Goal: Transaction & Acquisition: Purchase product/service

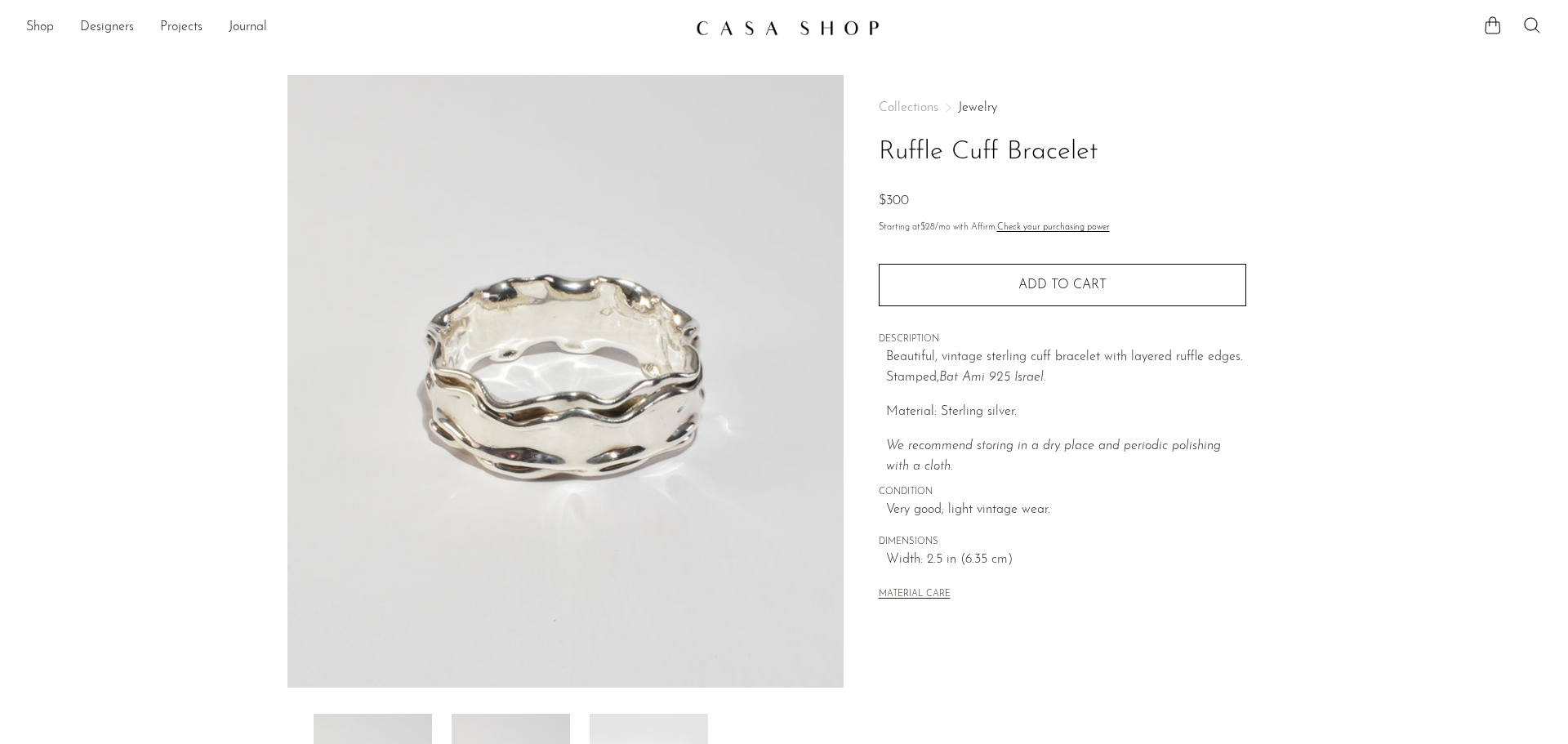
click at [991, 108] on link "Jewelry" at bounding box center [977, 107] width 40 height 13
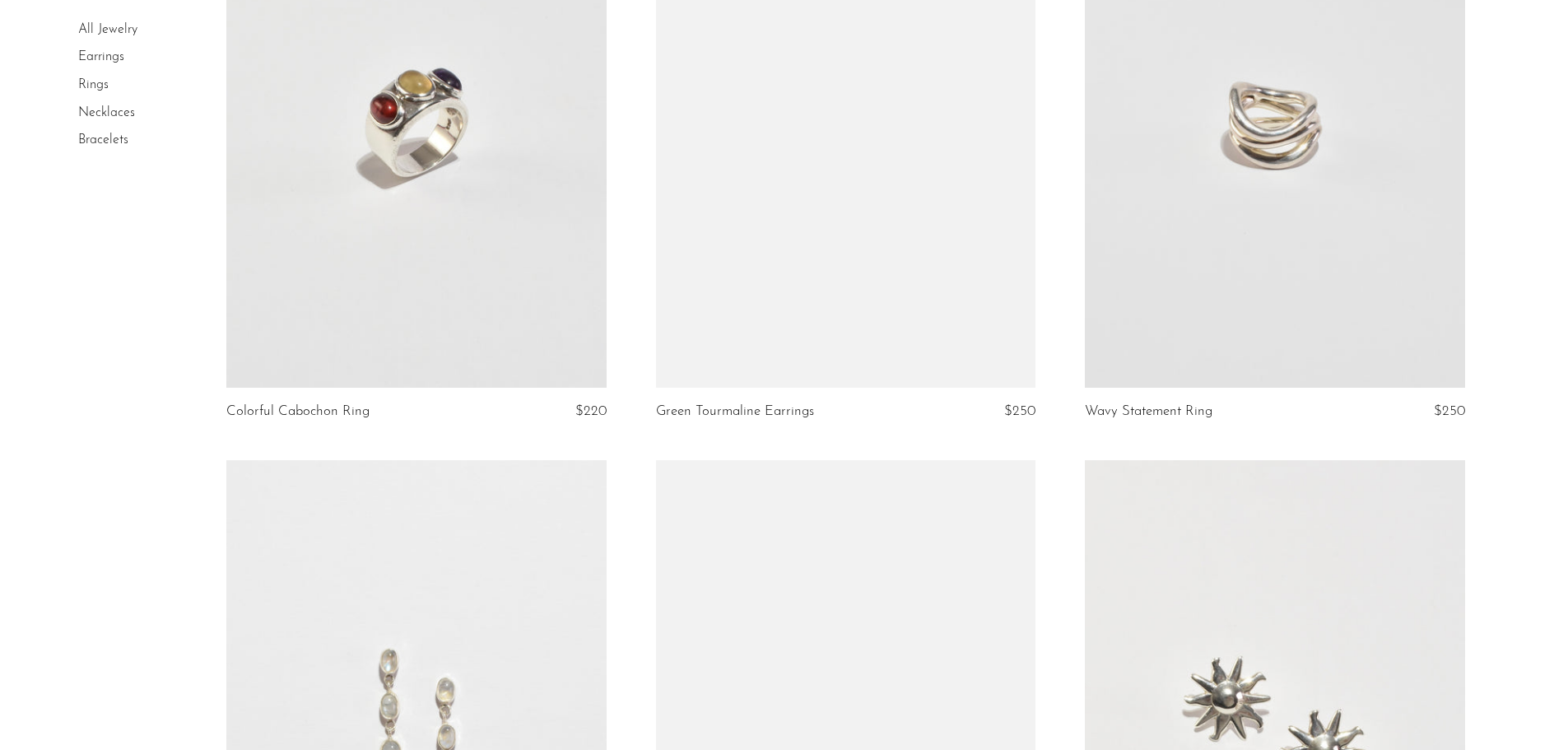
scroll to position [5598, 0]
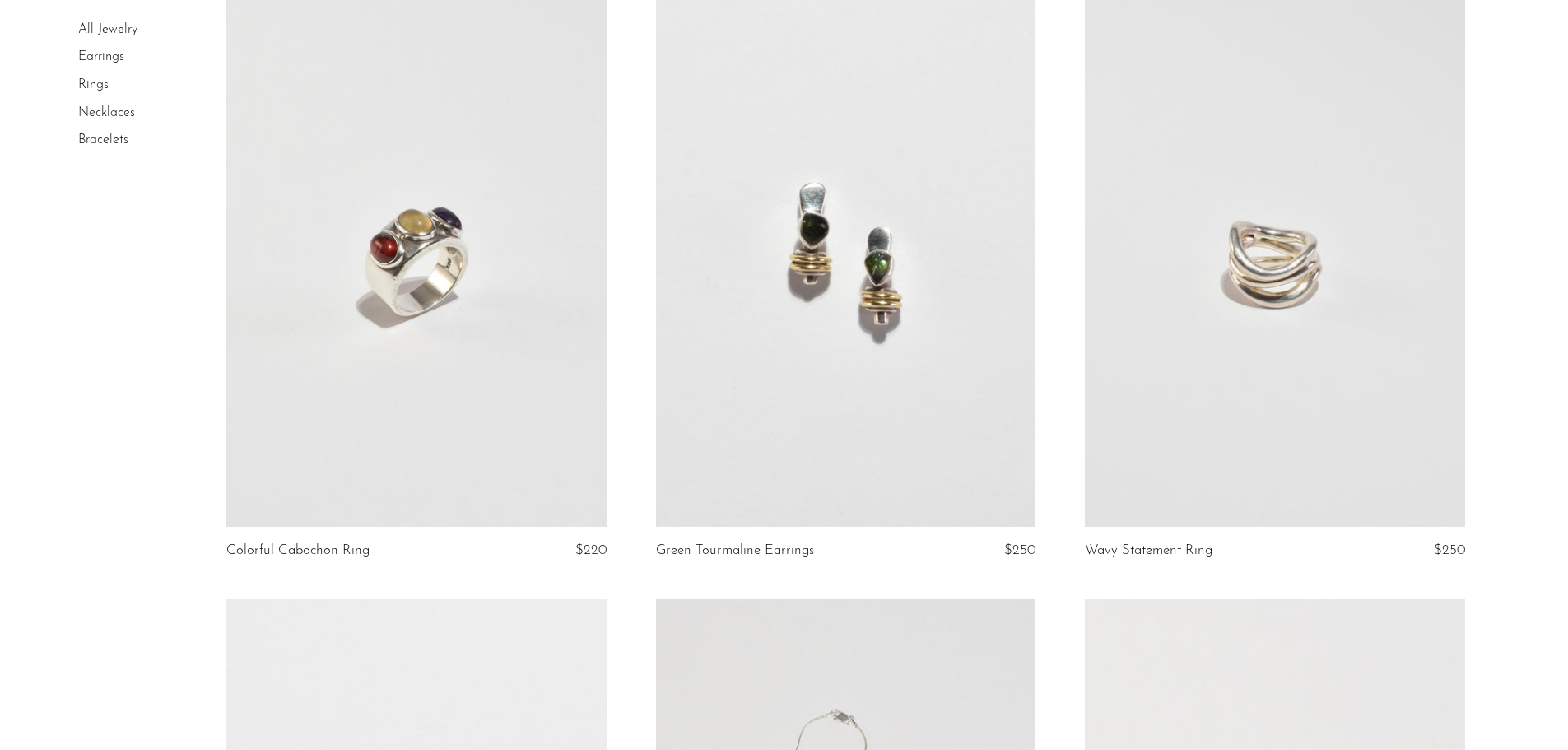
click at [1238, 303] on link at bounding box center [1275, 260] width 379 height 532
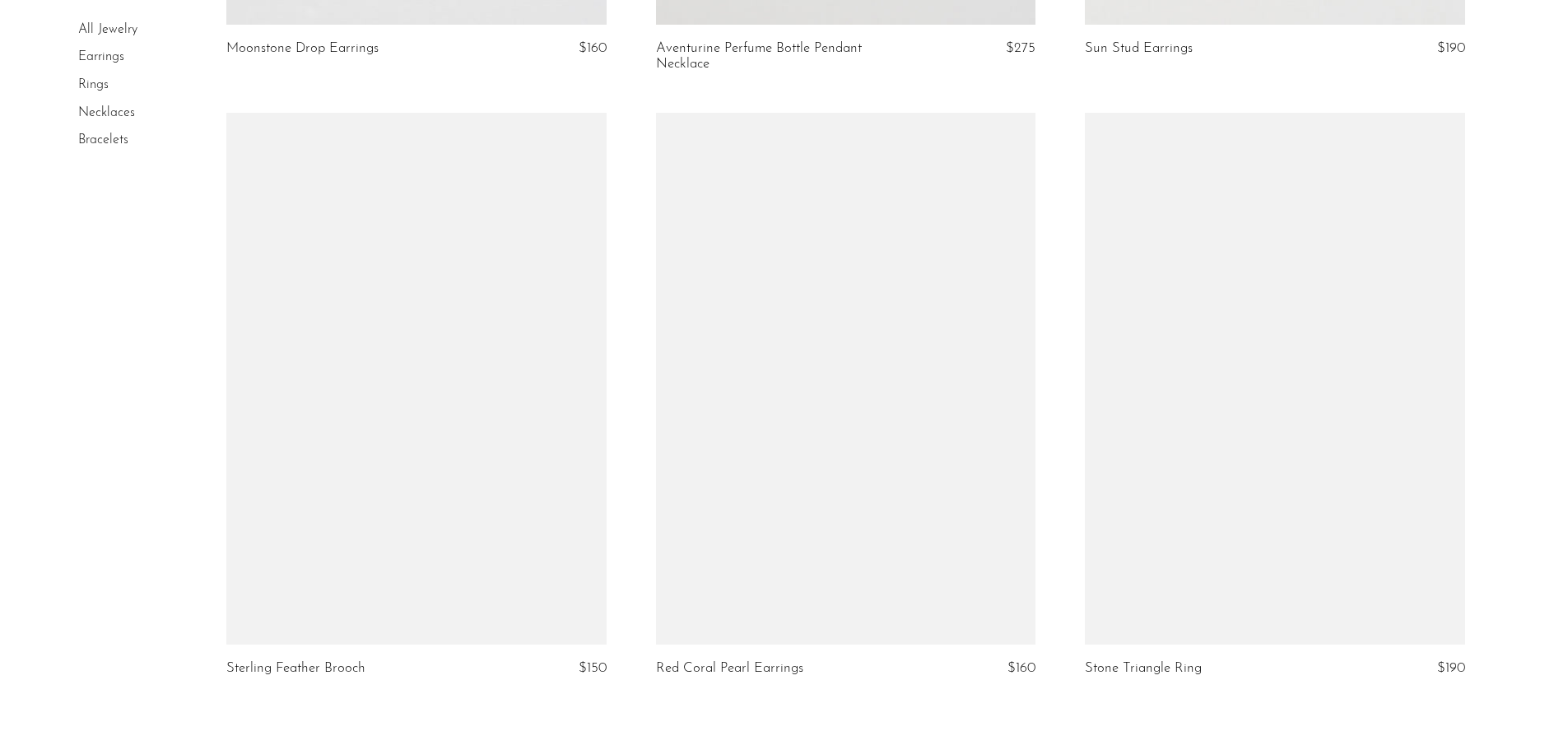
scroll to position [7033, 0]
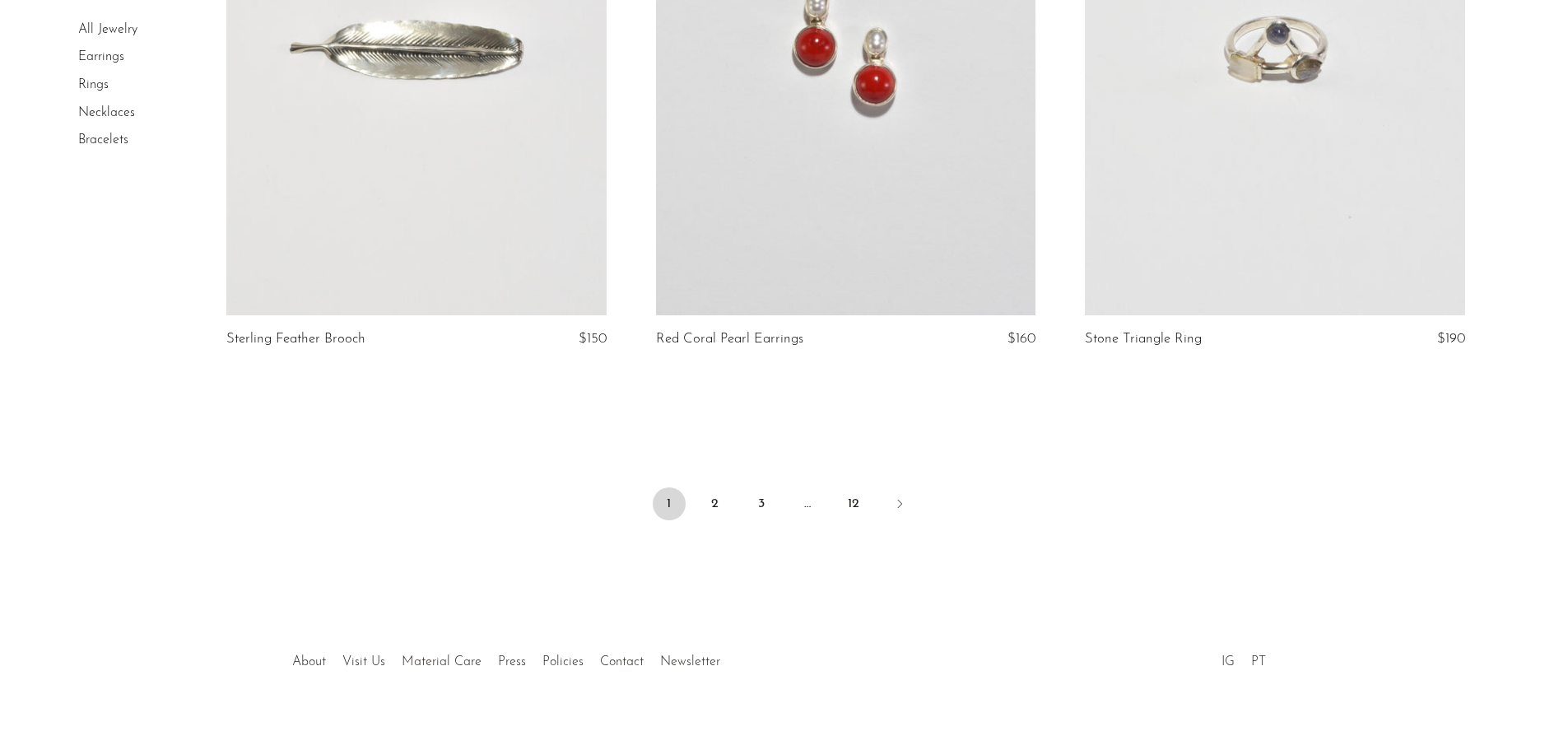
click at [695, 500] on ul "1 2 3 … 12" at bounding box center [784, 506] width 1053 height 50
click at [709, 502] on link "2" at bounding box center [715, 504] width 33 height 33
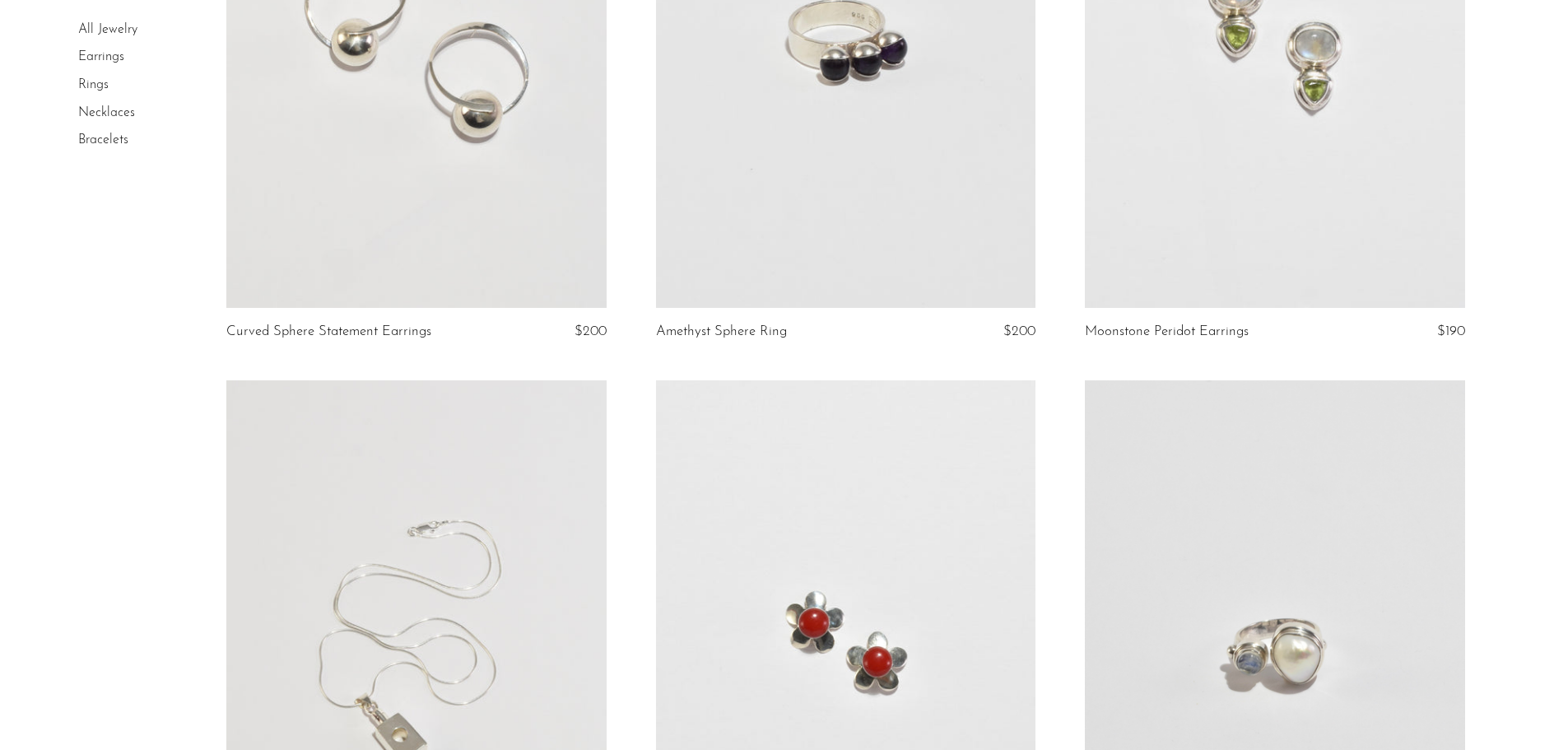
scroll to position [247, 0]
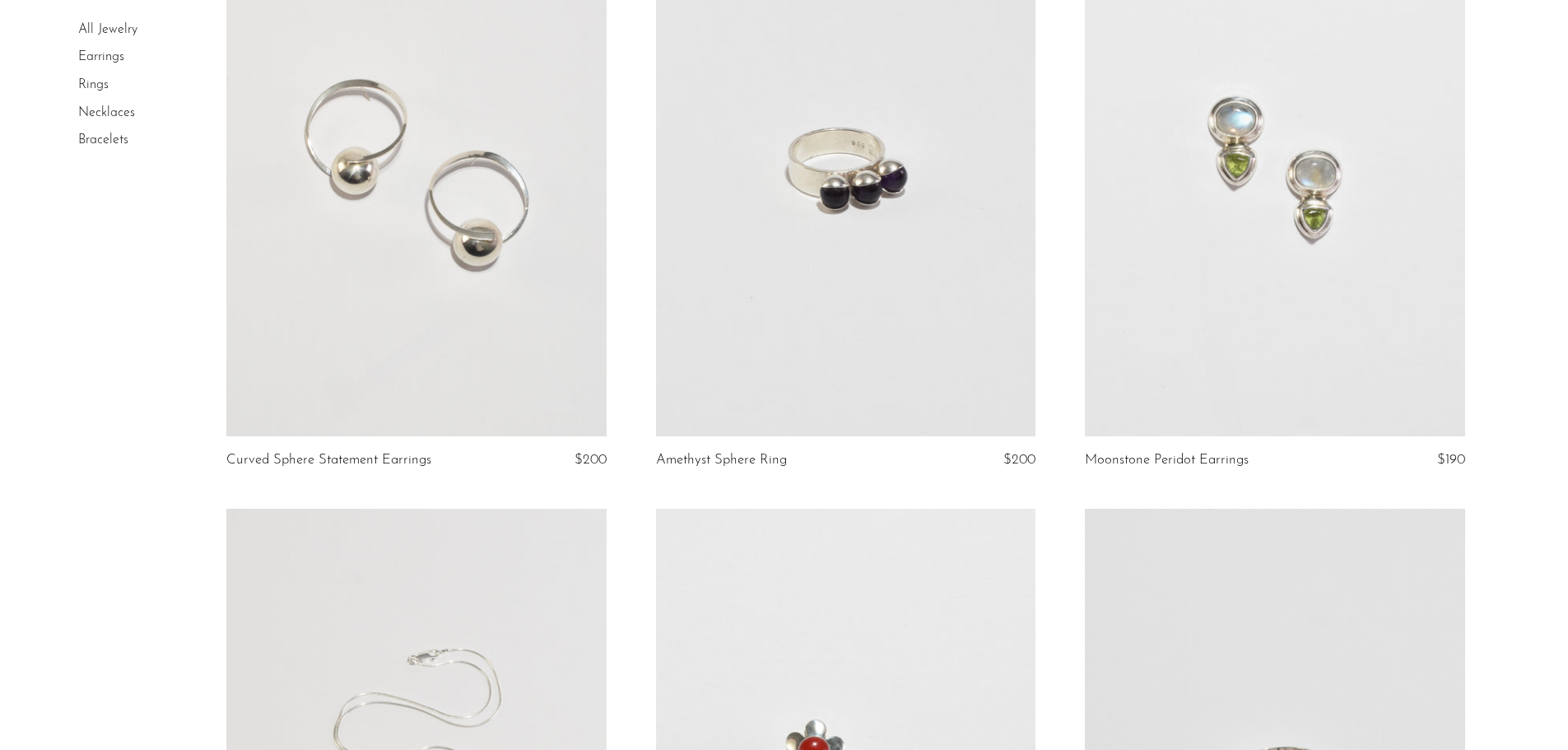
click at [1196, 292] on link at bounding box center [1275, 170] width 379 height 532
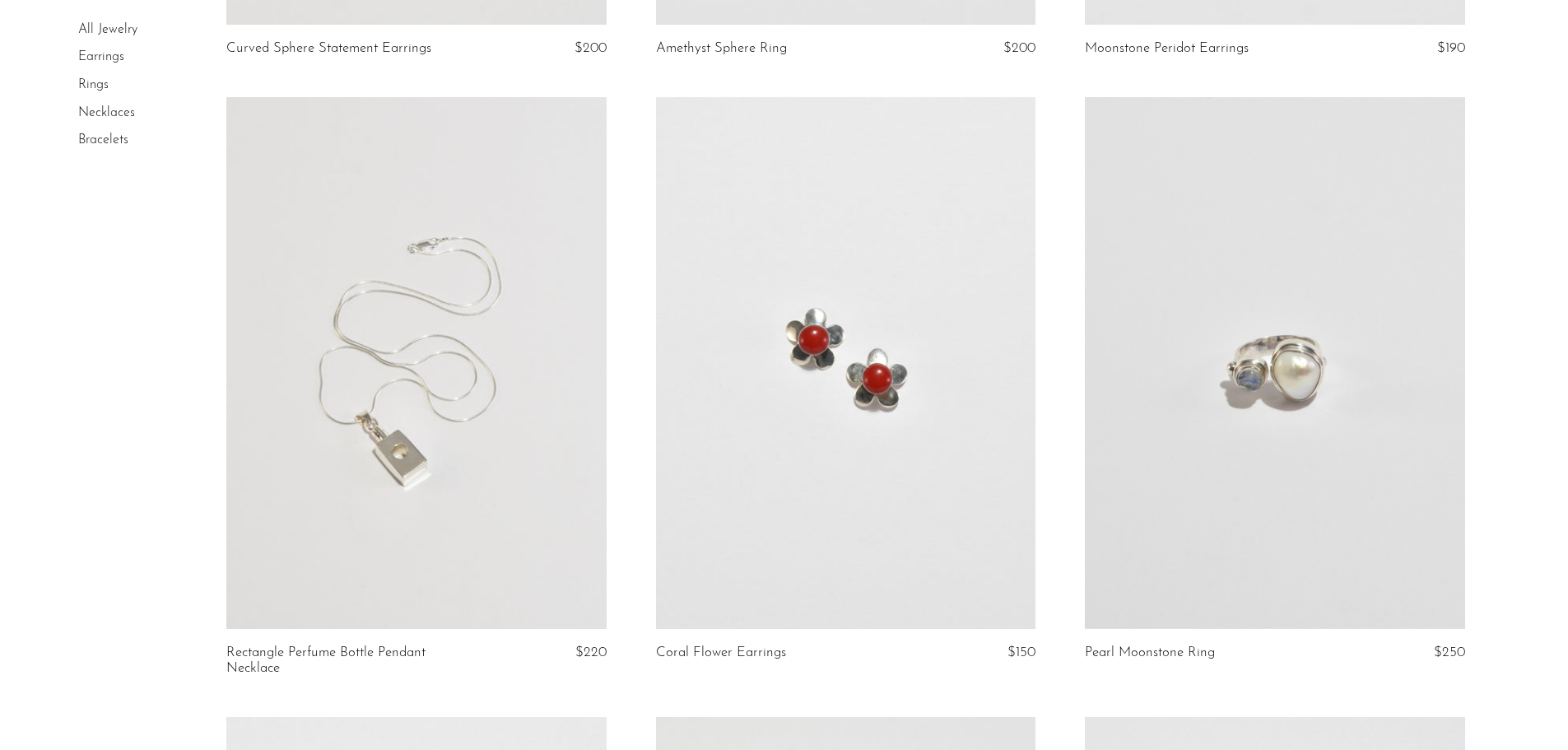
click at [770, 375] on link at bounding box center [846, 362] width 379 height 532
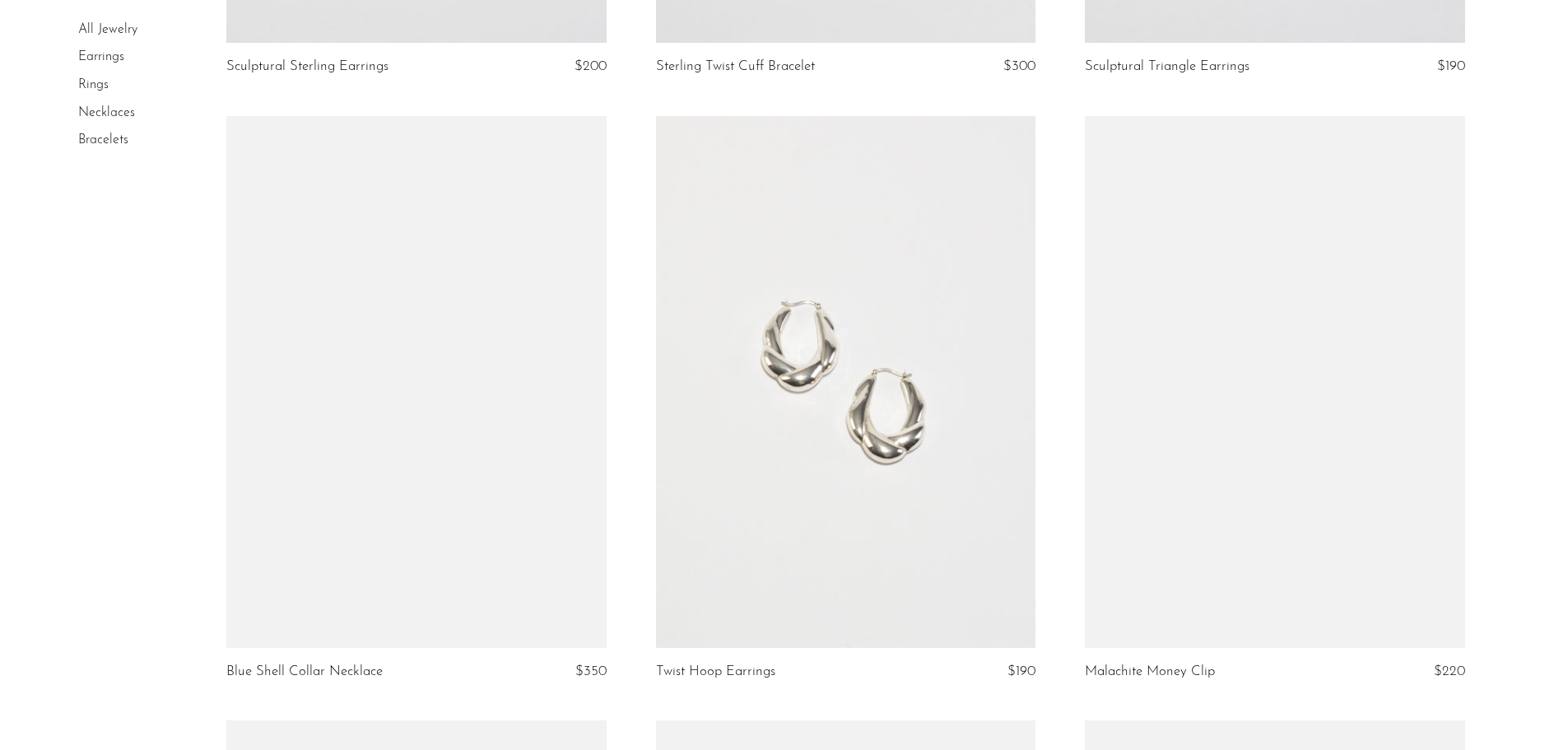
scroll to position [1893, 0]
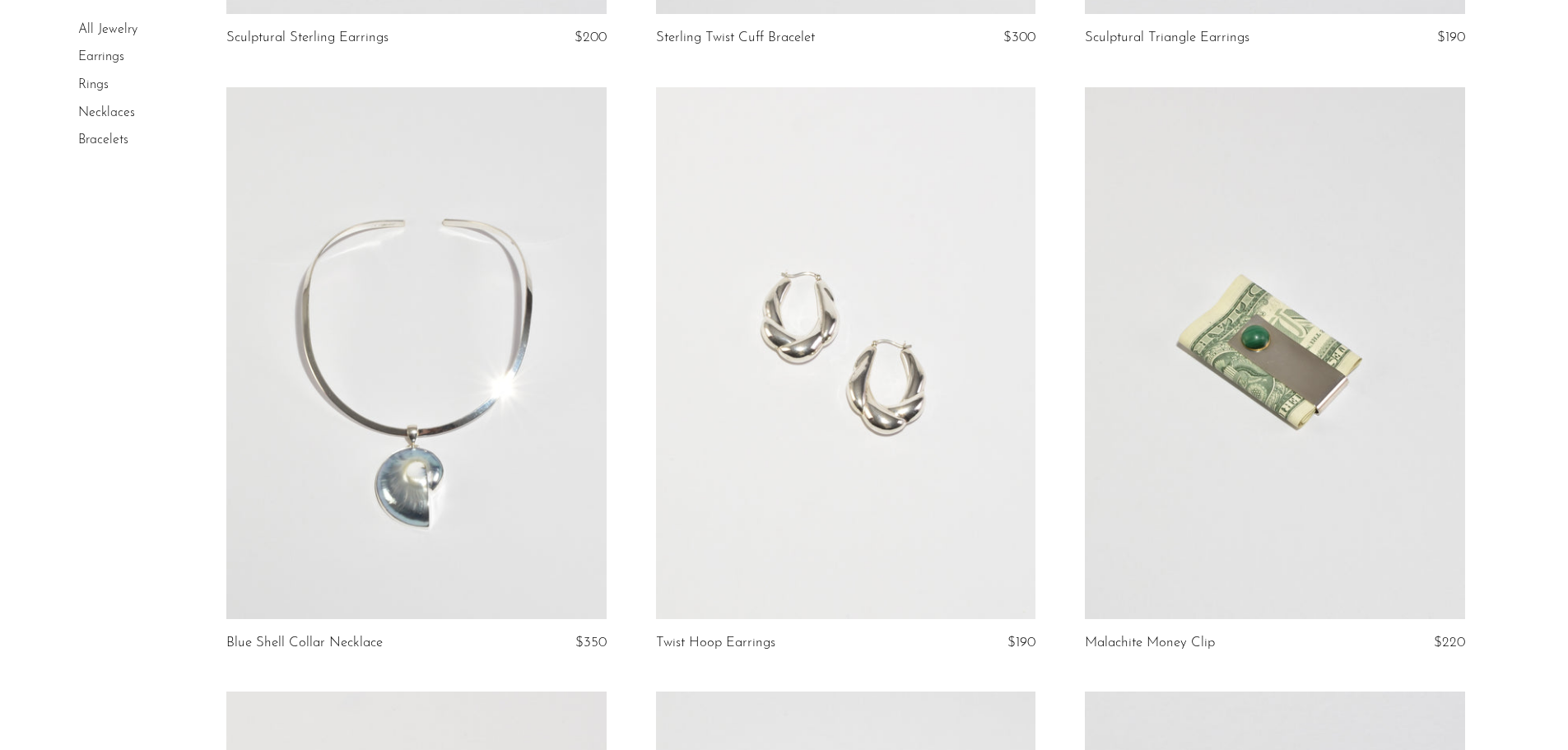
click at [770, 267] on link at bounding box center [846, 352] width 379 height 532
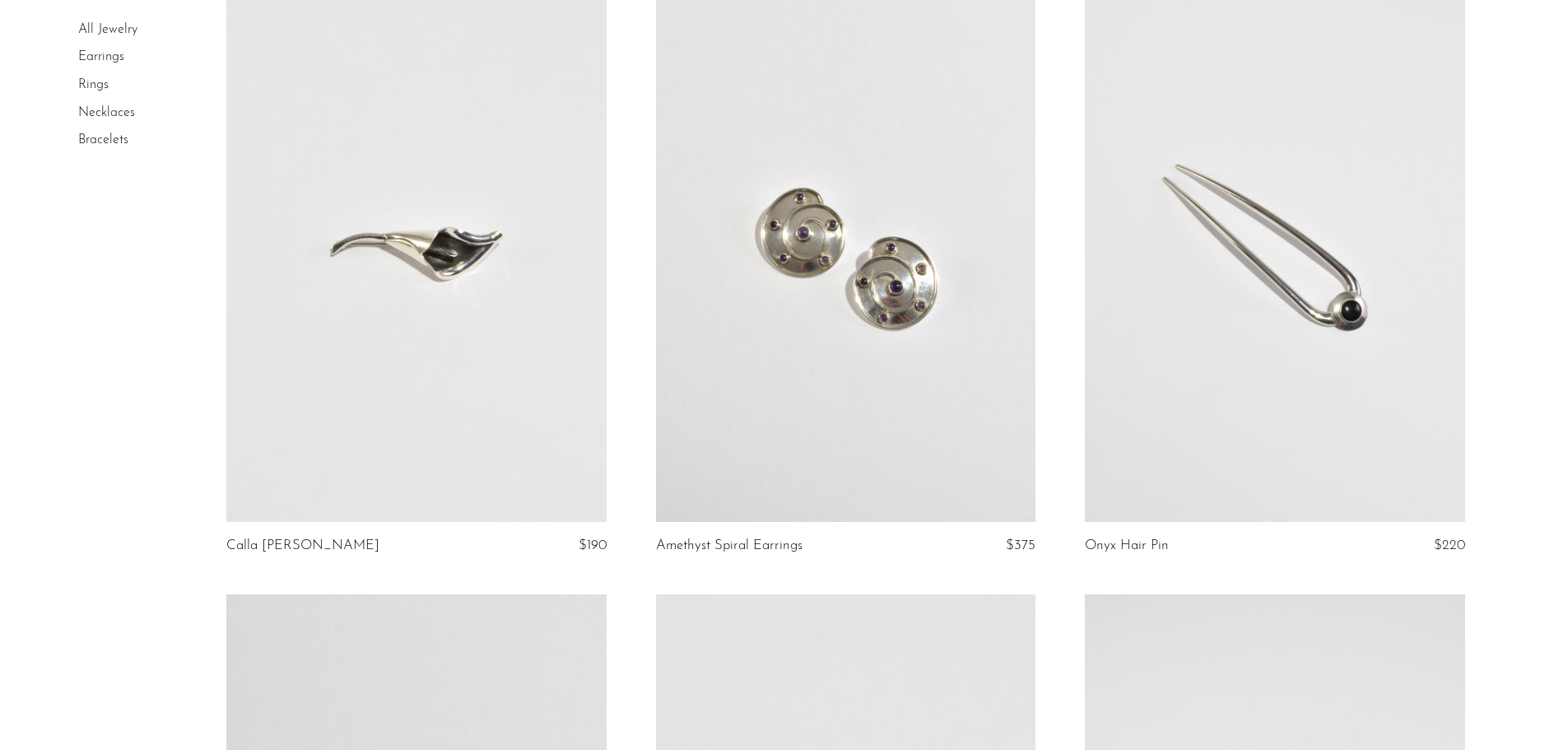
scroll to position [3693, 0]
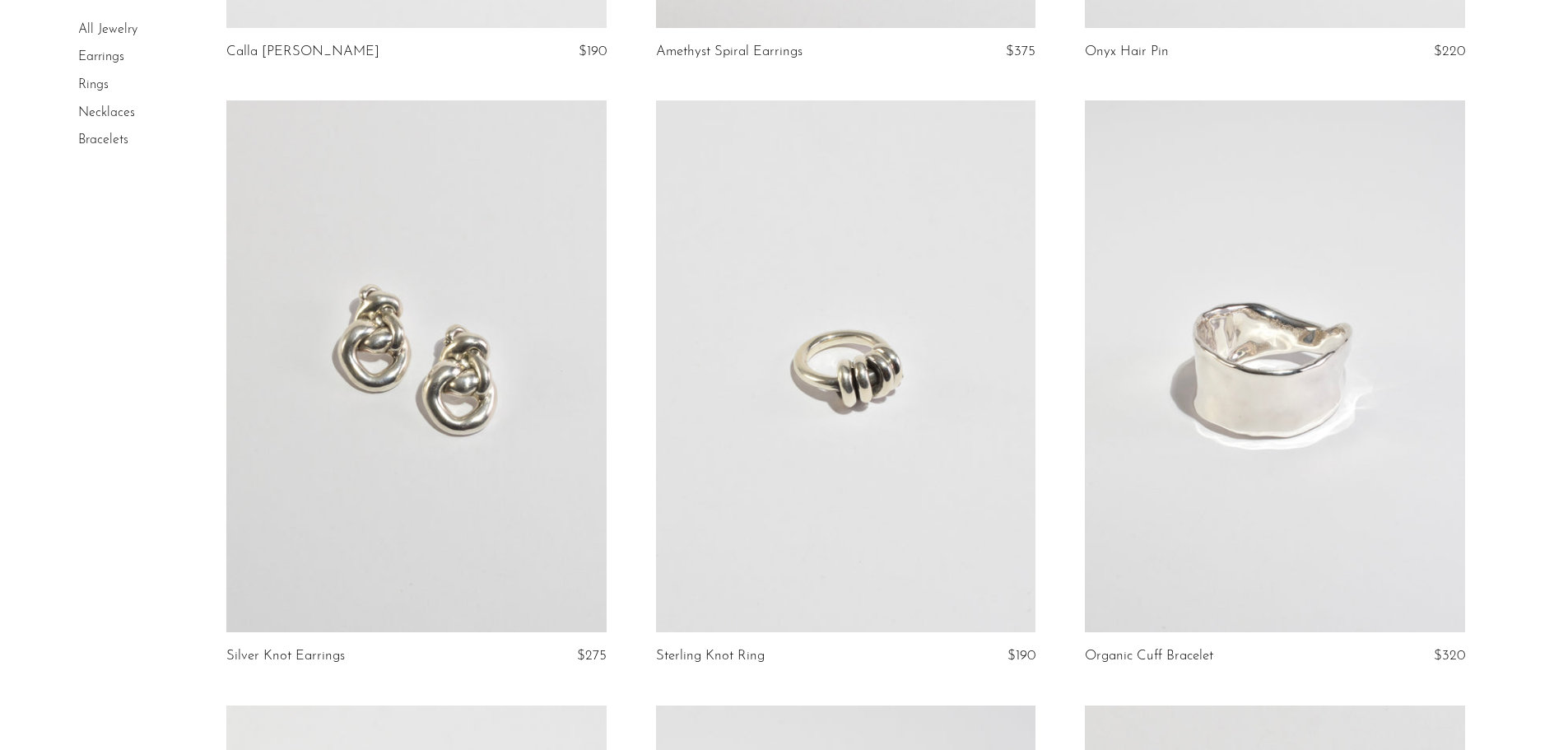
click at [813, 332] on link at bounding box center [846, 366] width 379 height 532
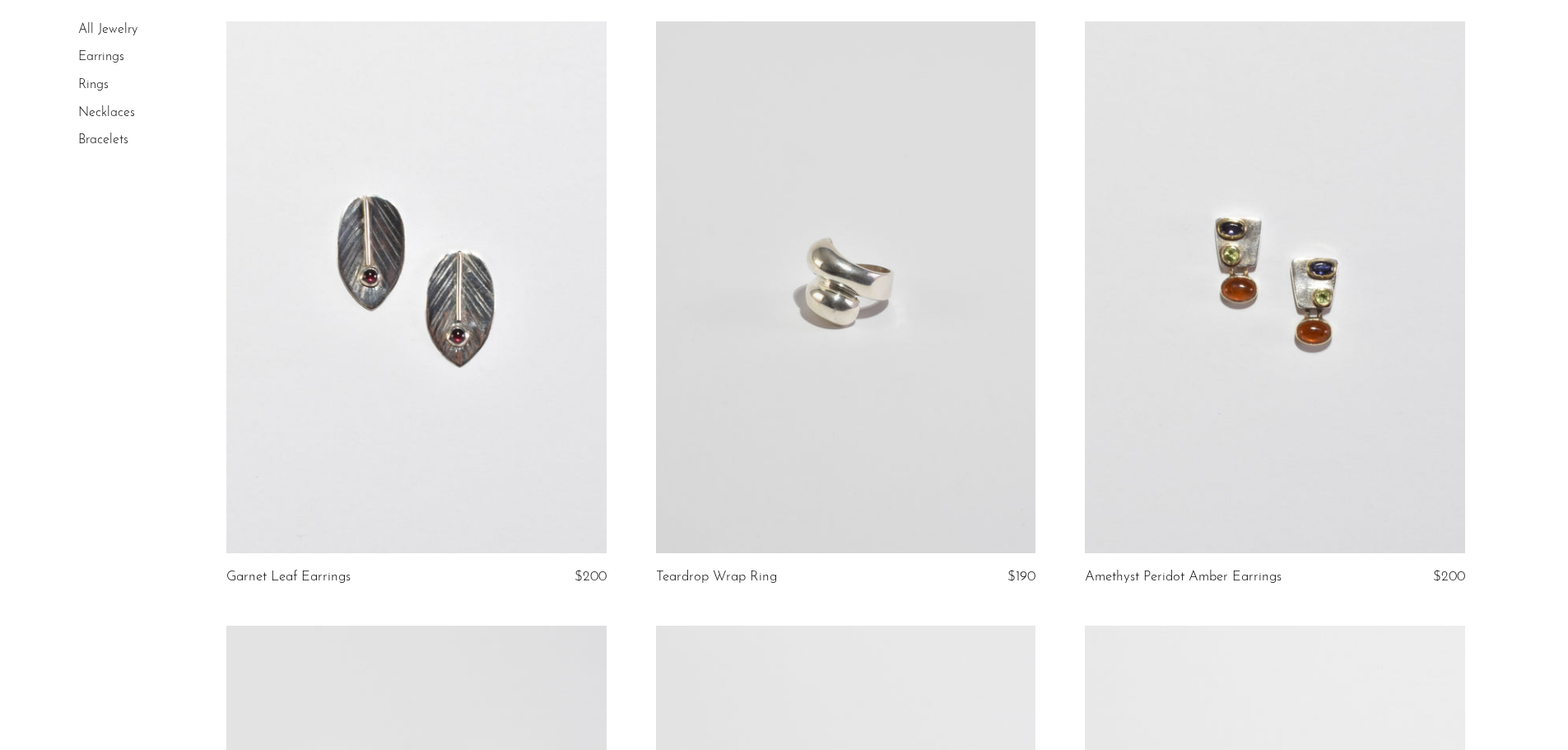
scroll to position [6220, 0]
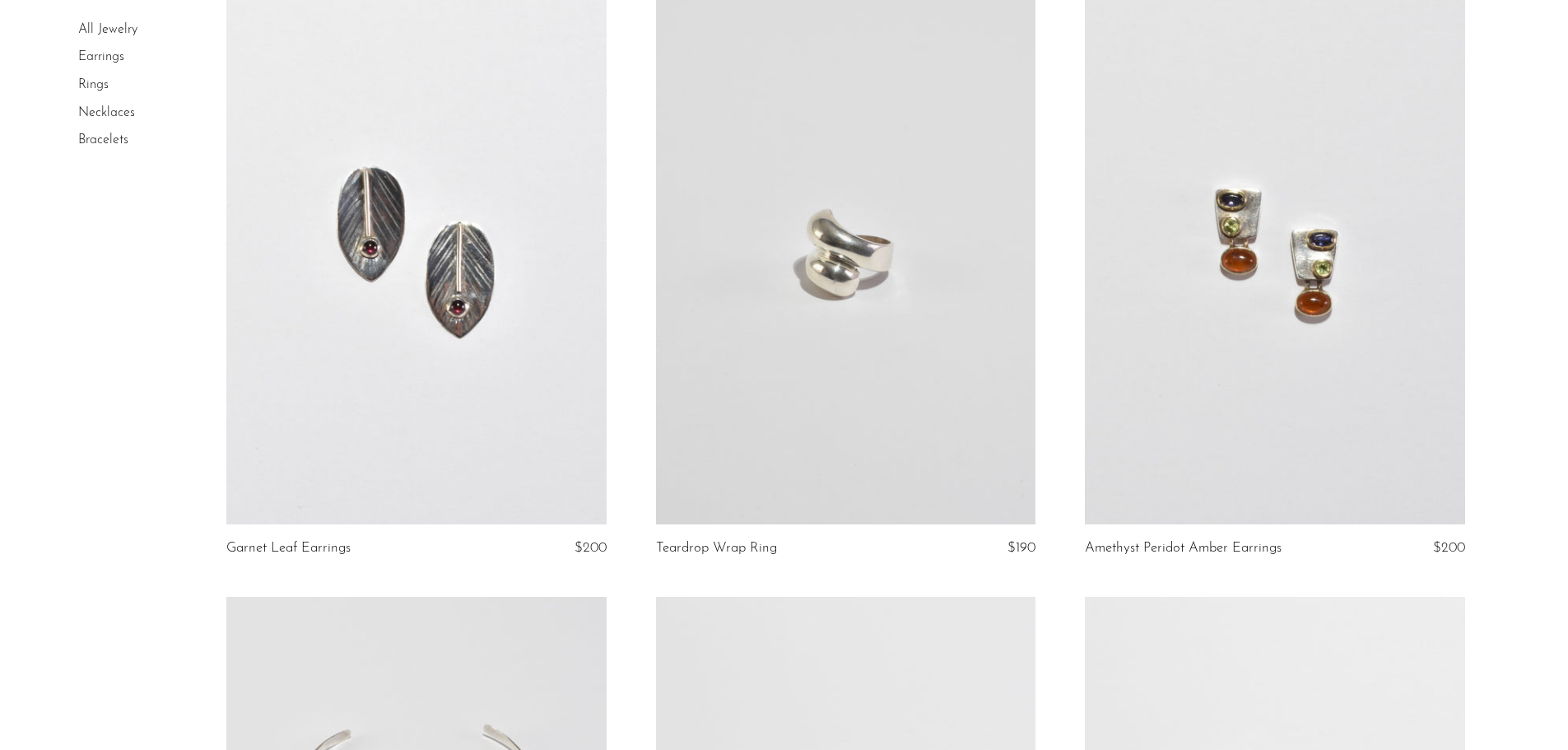
click at [776, 241] on link at bounding box center [846, 258] width 379 height 532
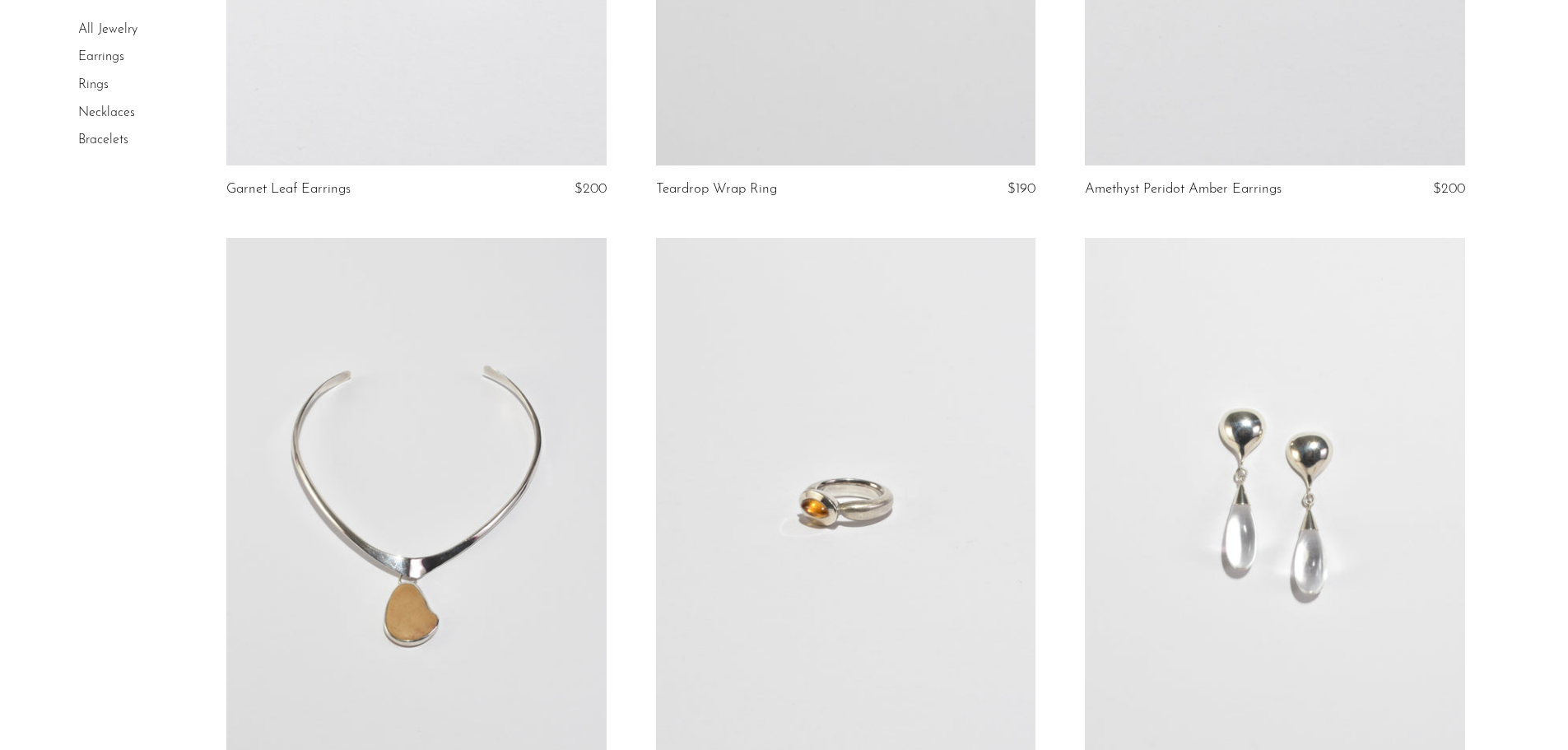
scroll to position [6826, 0]
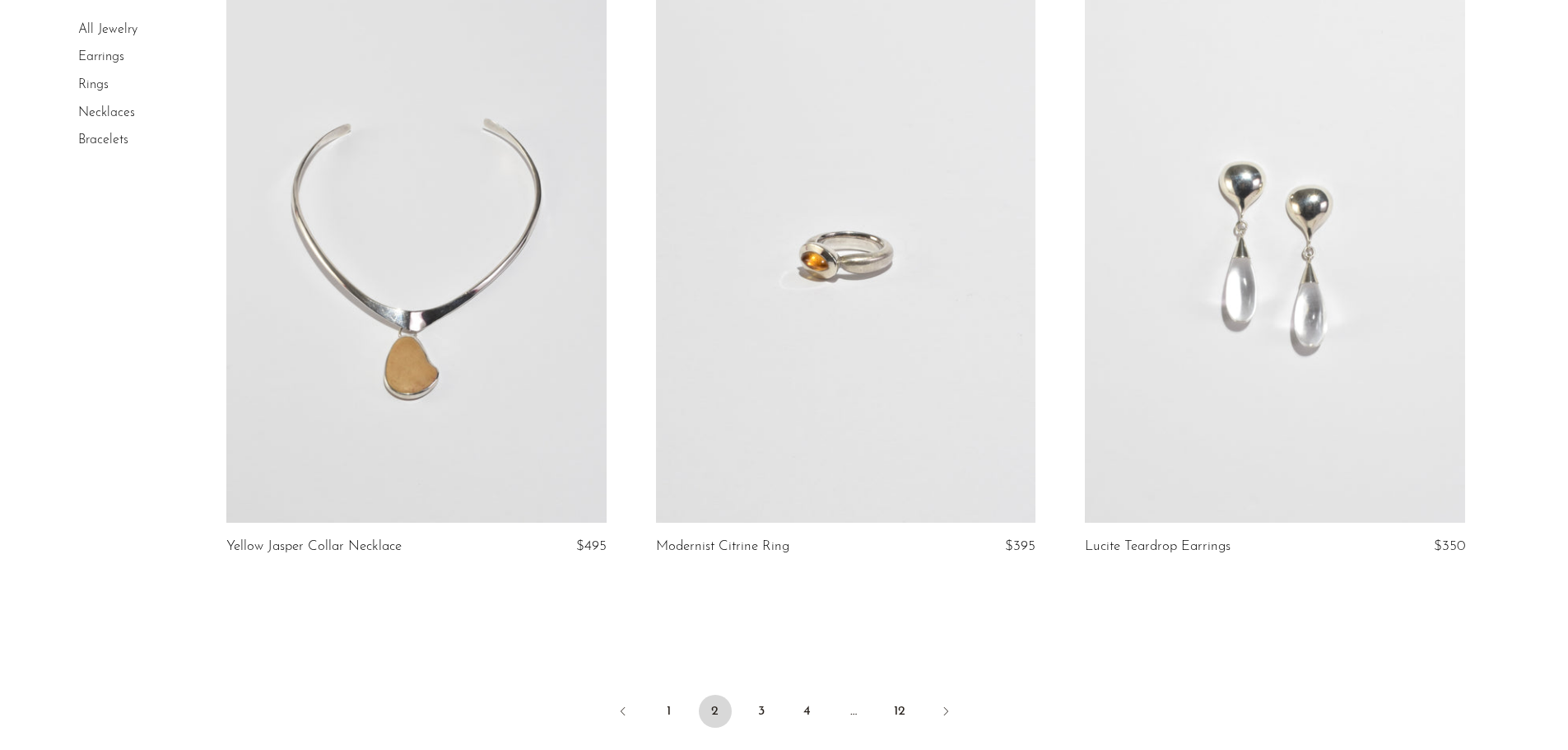
click at [97, 53] on link "Earrings" at bounding box center [101, 57] width 46 height 13
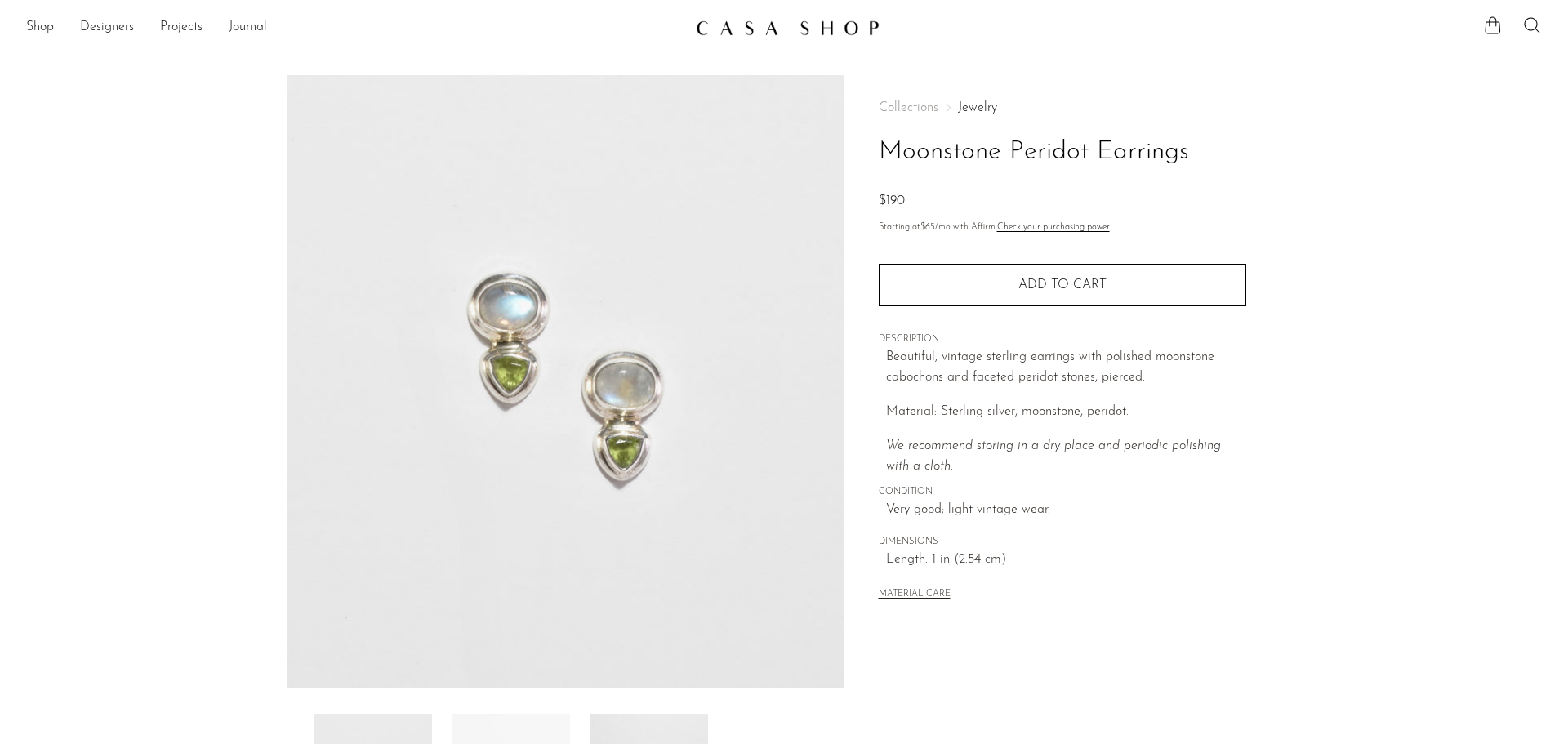
click at [751, 506] on img at bounding box center [566, 381] width 556 height 612
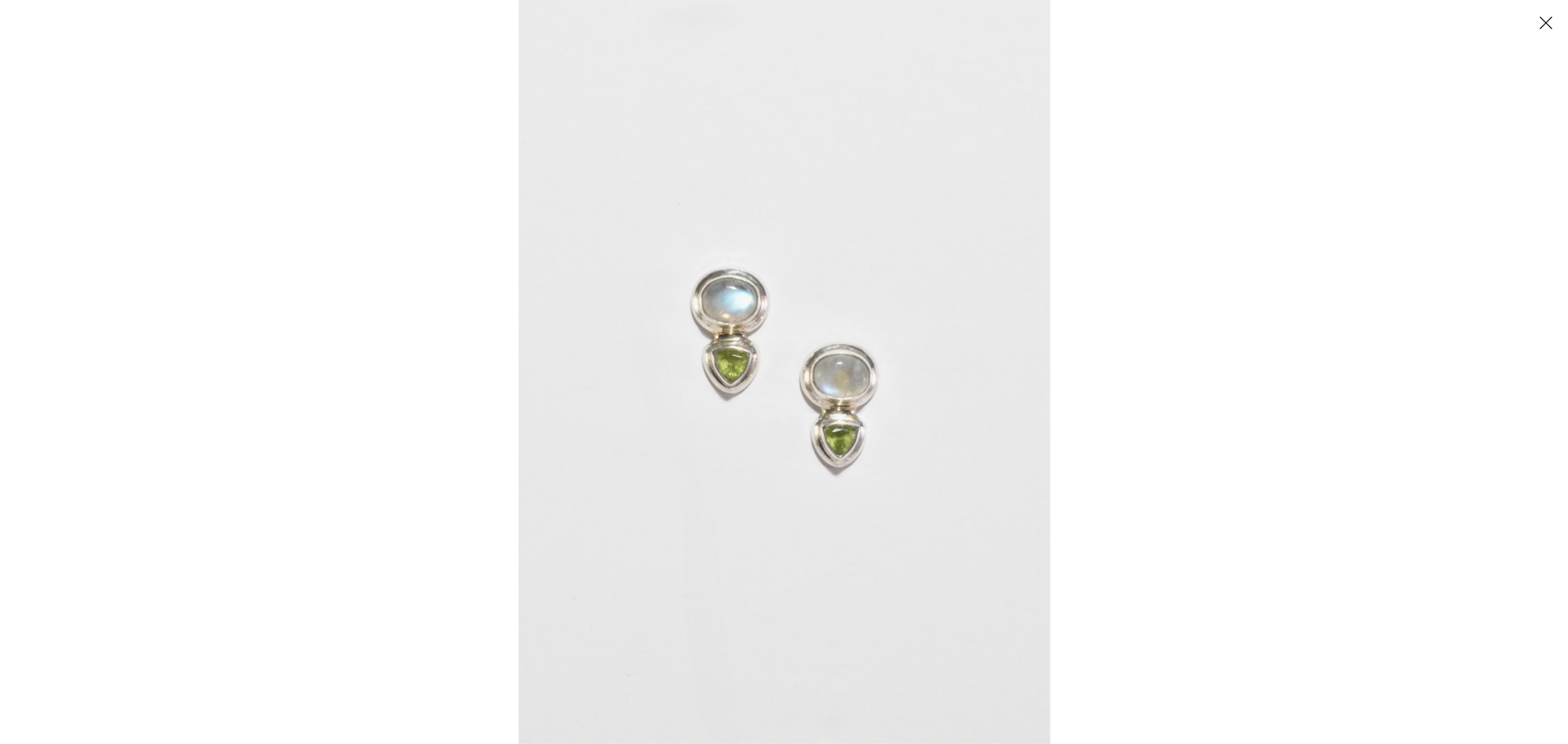
click at [1551, 21] on button "Close" at bounding box center [1545, 22] width 29 height 29
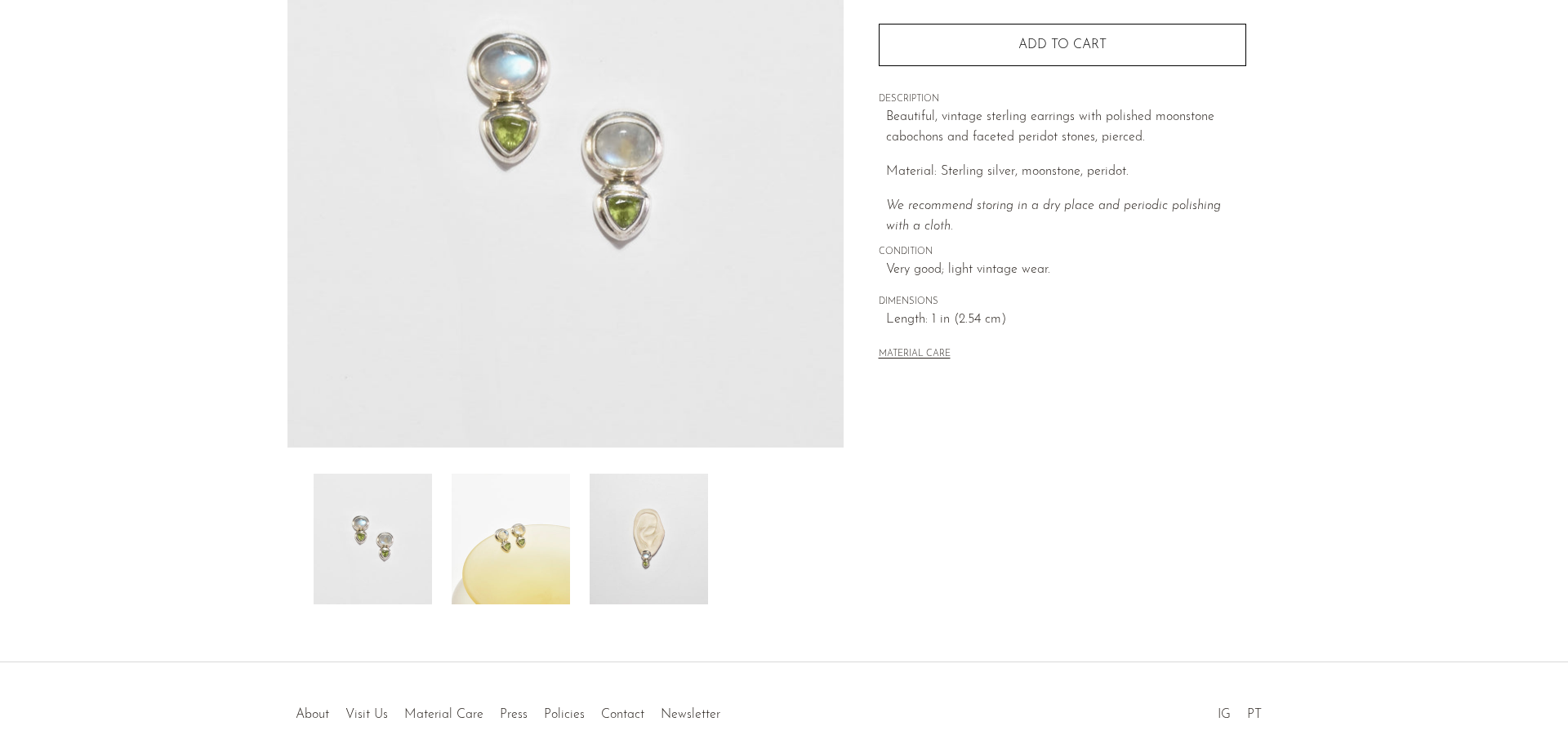
scroll to position [245, 0]
click at [632, 559] on img at bounding box center [649, 534] width 119 height 131
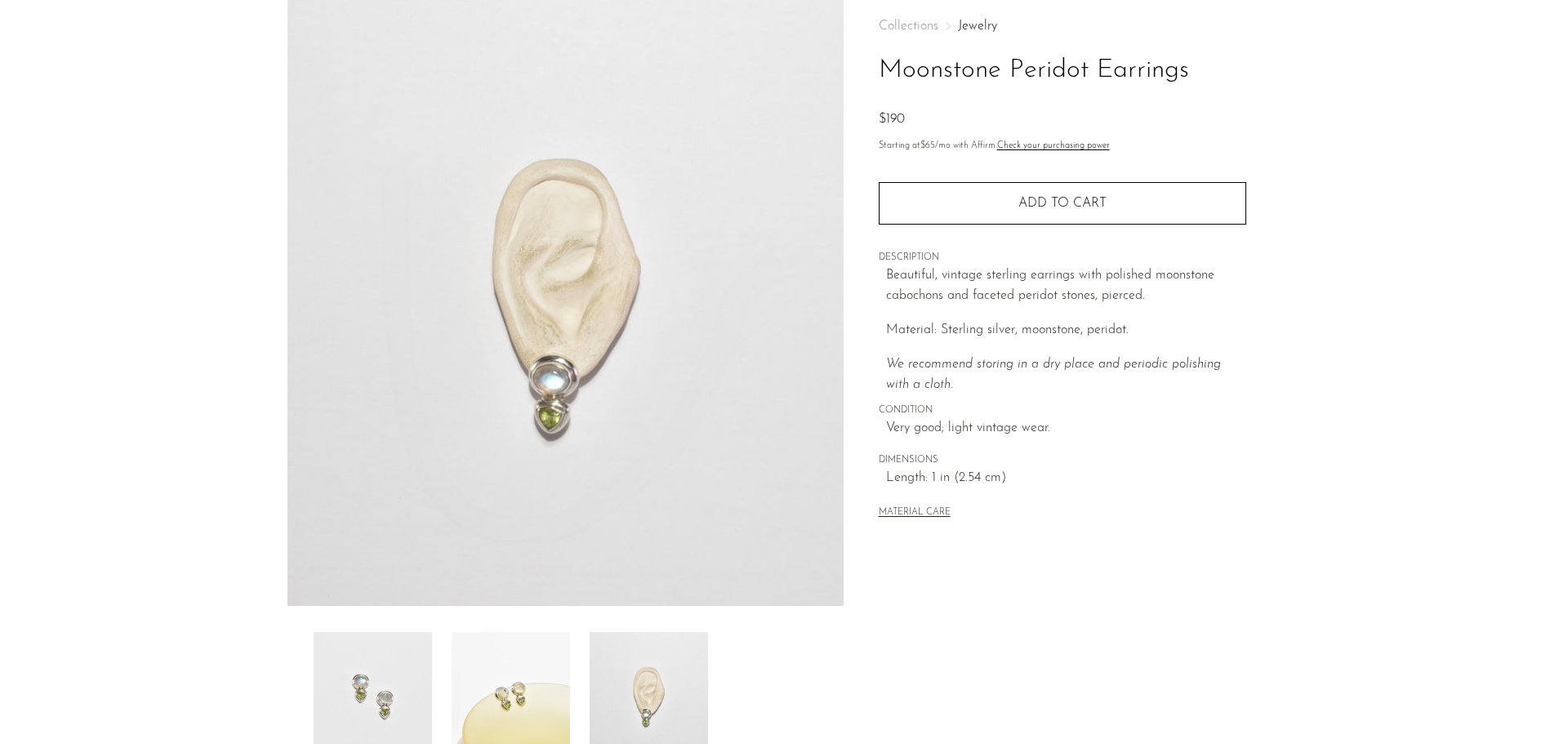
scroll to position [0, 0]
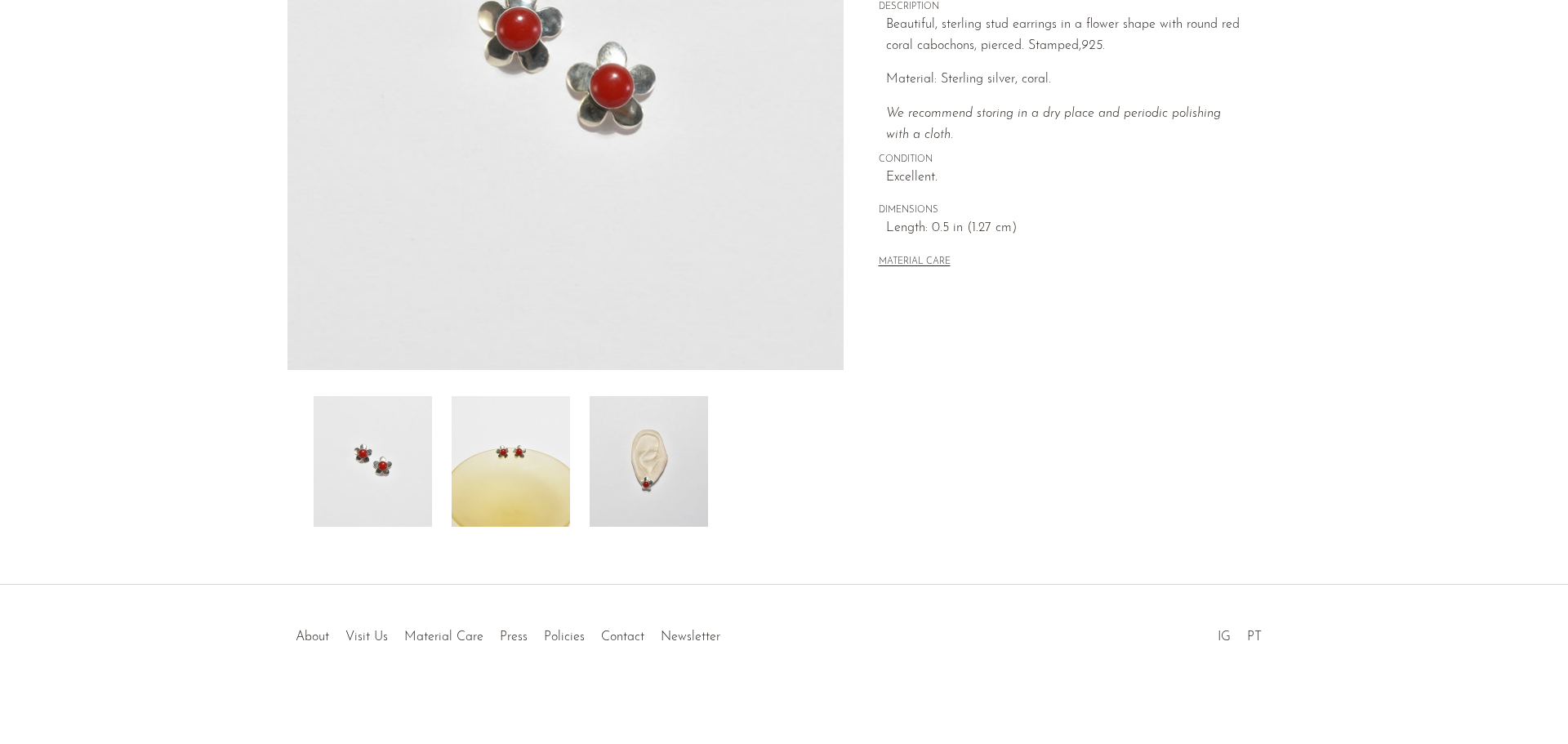
scroll to position [320, 0]
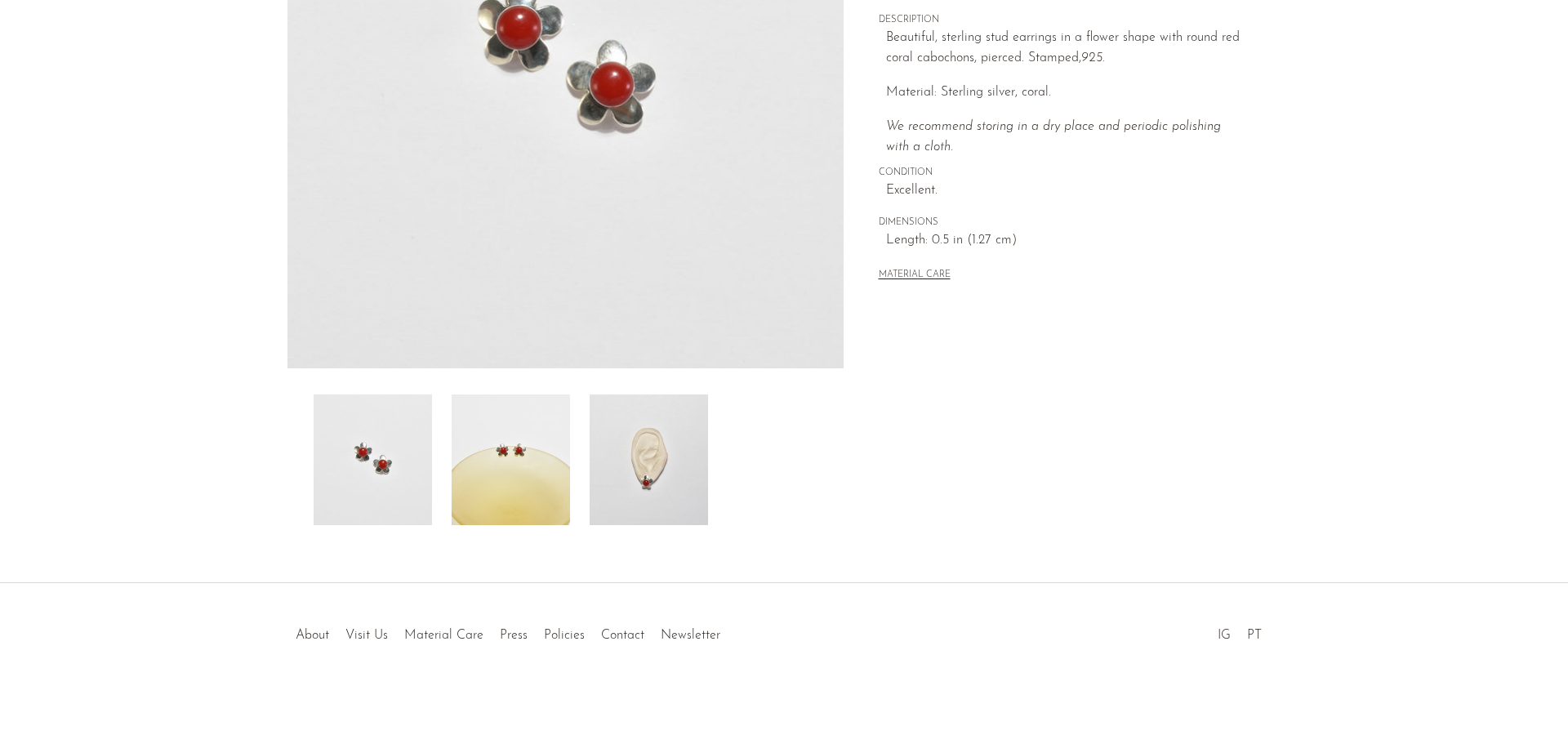
click at [675, 443] on img at bounding box center [649, 460] width 119 height 131
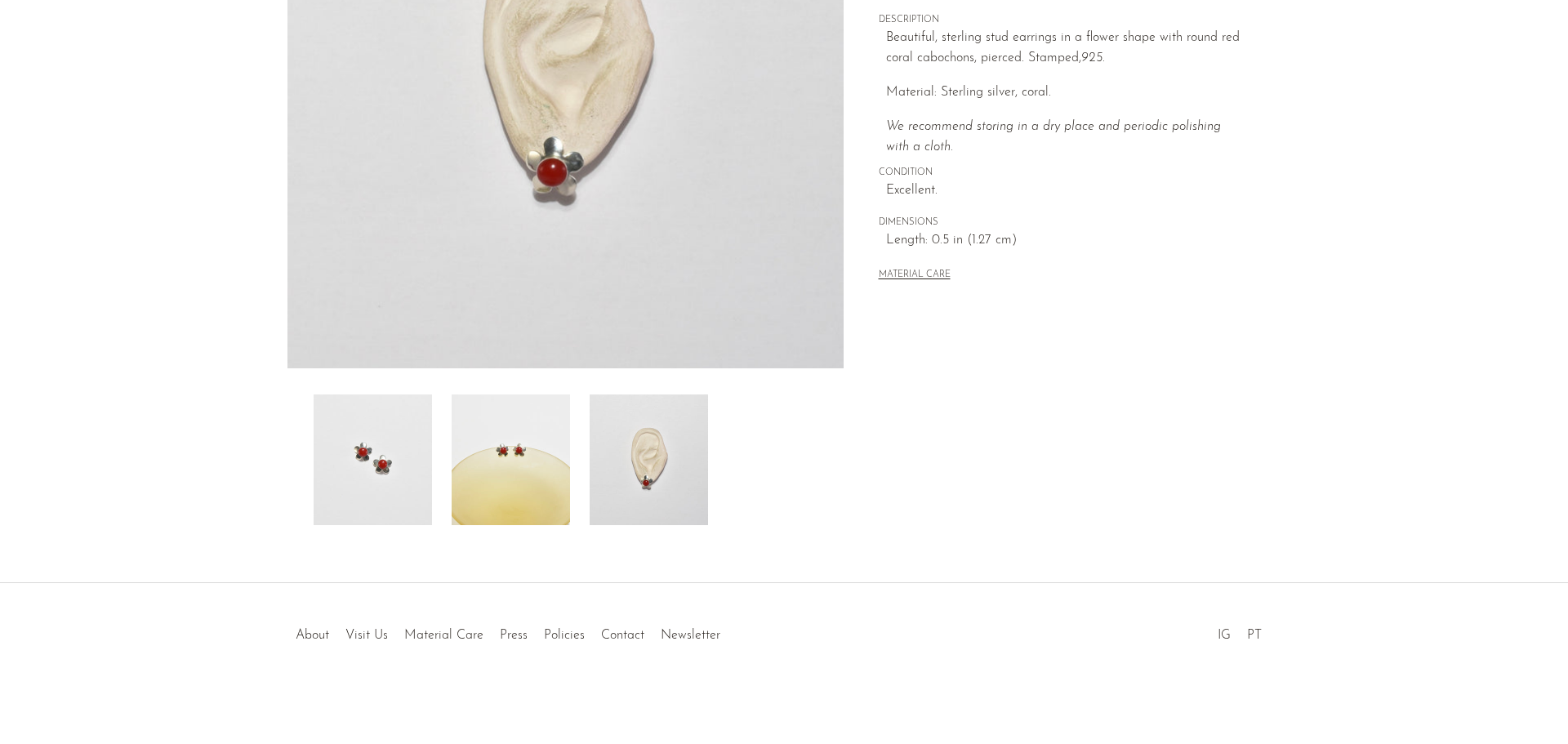
scroll to position [0, 0]
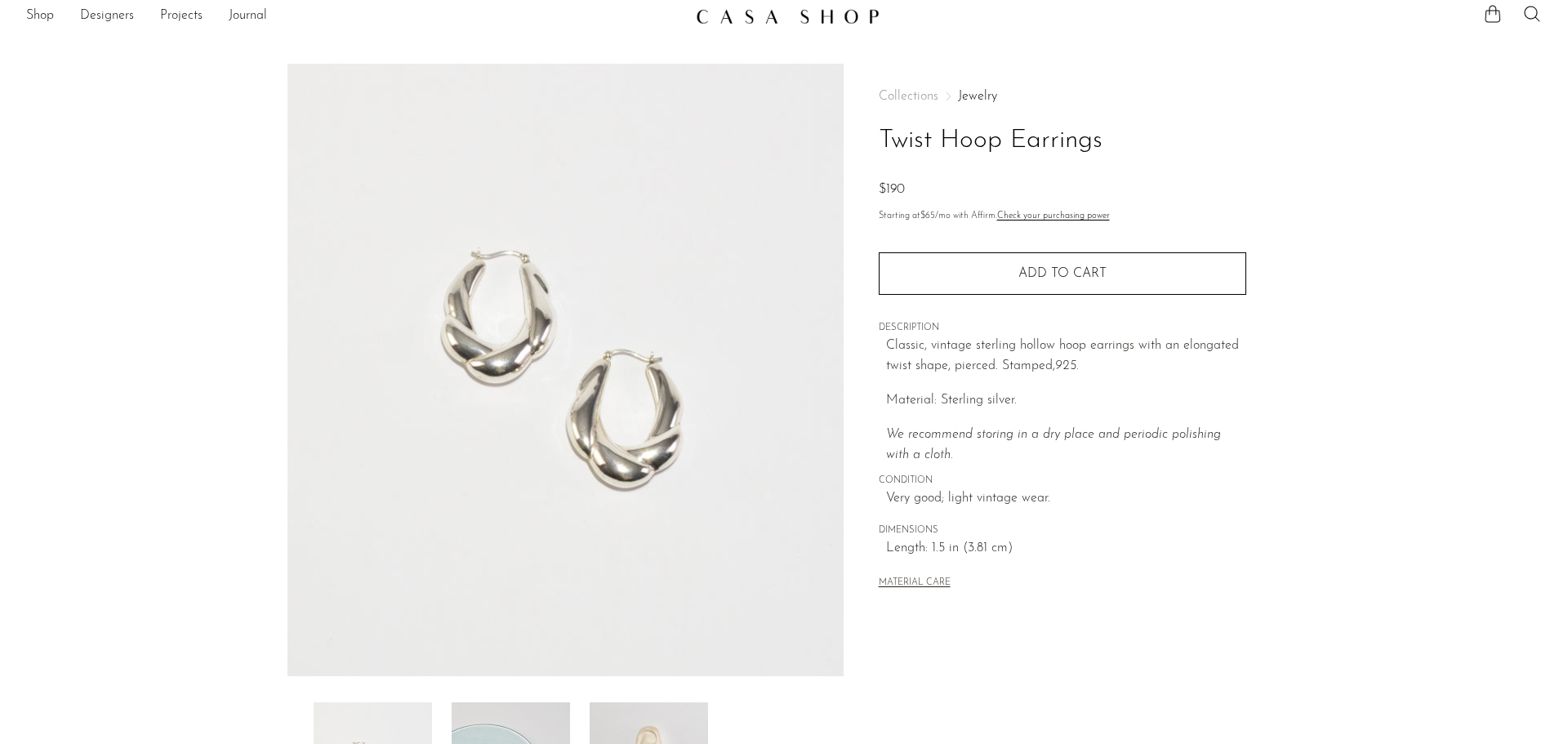
scroll to position [245, 0]
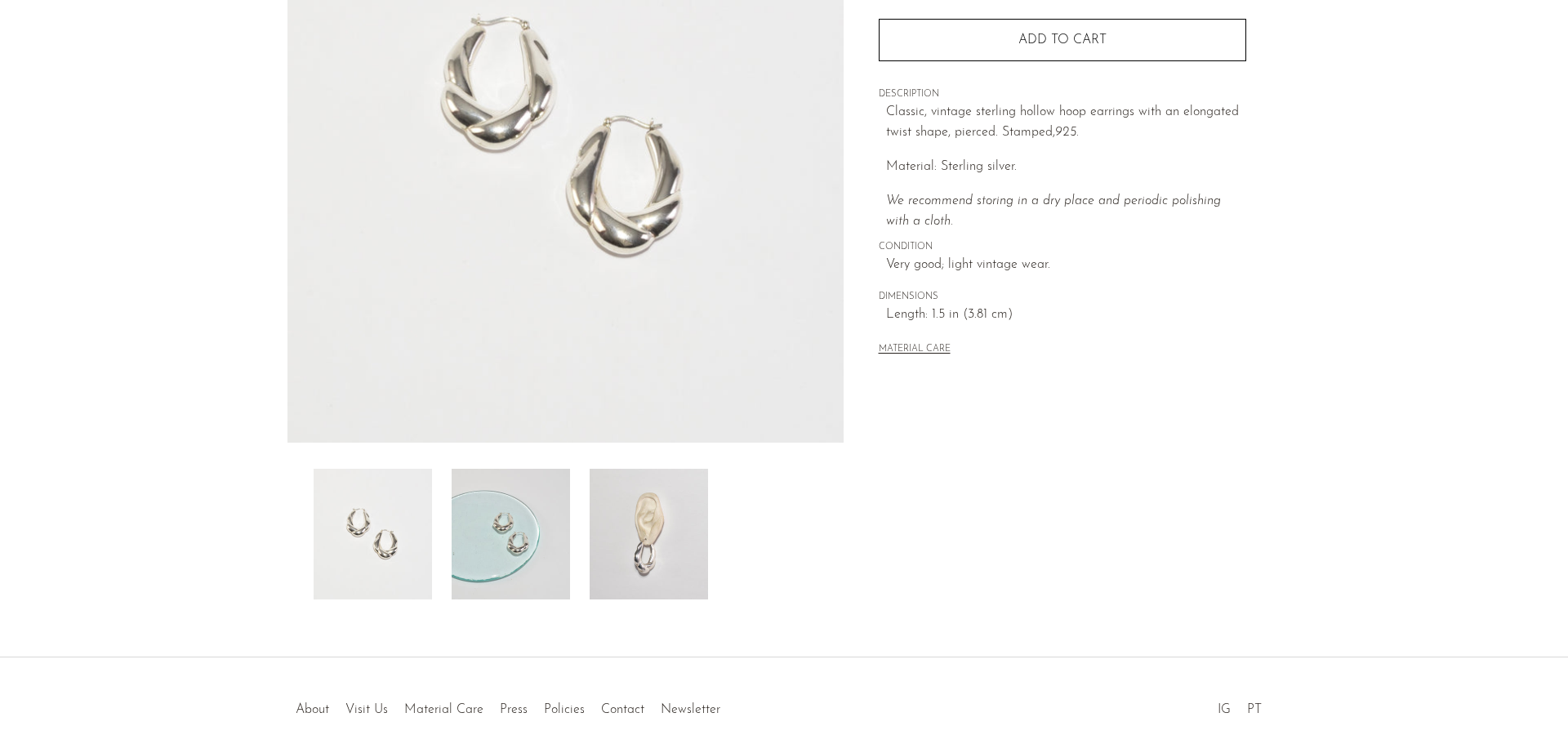
click at [686, 511] on img at bounding box center [649, 534] width 119 height 131
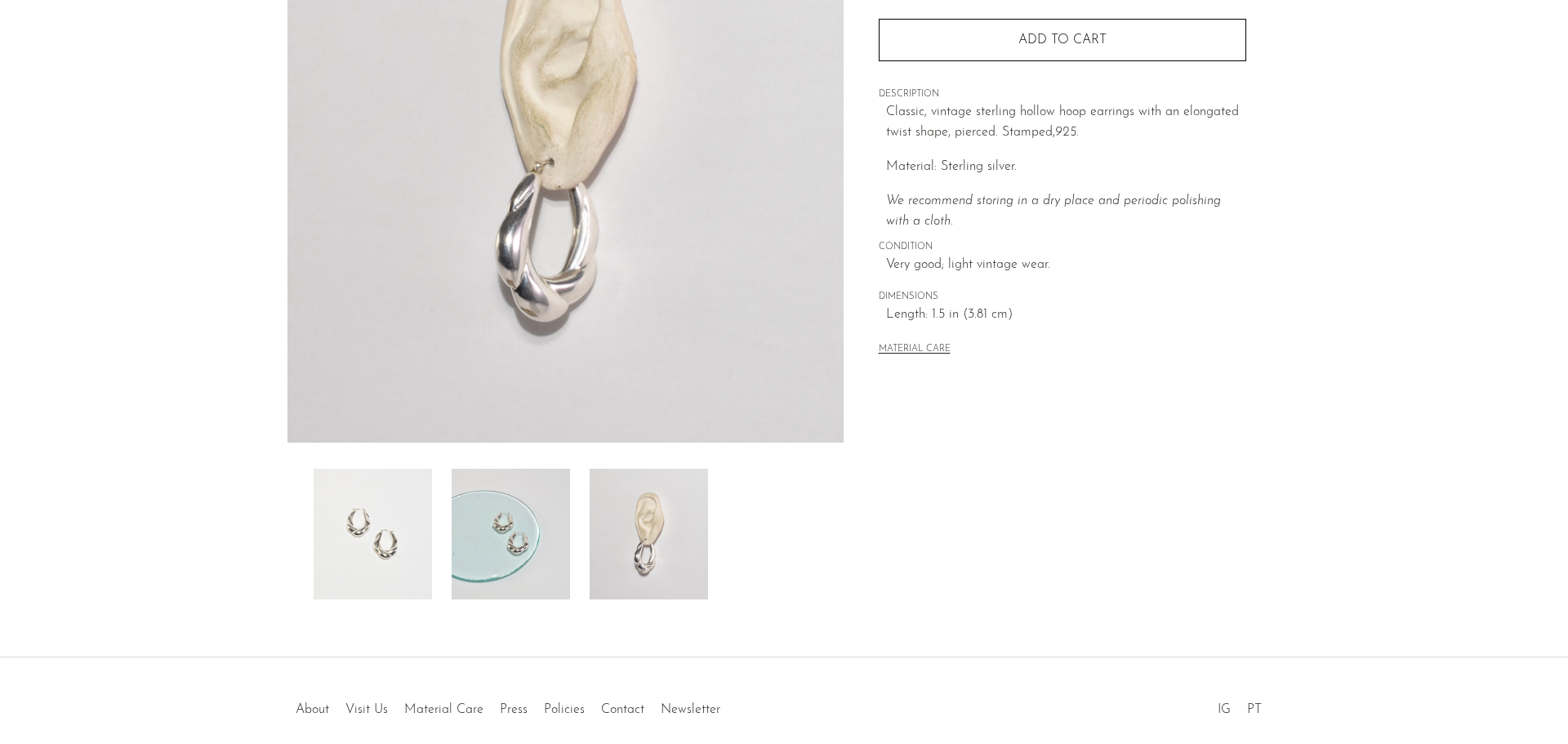
click at [554, 500] on img at bounding box center [510, 534] width 119 height 131
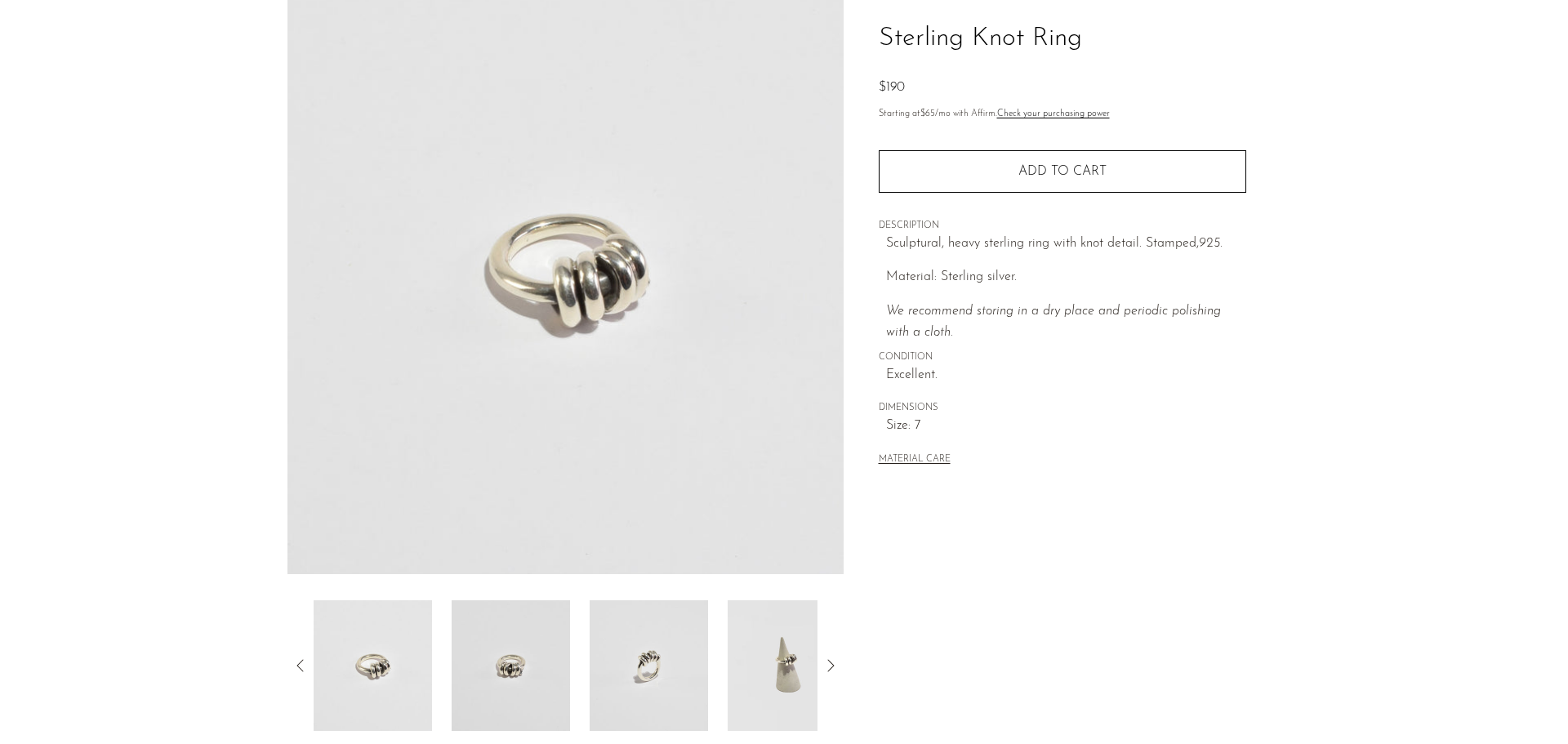
scroll to position [320, 0]
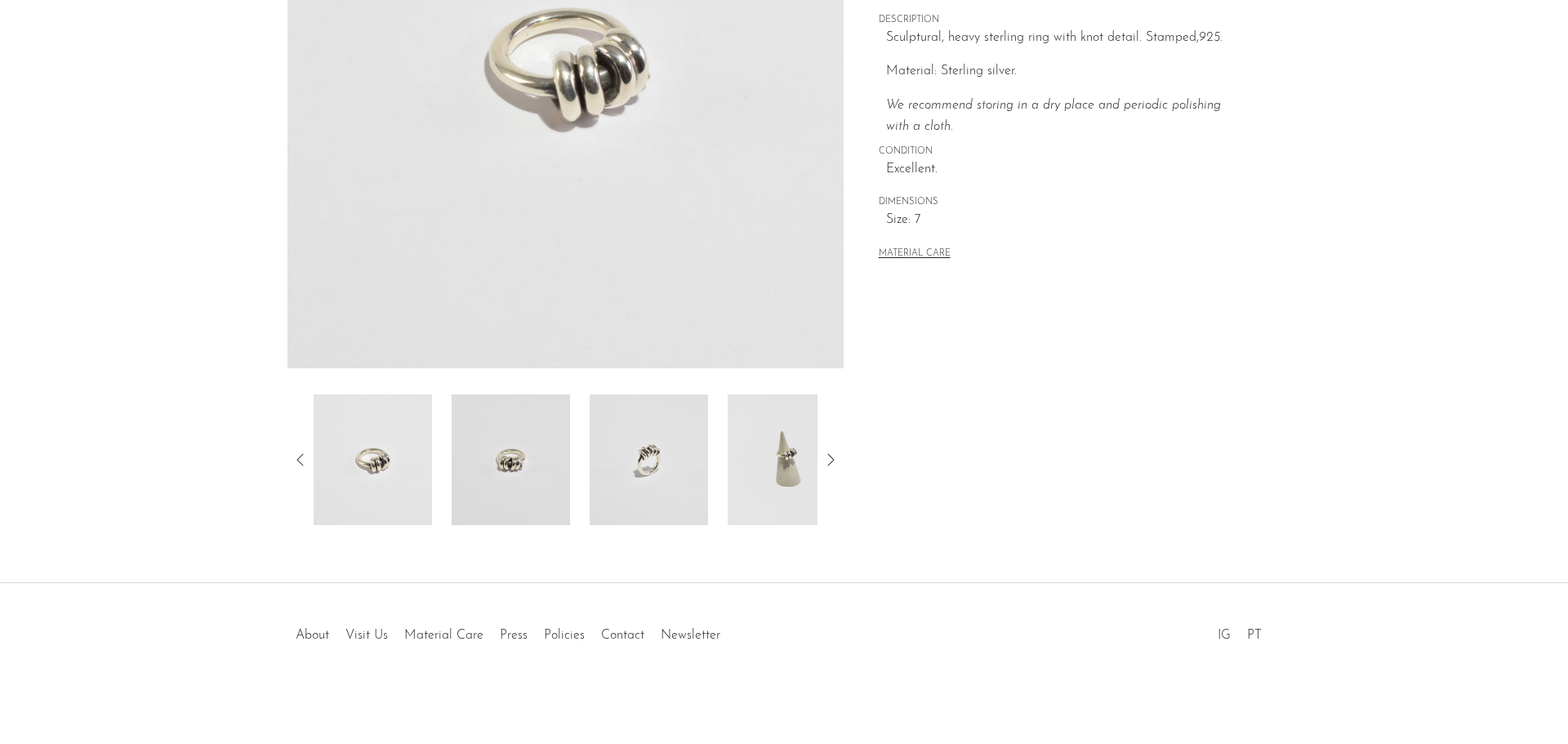
click at [779, 442] on img at bounding box center [786, 460] width 119 height 131
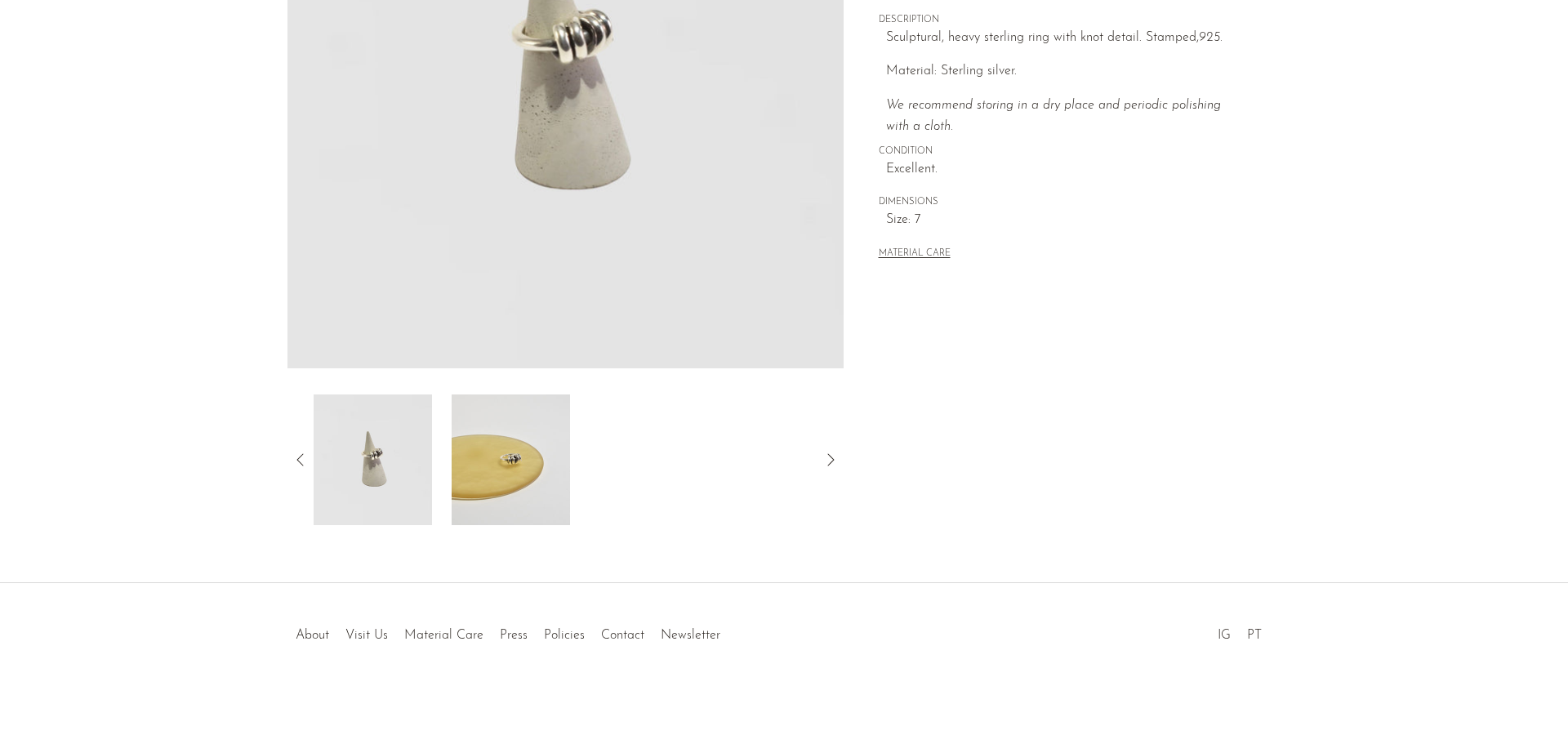
click at [494, 443] on img at bounding box center [510, 460] width 119 height 131
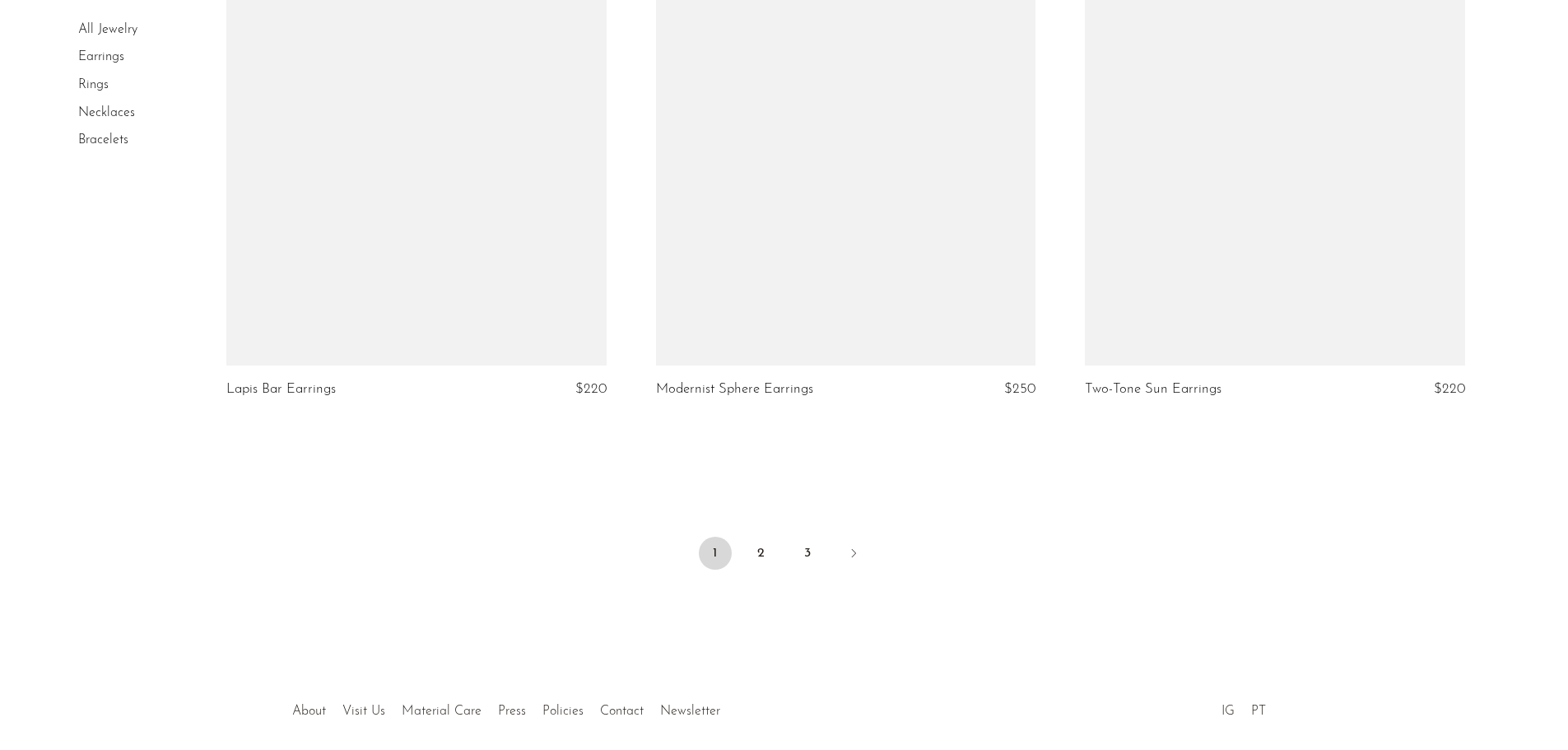
scroll to position [6997, 0]
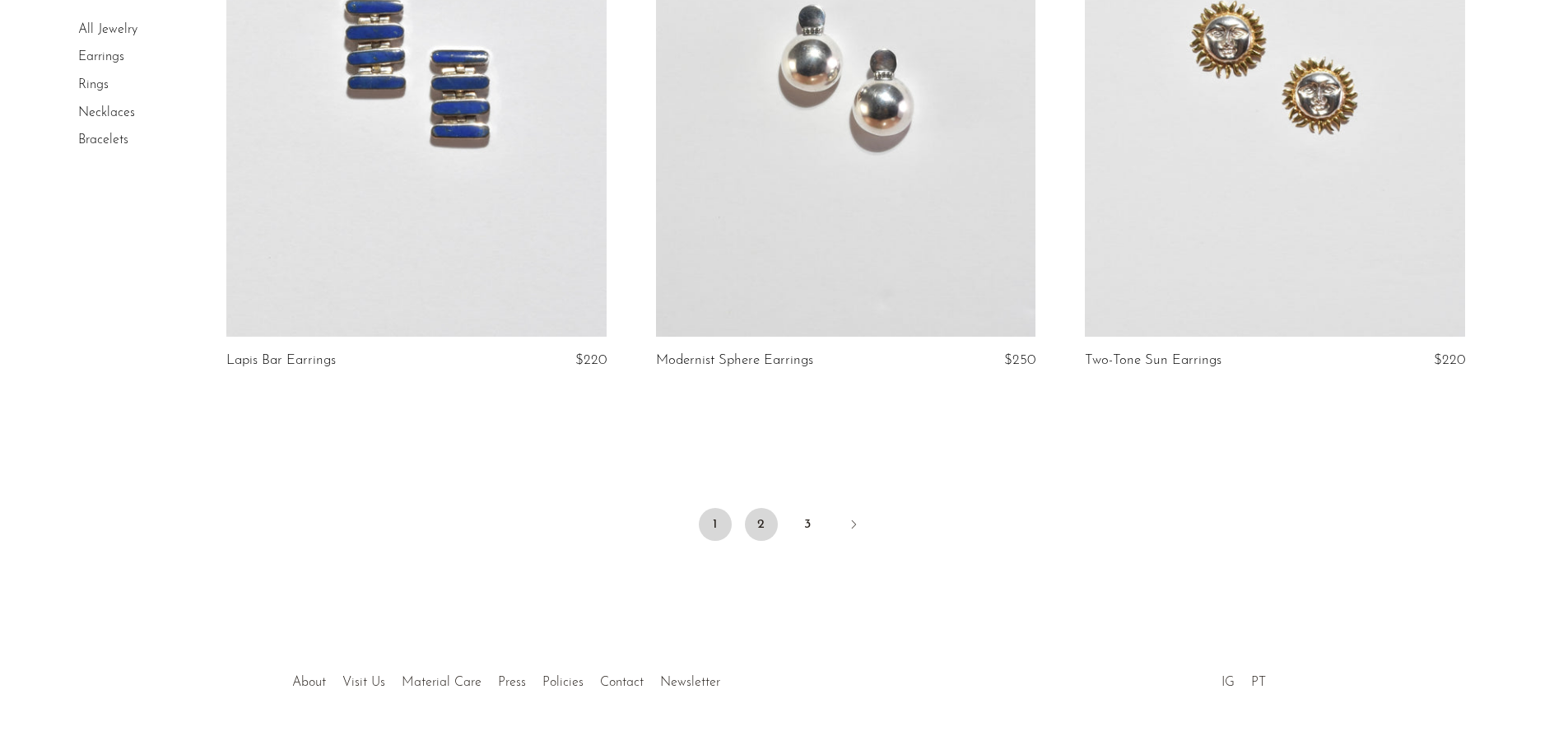
click at [768, 521] on link "2" at bounding box center [761, 524] width 33 height 33
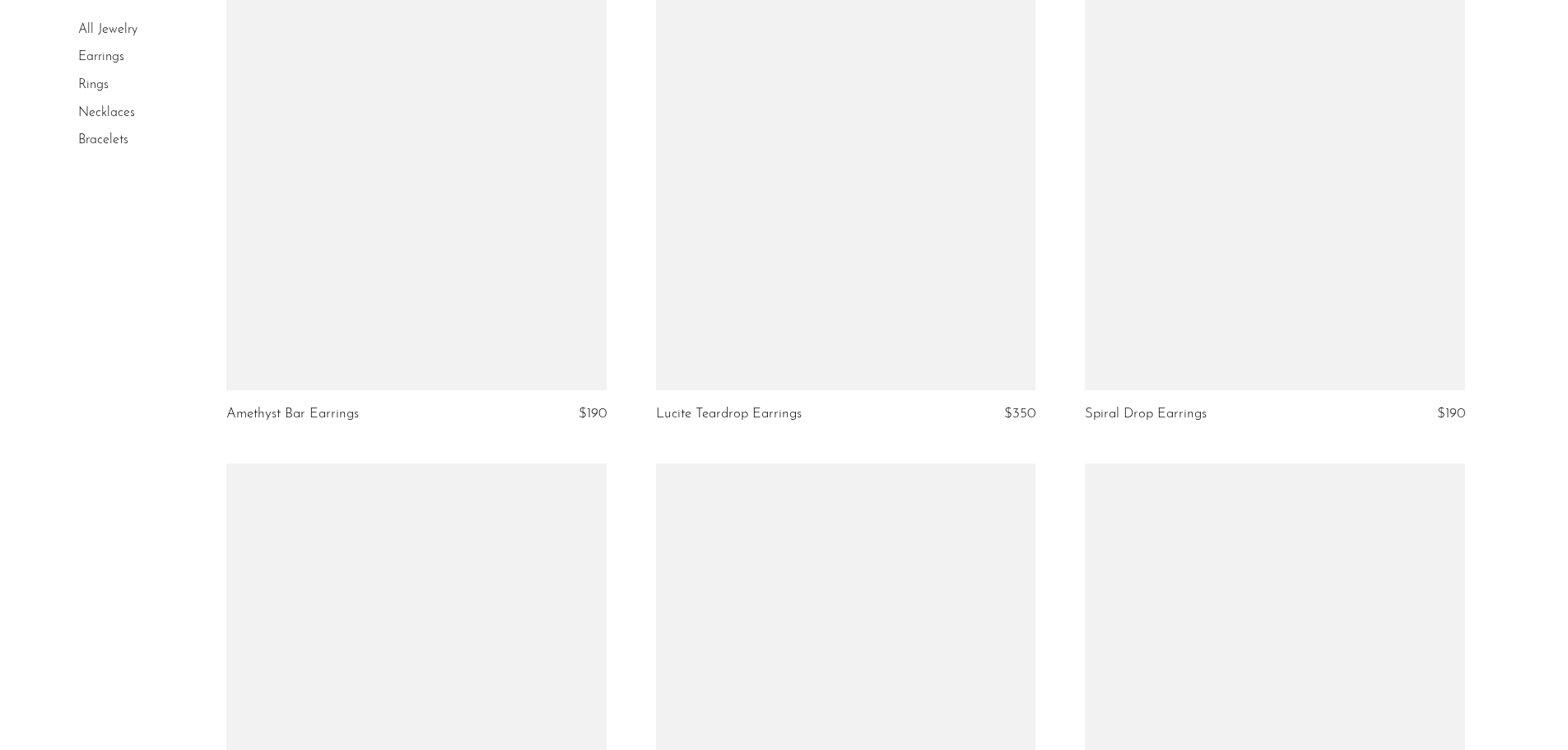
scroll to position [6833, 0]
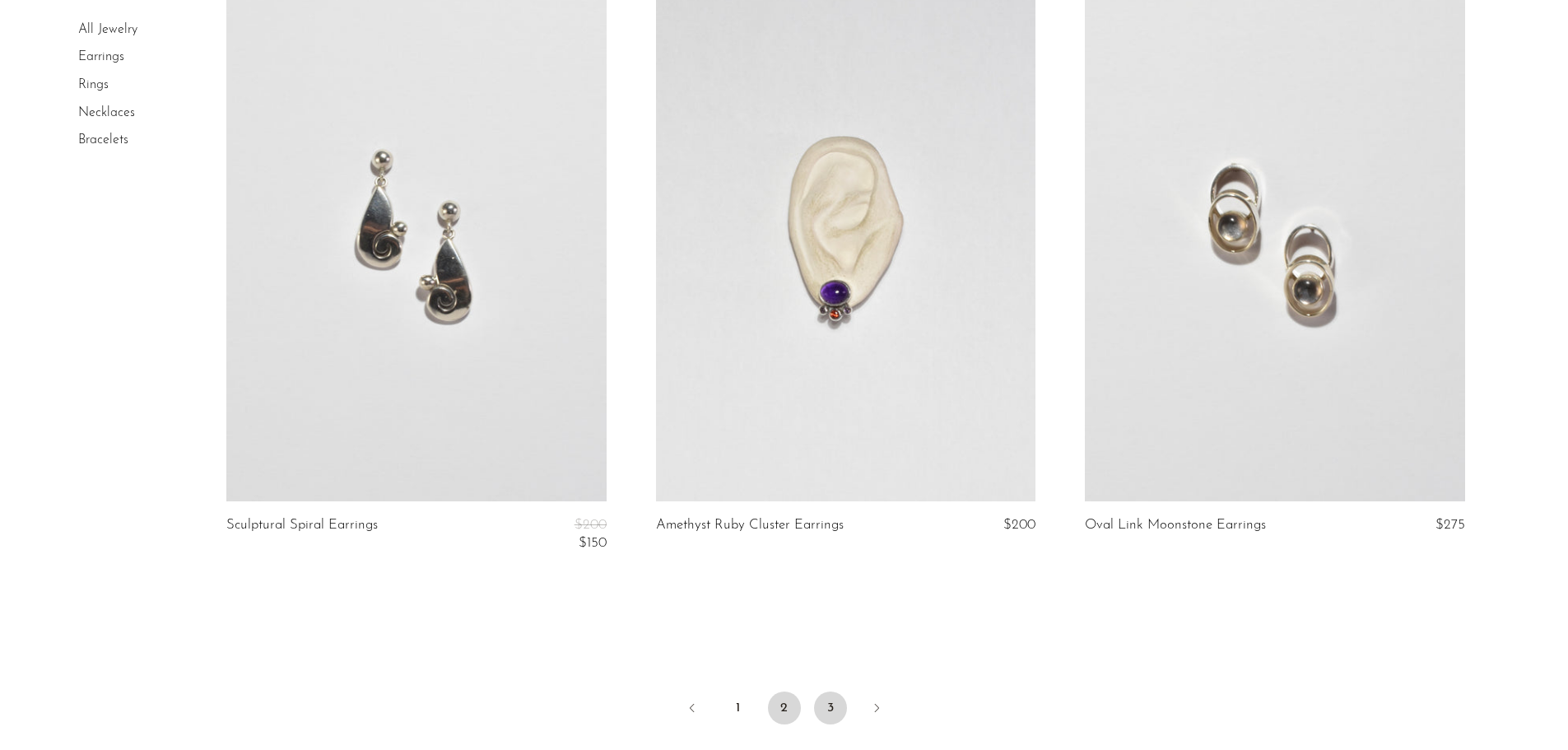
click at [840, 704] on link "3" at bounding box center [830, 707] width 33 height 33
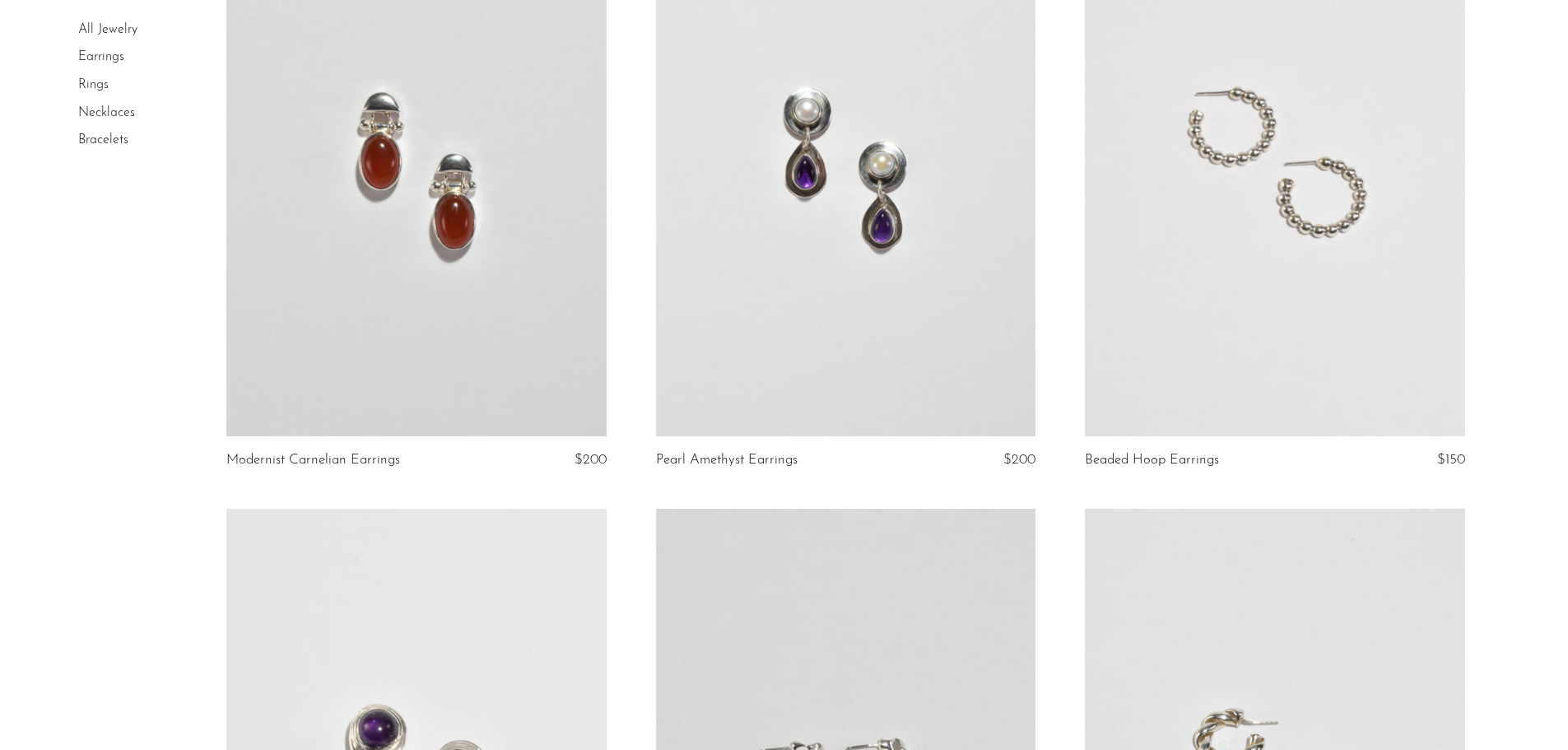
scroll to position [741, 0]
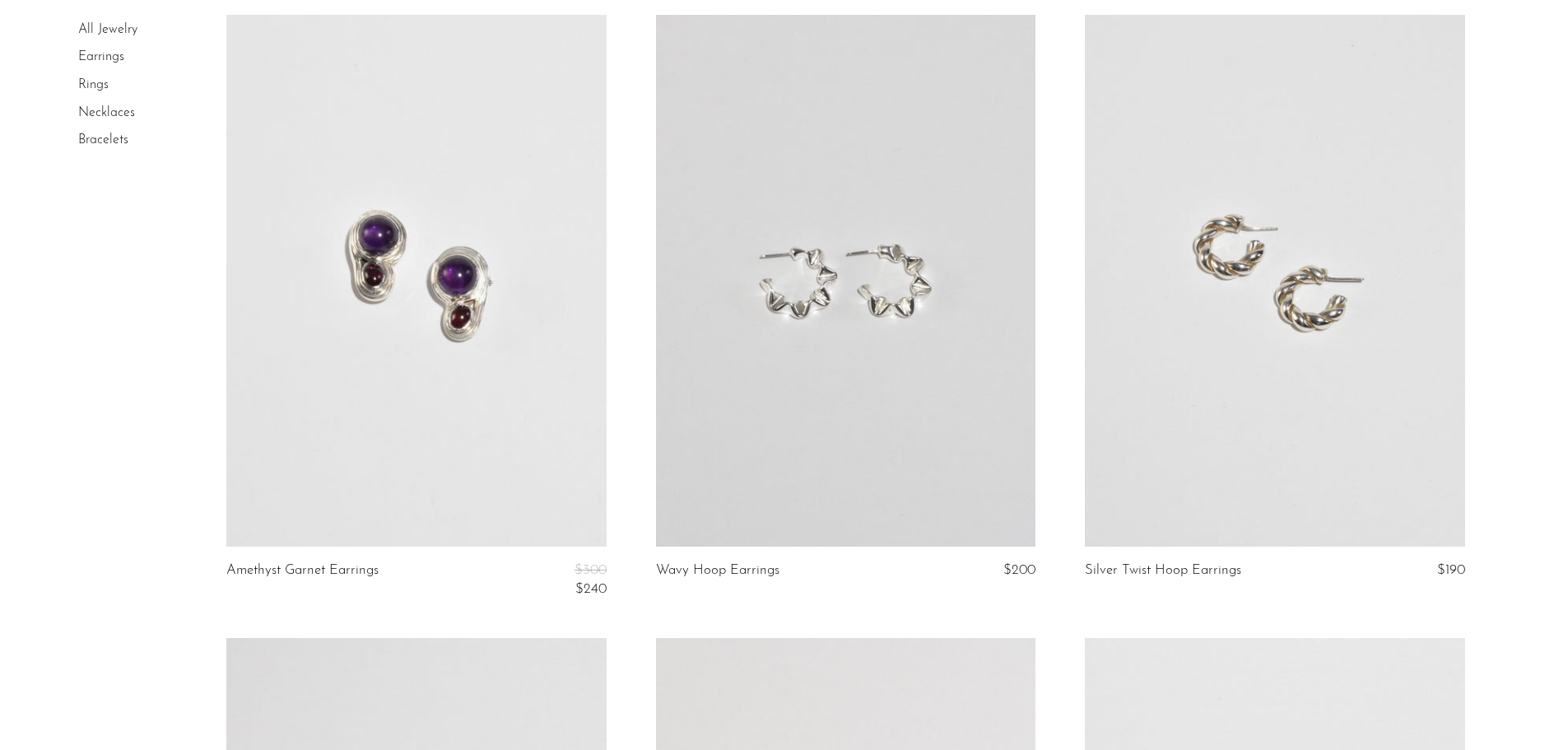
click at [1223, 393] on link at bounding box center [1275, 280] width 379 height 532
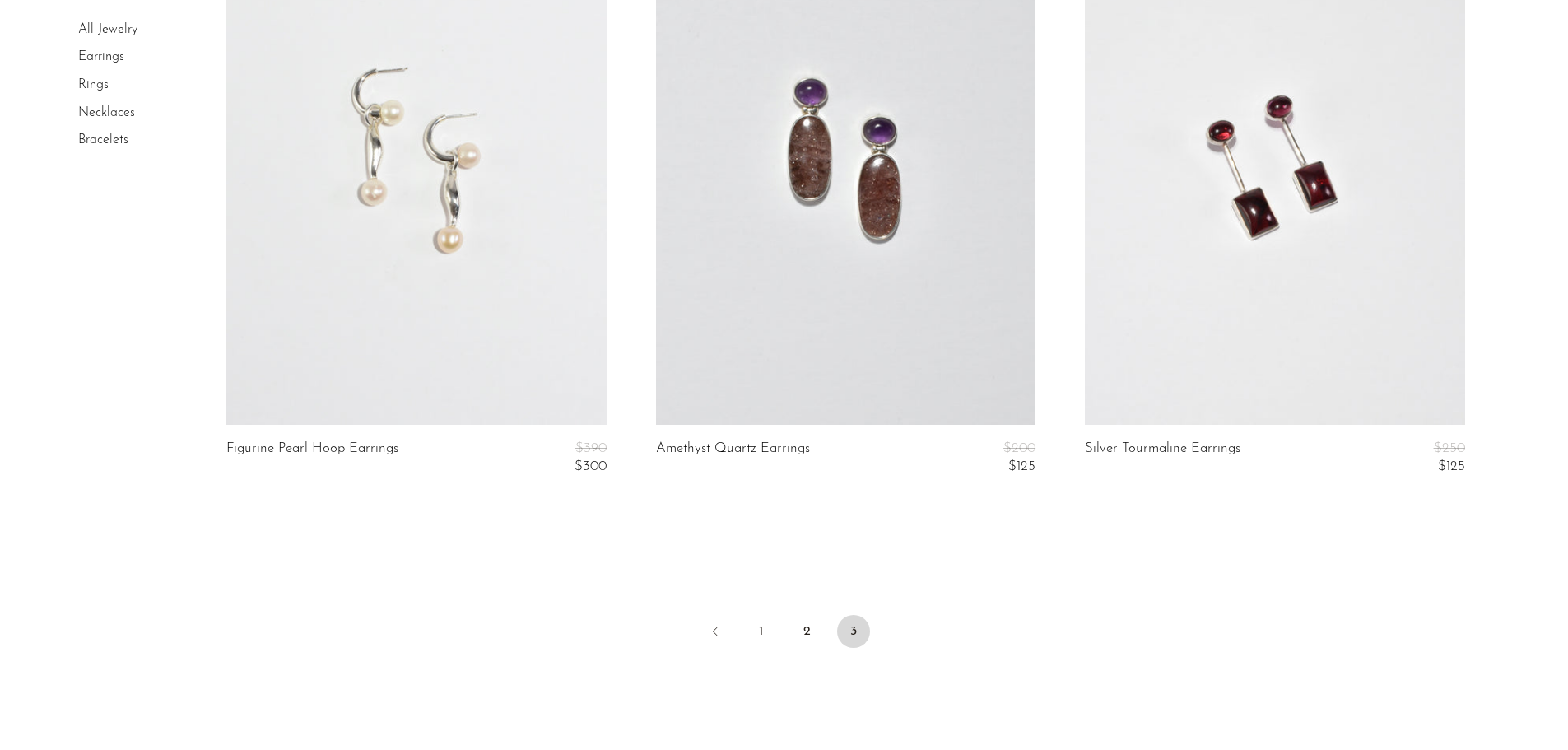
scroll to position [5374, 0]
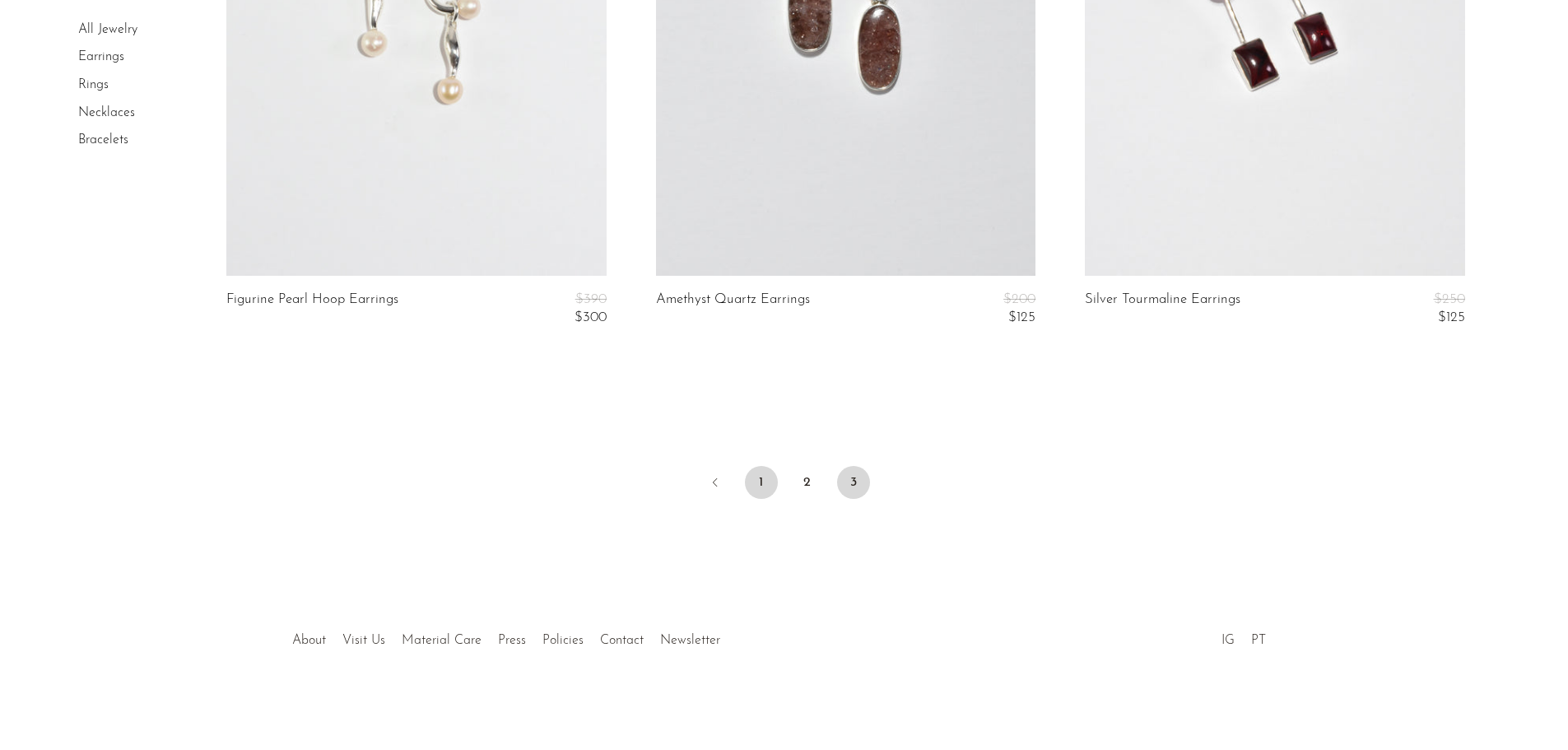
click at [757, 479] on link "1" at bounding box center [761, 482] width 33 height 33
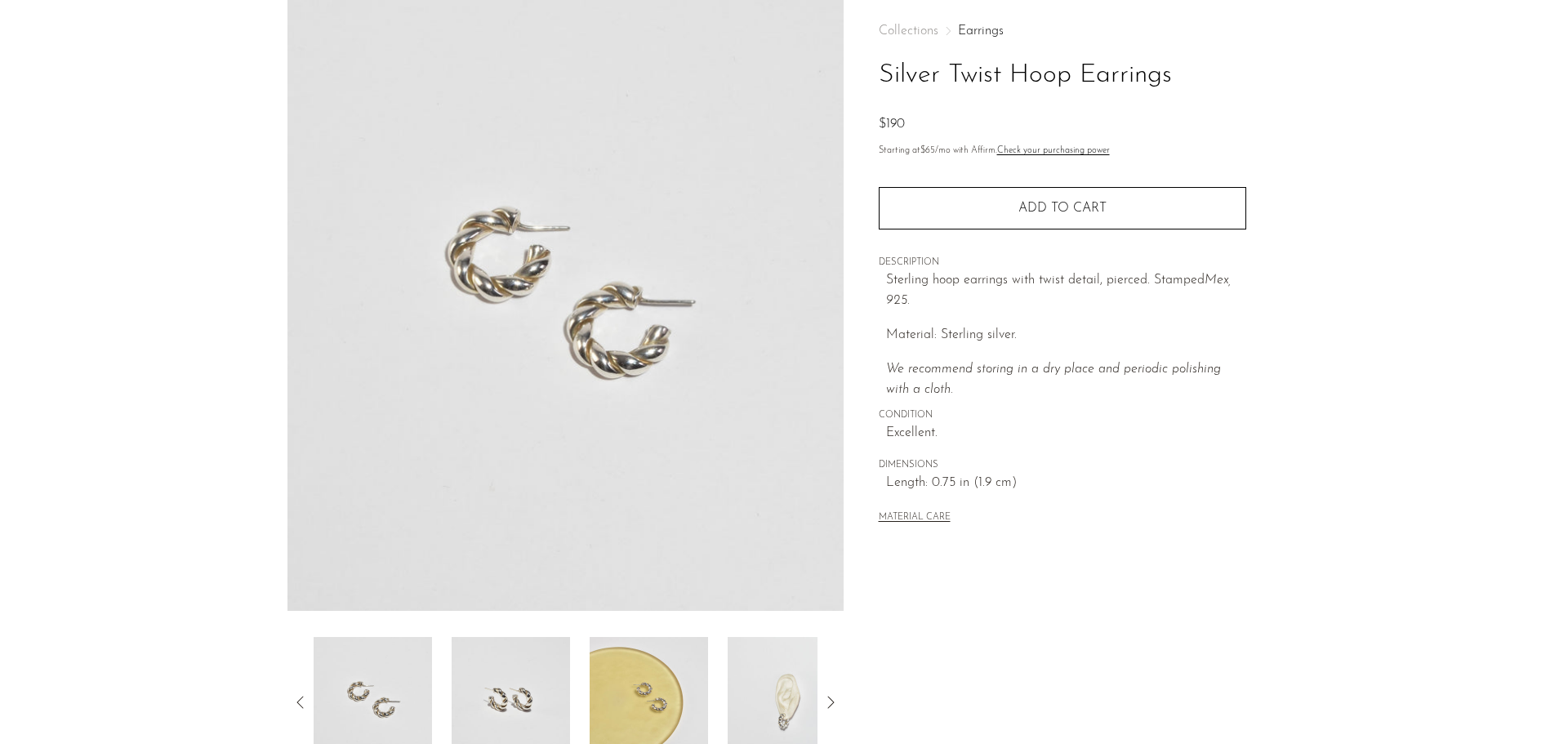
scroll to position [163, 0]
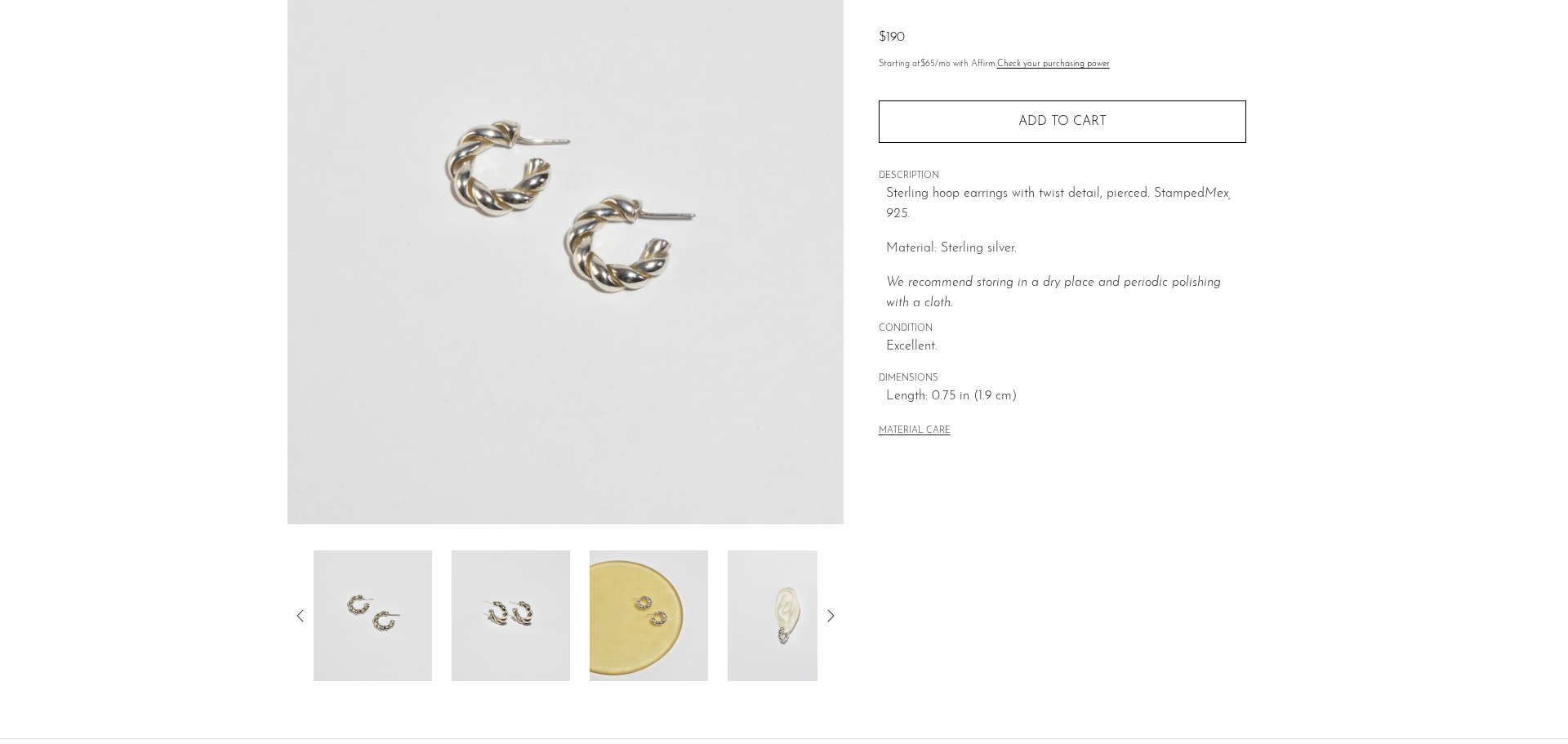
click at [795, 638] on img at bounding box center [786, 615] width 119 height 131
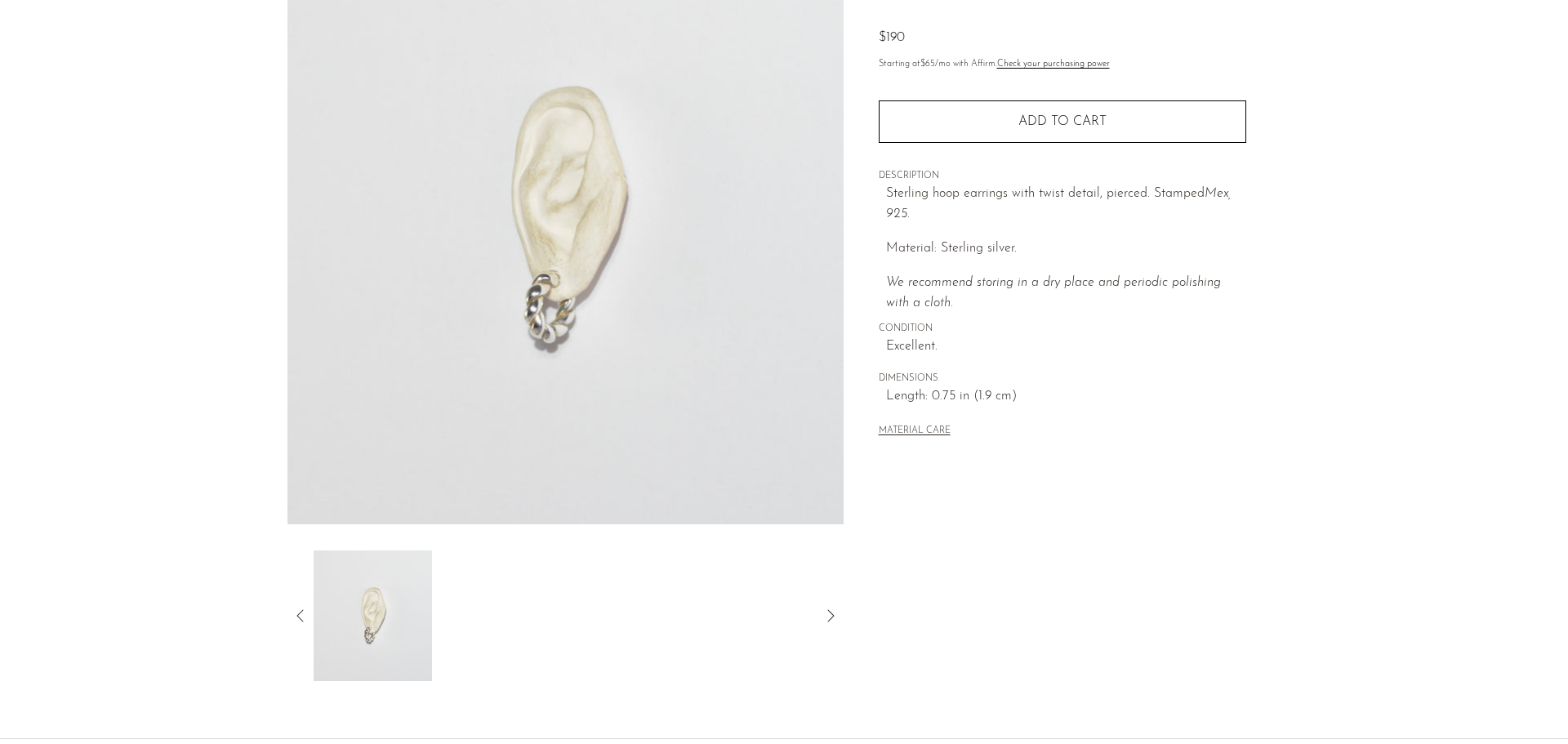
click at [299, 617] on icon at bounding box center [300, 615] width 7 height 12
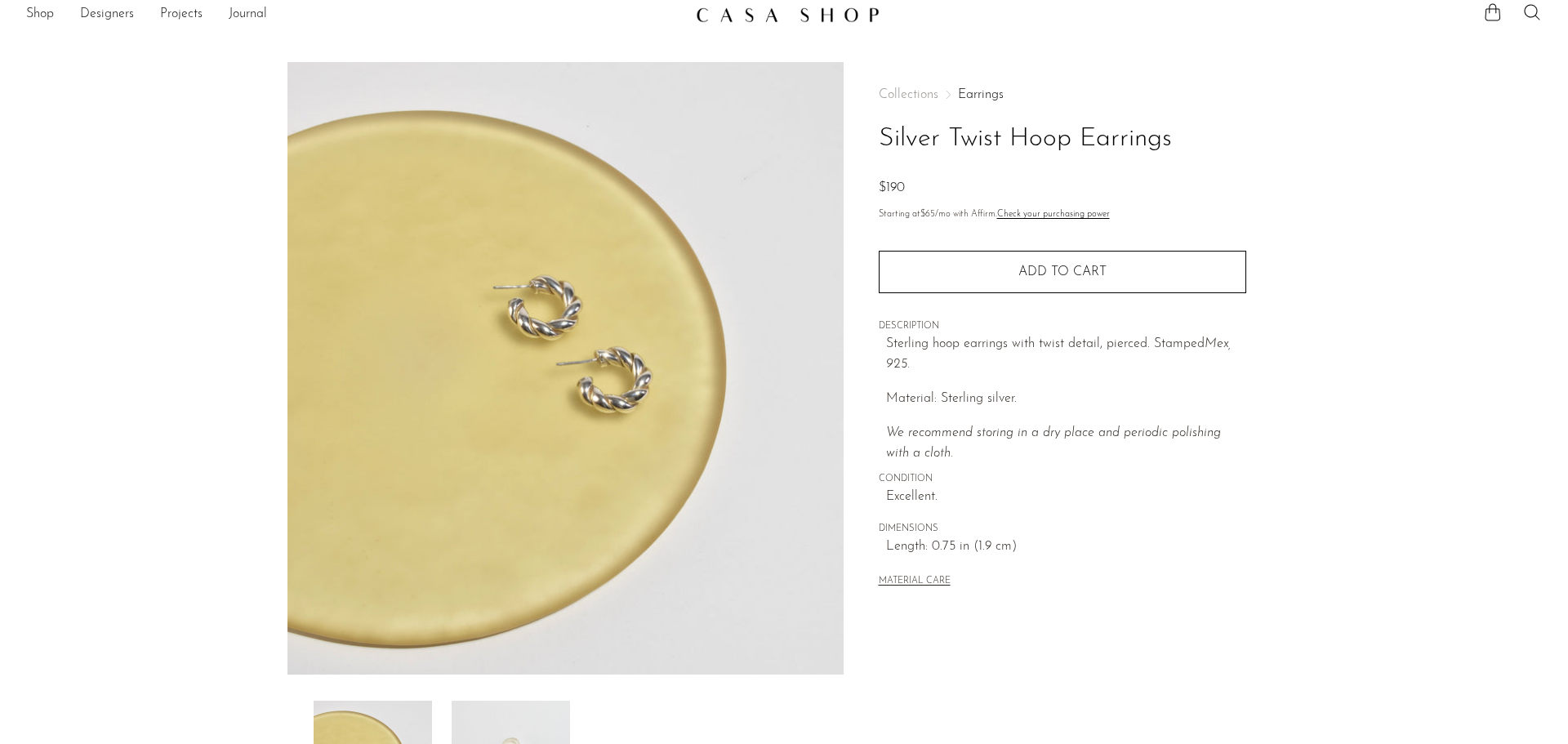
scroll to position [0, 0]
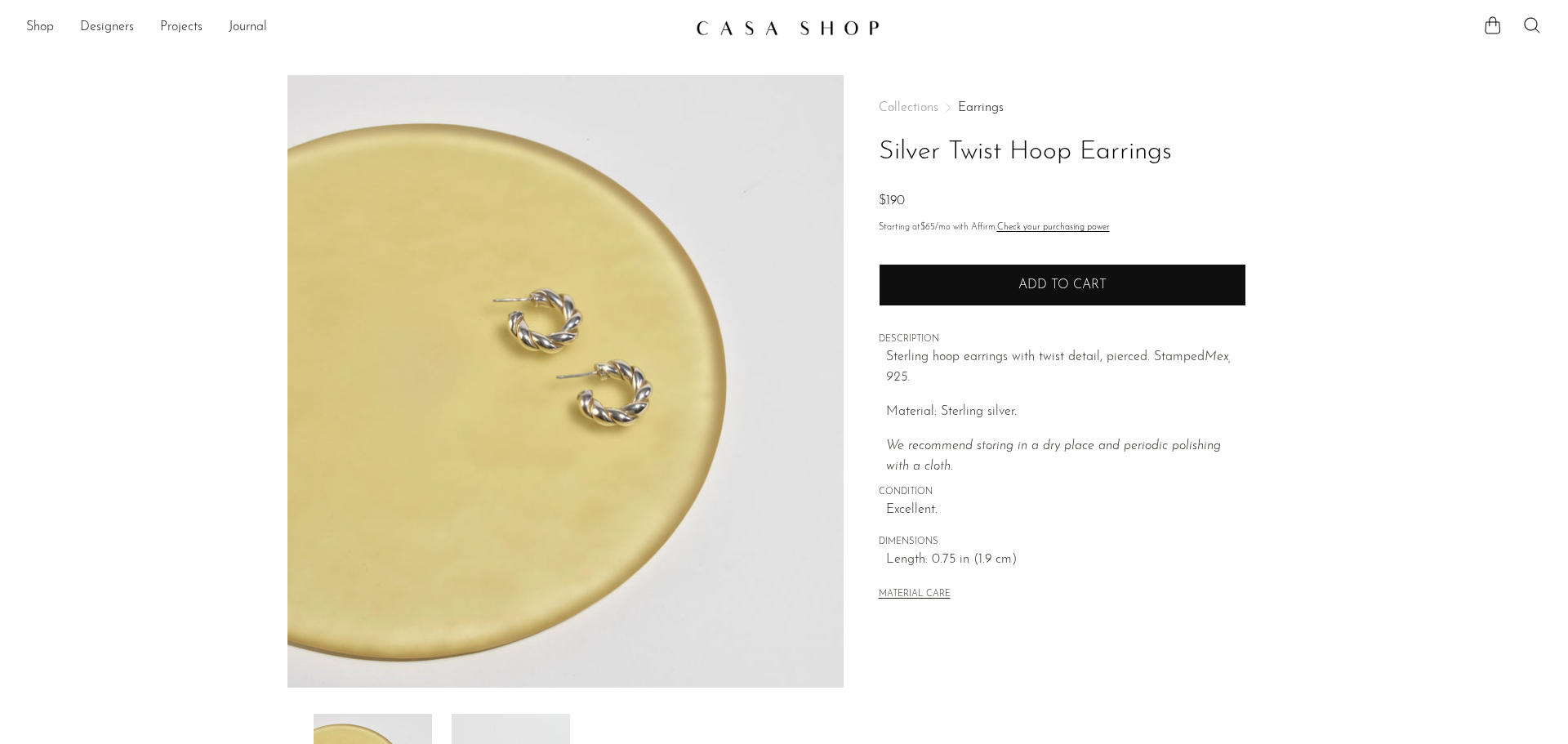
click at [1022, 296] on button "Add to cart" at bounding box center [1061, 285] width 367 height 43
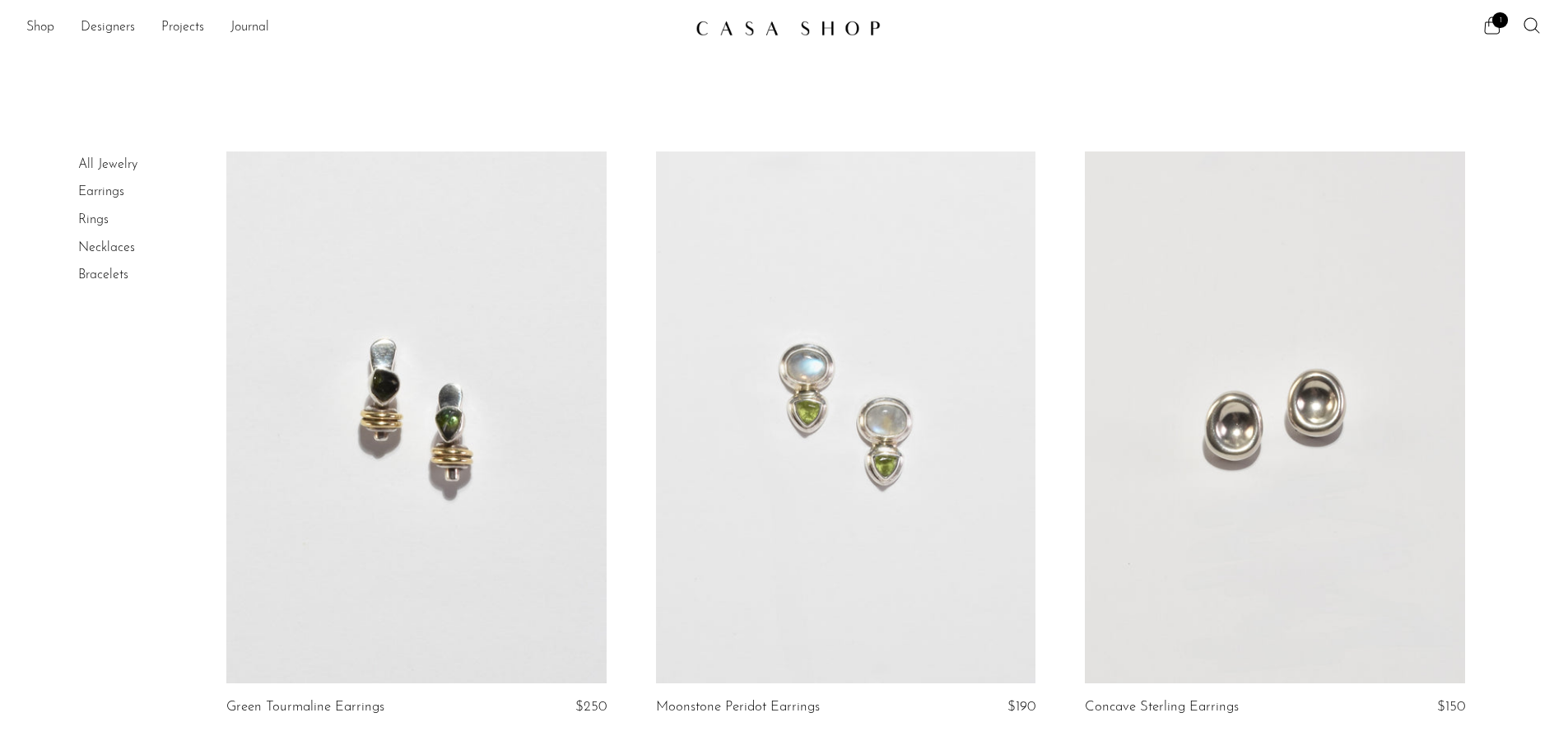
click at [830, 454] on link at bounding box center [846, 417] width 379 height 532
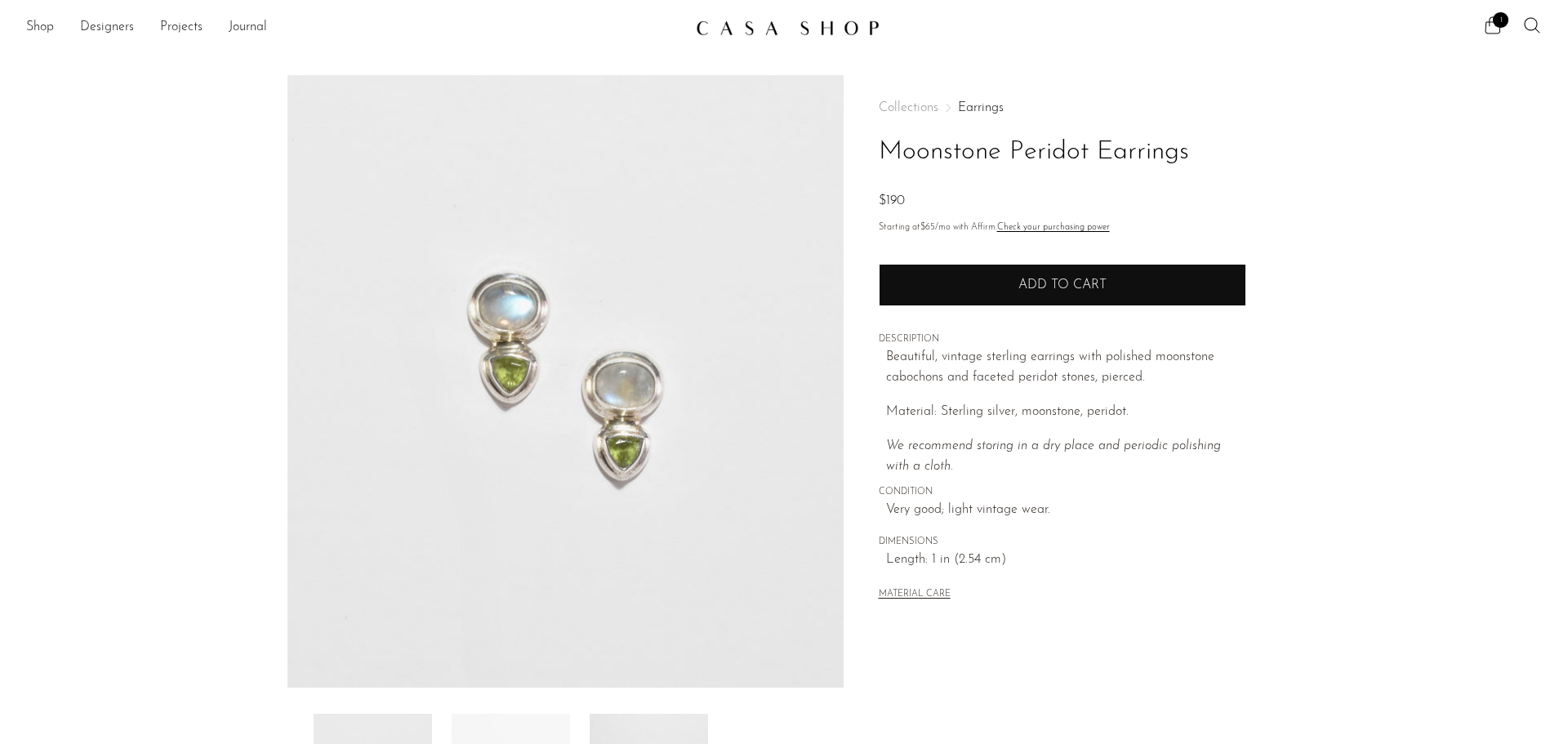
click at [1016, 293] on button "Add to cart" at bounding box center [1061, 285] width 367 height 43
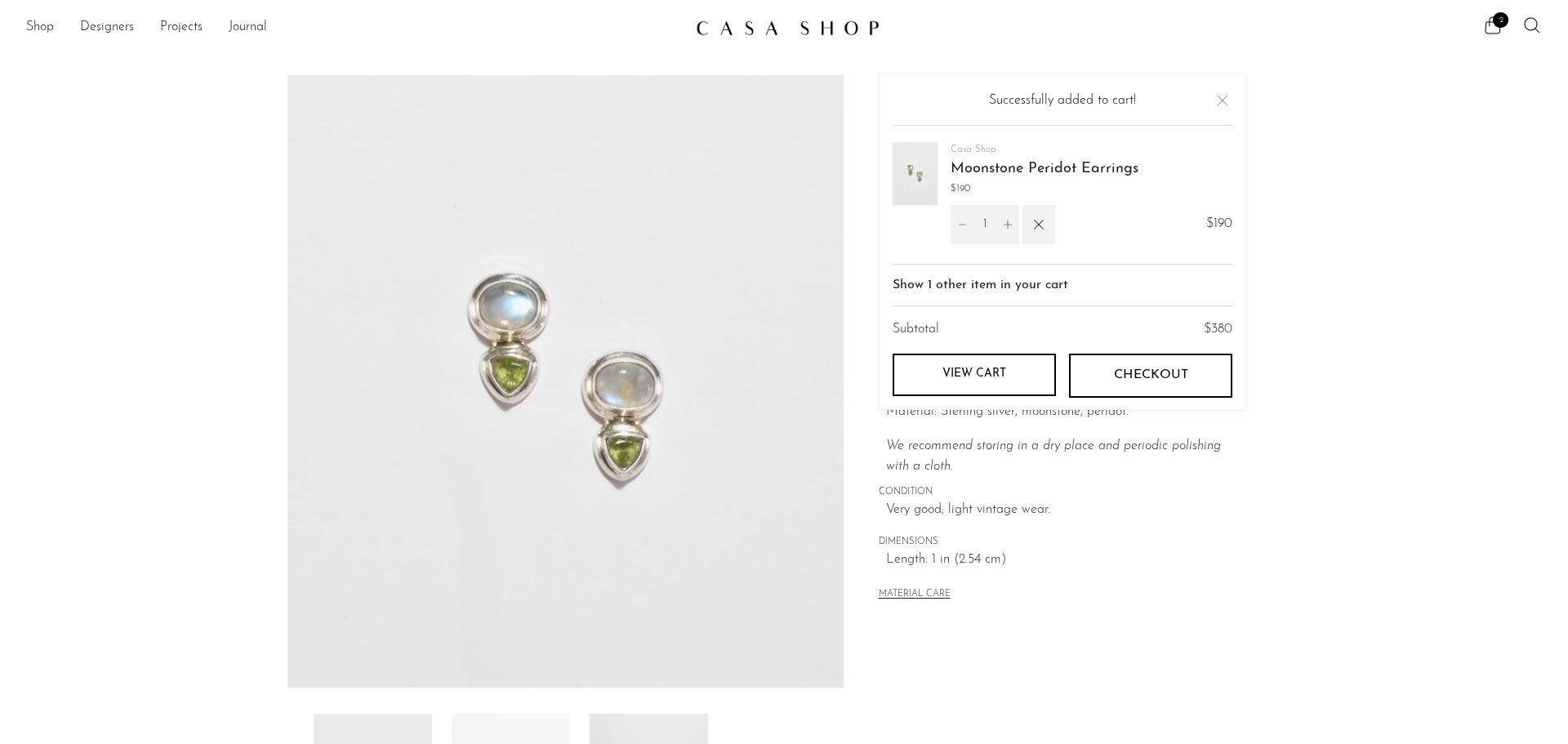
click at [973, 361] on link "View cart" at bounding box center [973, 374] width 163 height 43
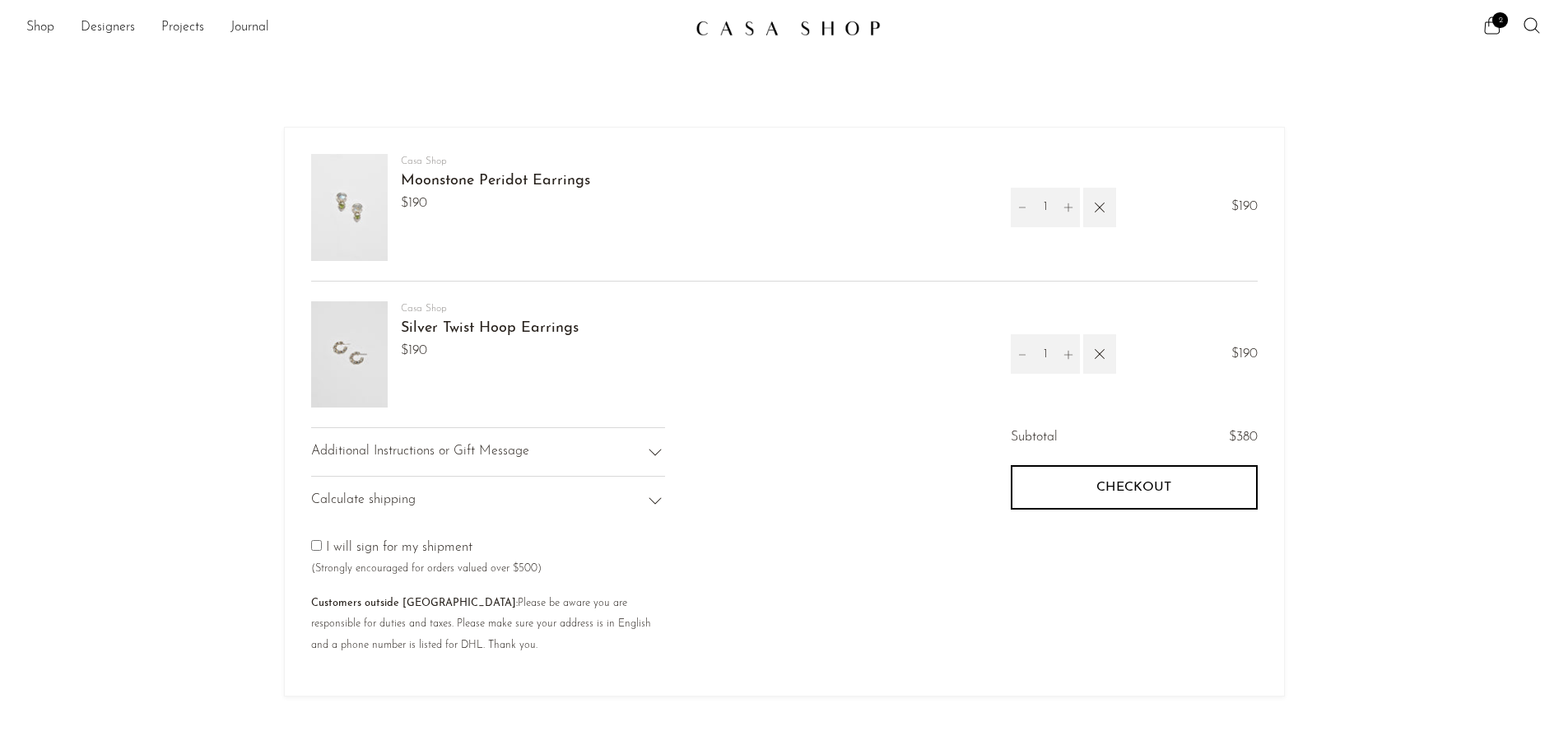
click at [372, 231] on img at bounding box center [349, 206] width 77 height 107
click at [454, 185] on link "Moonstone Peridot Earrings" at bounding box center [496, 181] width 190 height 15
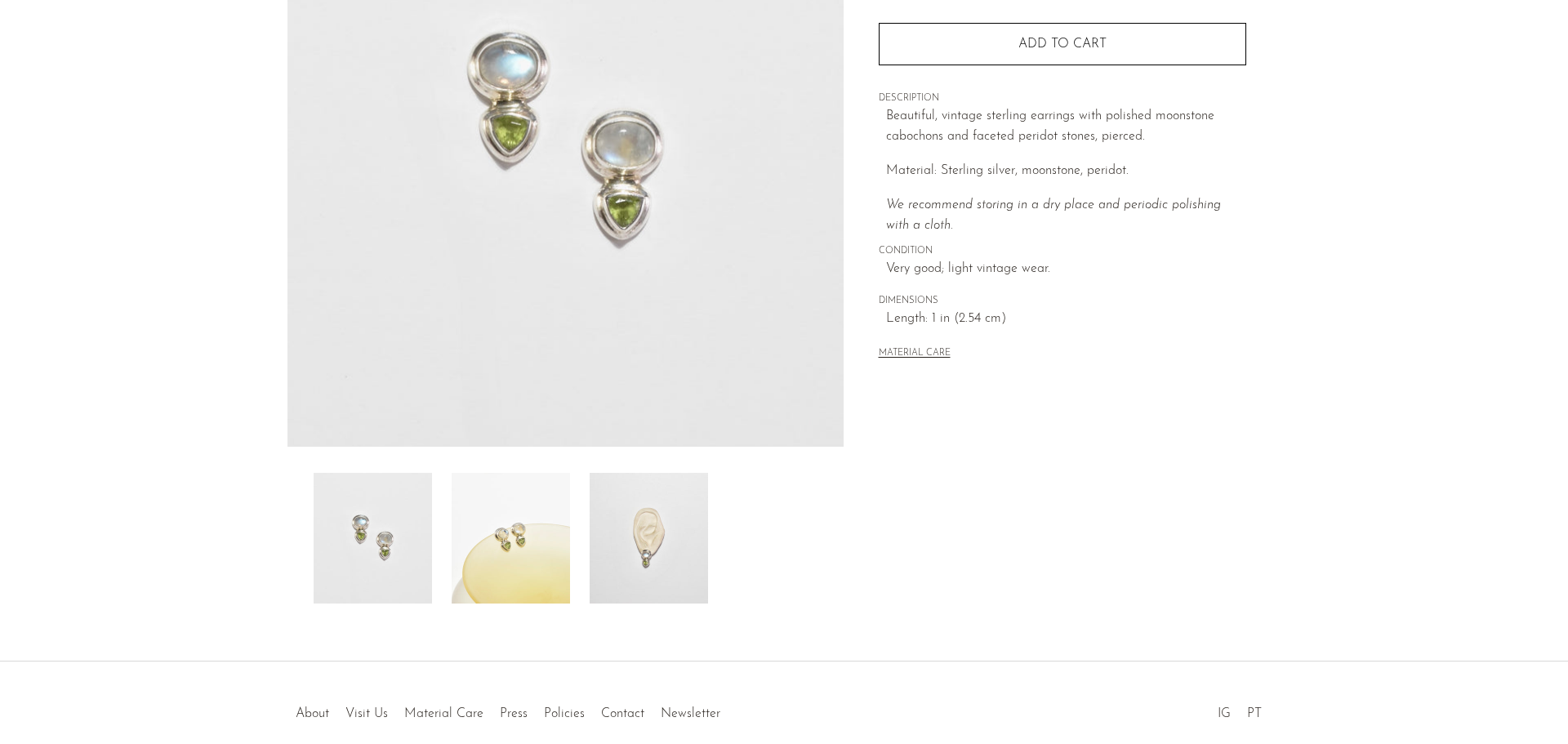
scroll to position [245, 0]
click at [545, 546] on img at bounding box center [510, 534] width 119 height 131
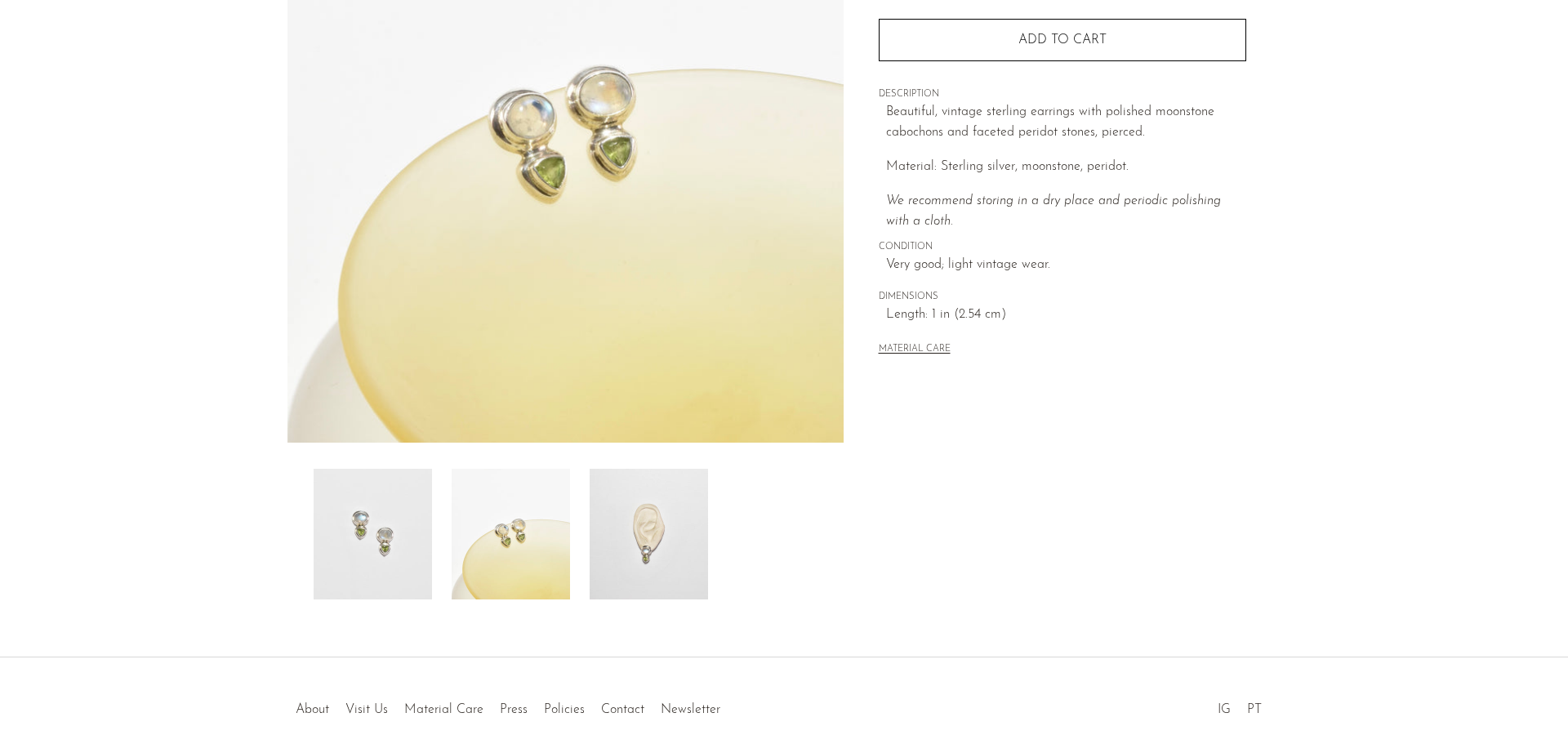
click at [634, 551] on img at bounding box center [649, 534] width 119 height 131
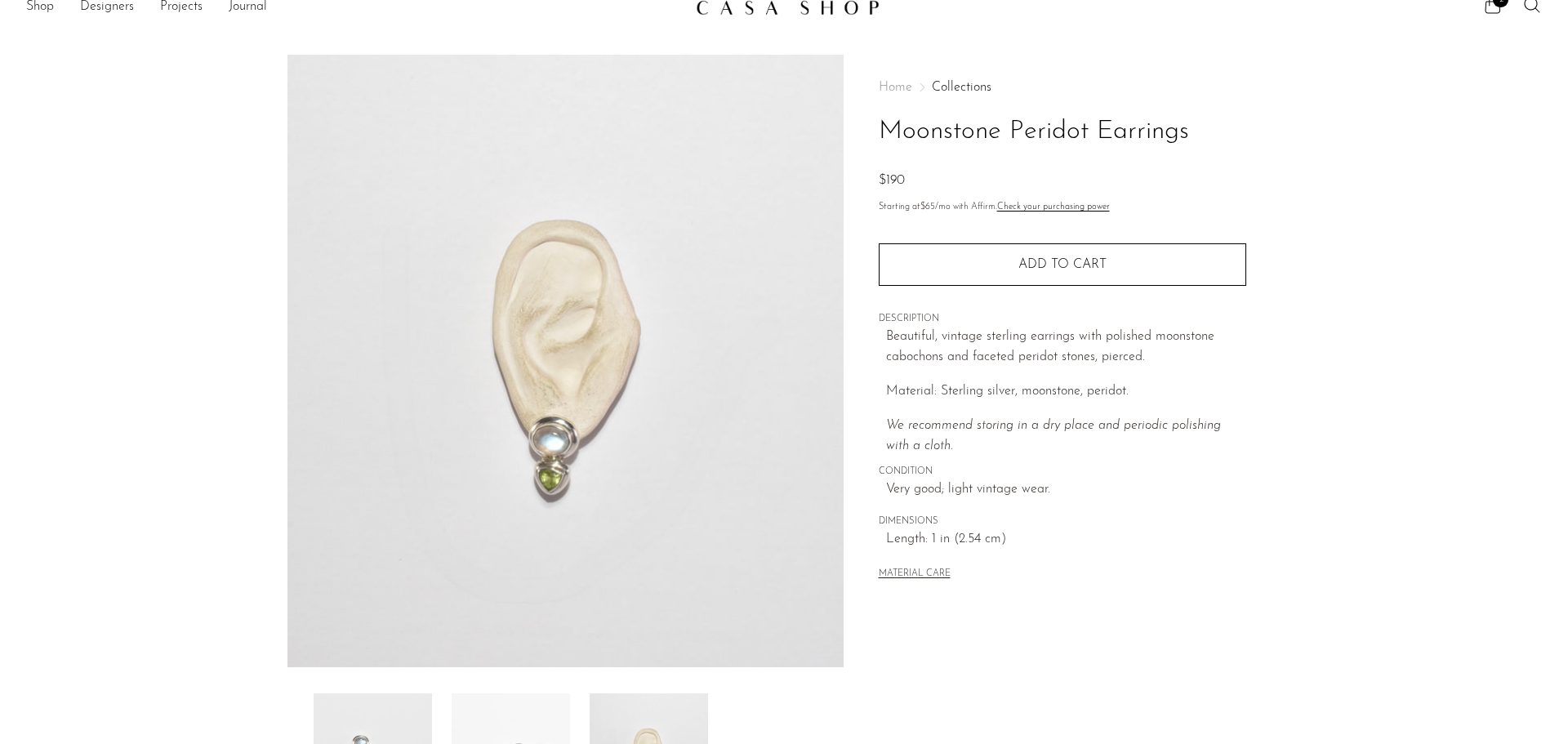
scroll to position [0, 0]
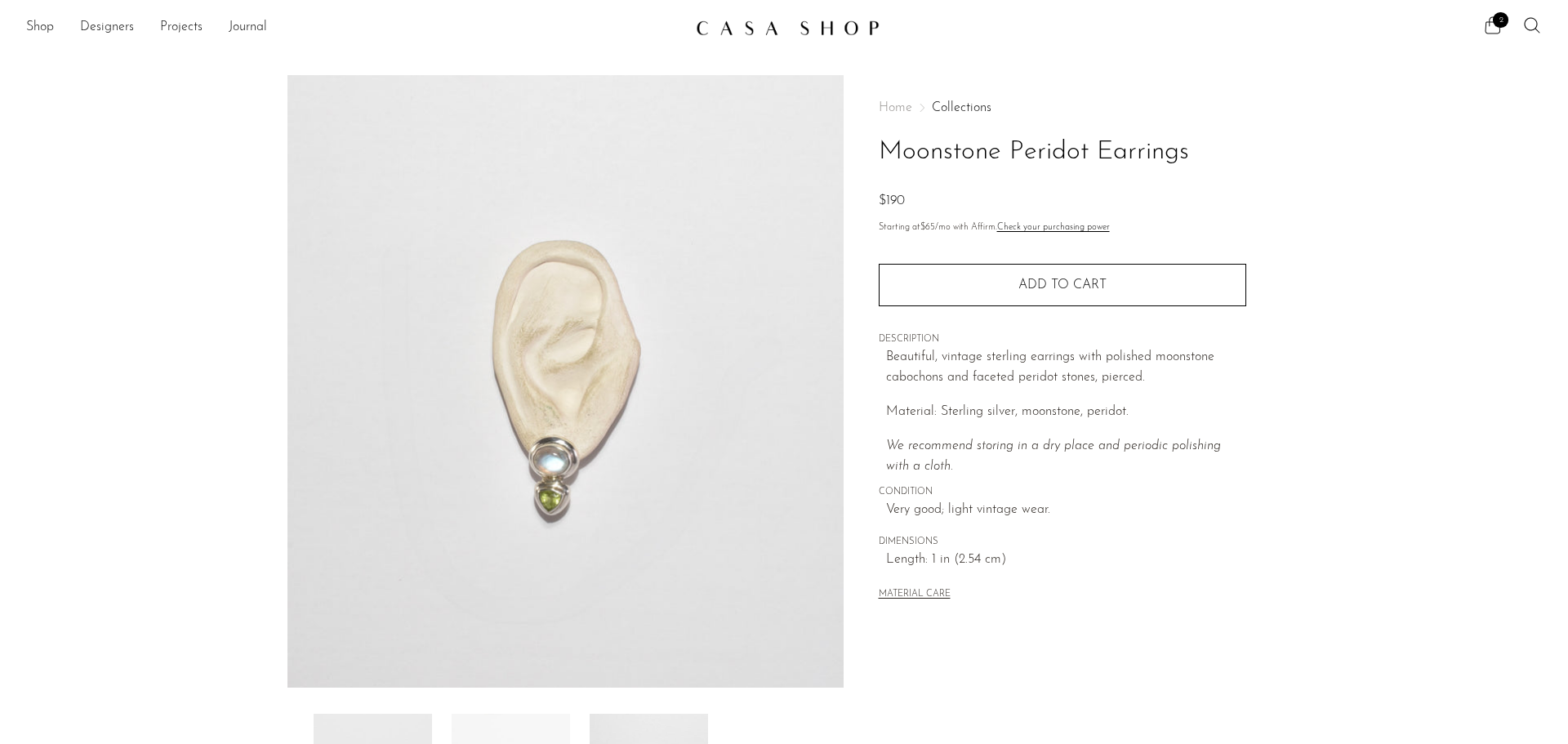
click at [1489, 26] on icon at bounding box center [1493, 25] width 16 height 17
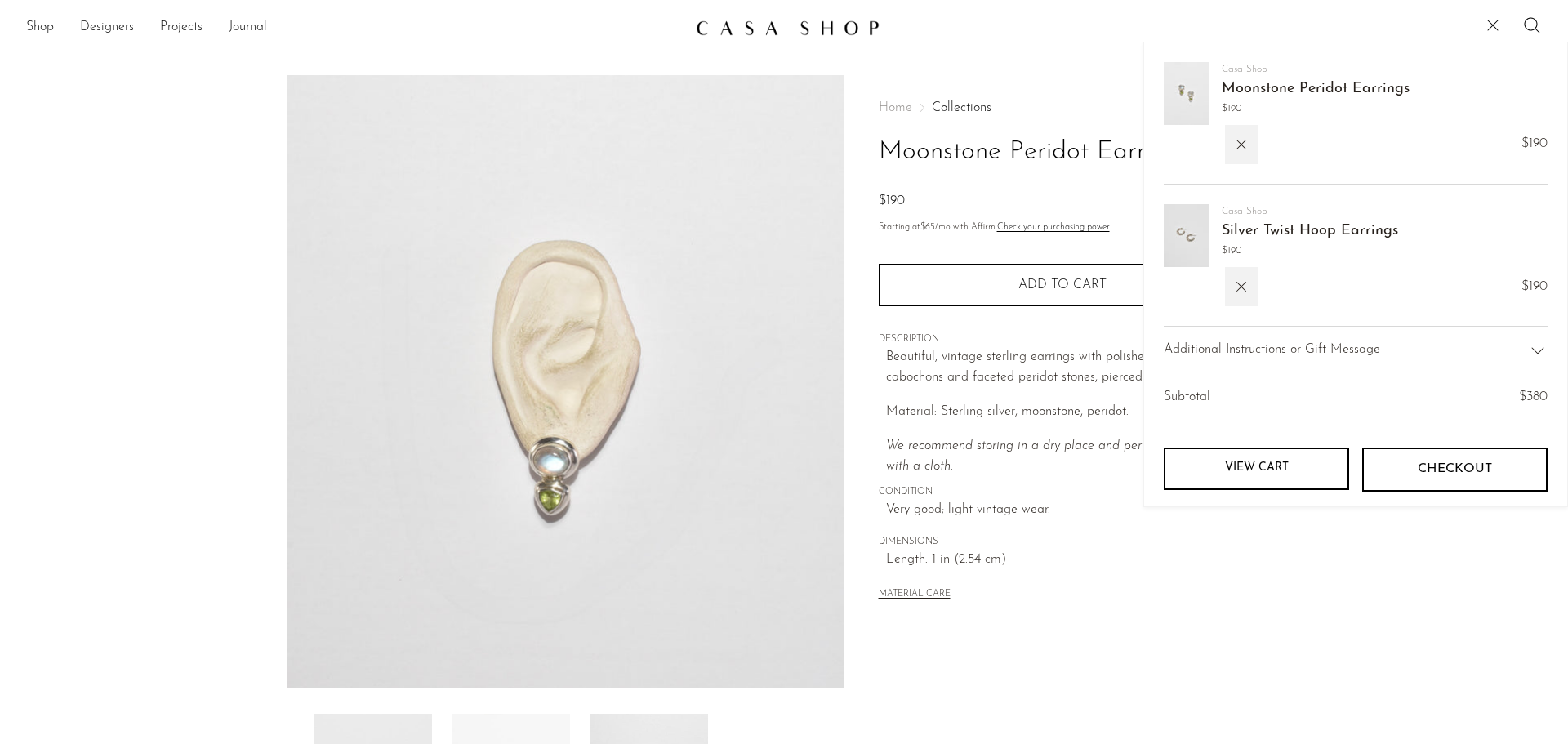
click at [1268, 238] on link "Silver Twist Hoop Earrings" at bounding box center [1310, 231] width 176 height 15
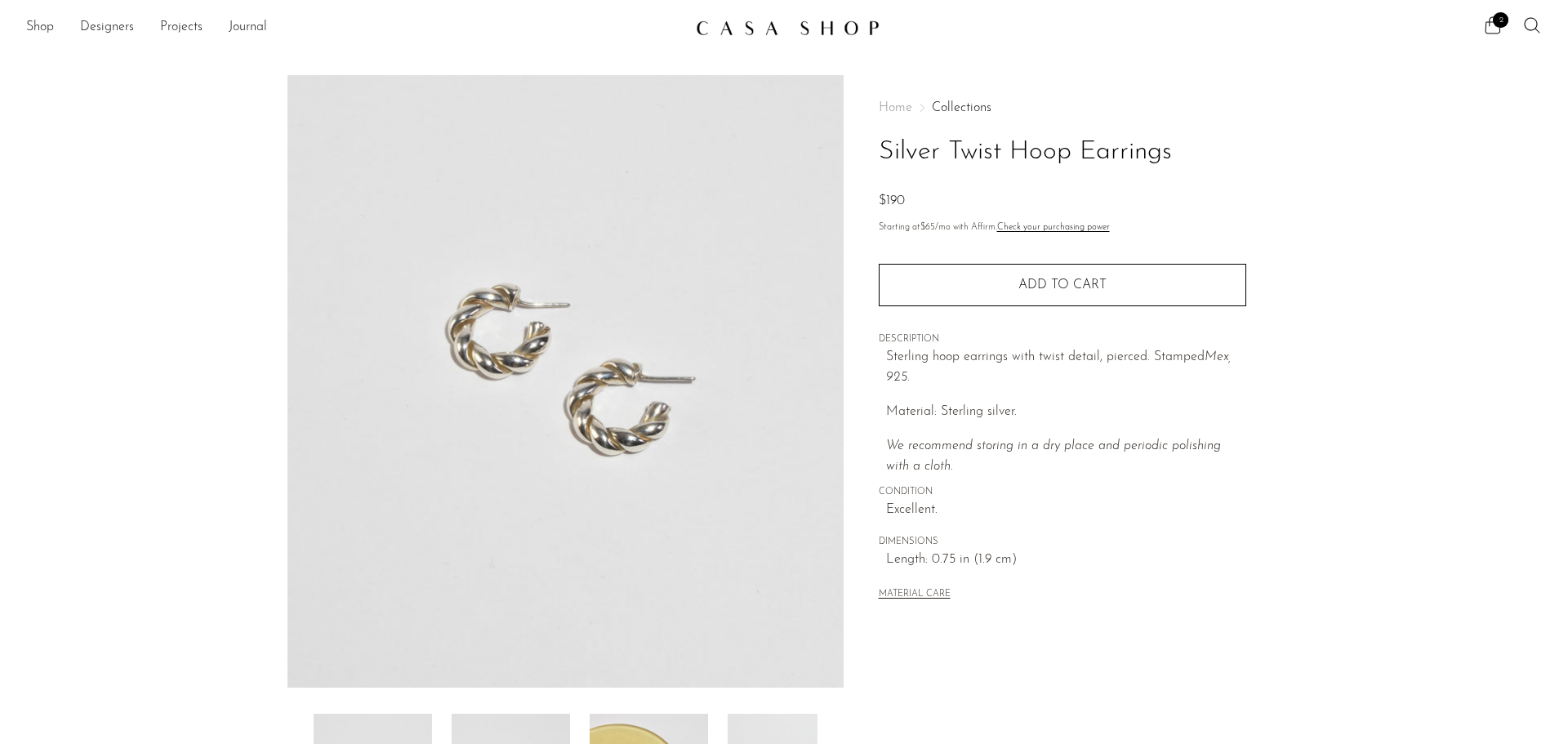
click at [592, 404] on img at bounding box center [566, 381] width 556 height 612
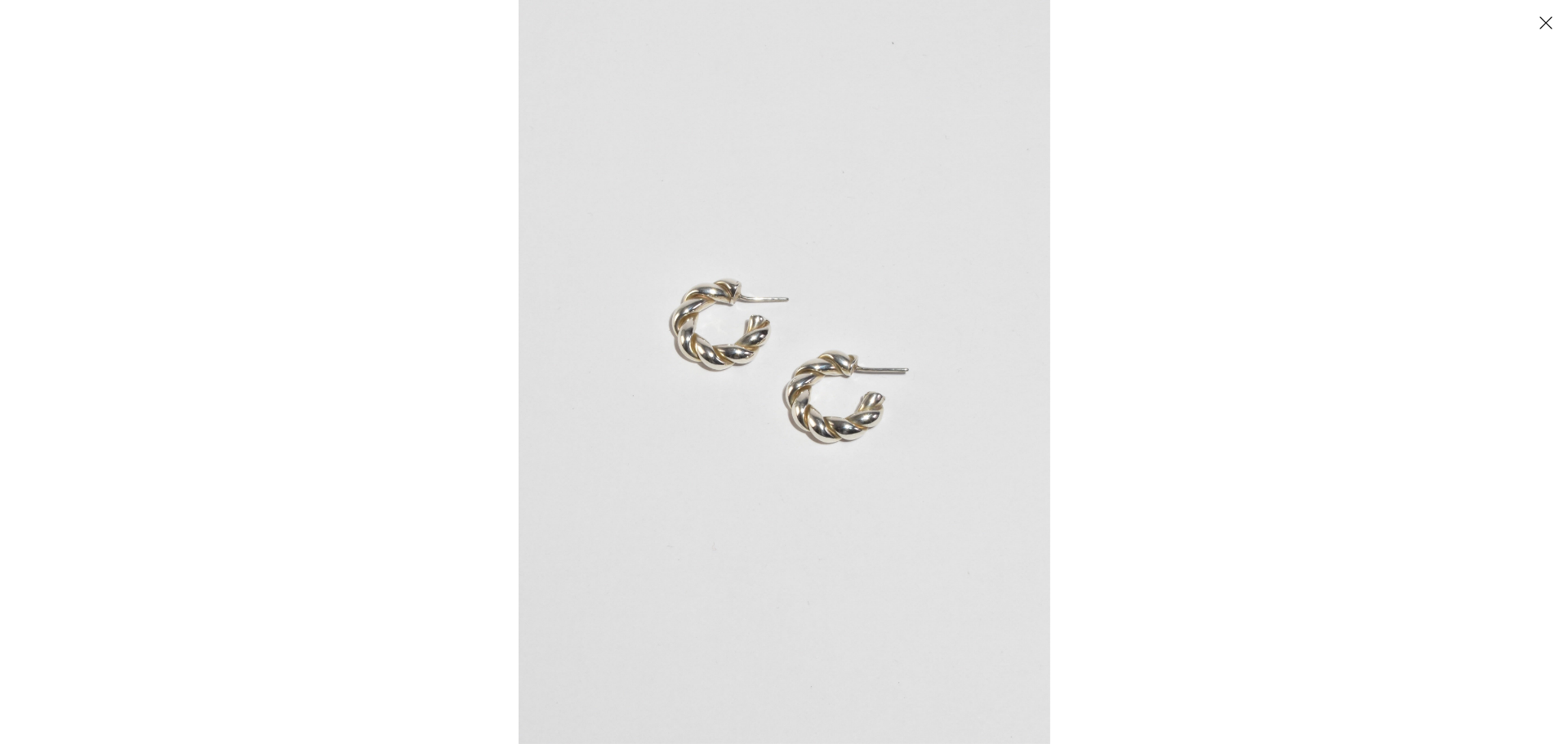
click at [801, 388] on img at bounding box center [784, 372] width 531 height 744
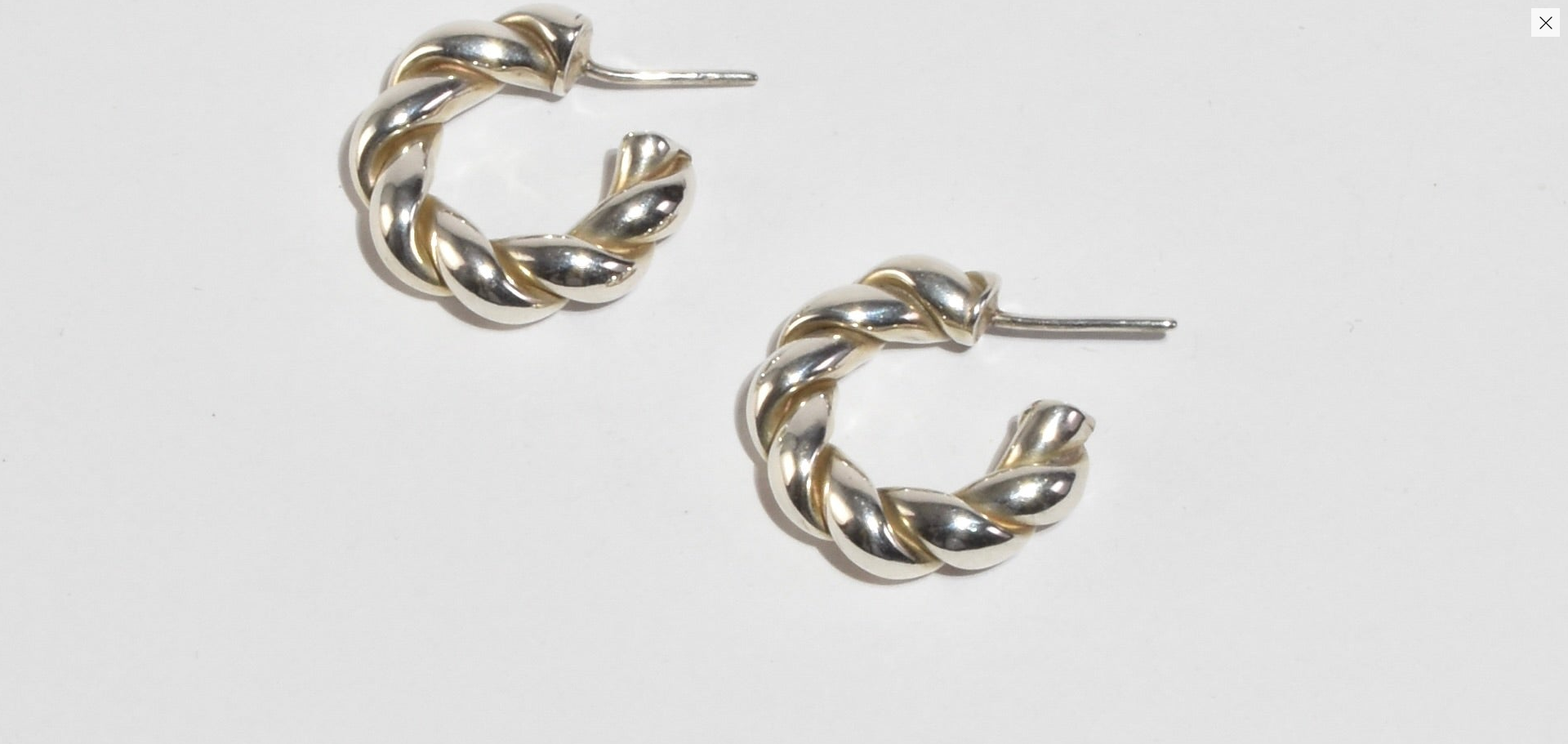
click at [710, 470] on img at bounding box center [742, 331] width 1859 height 2602
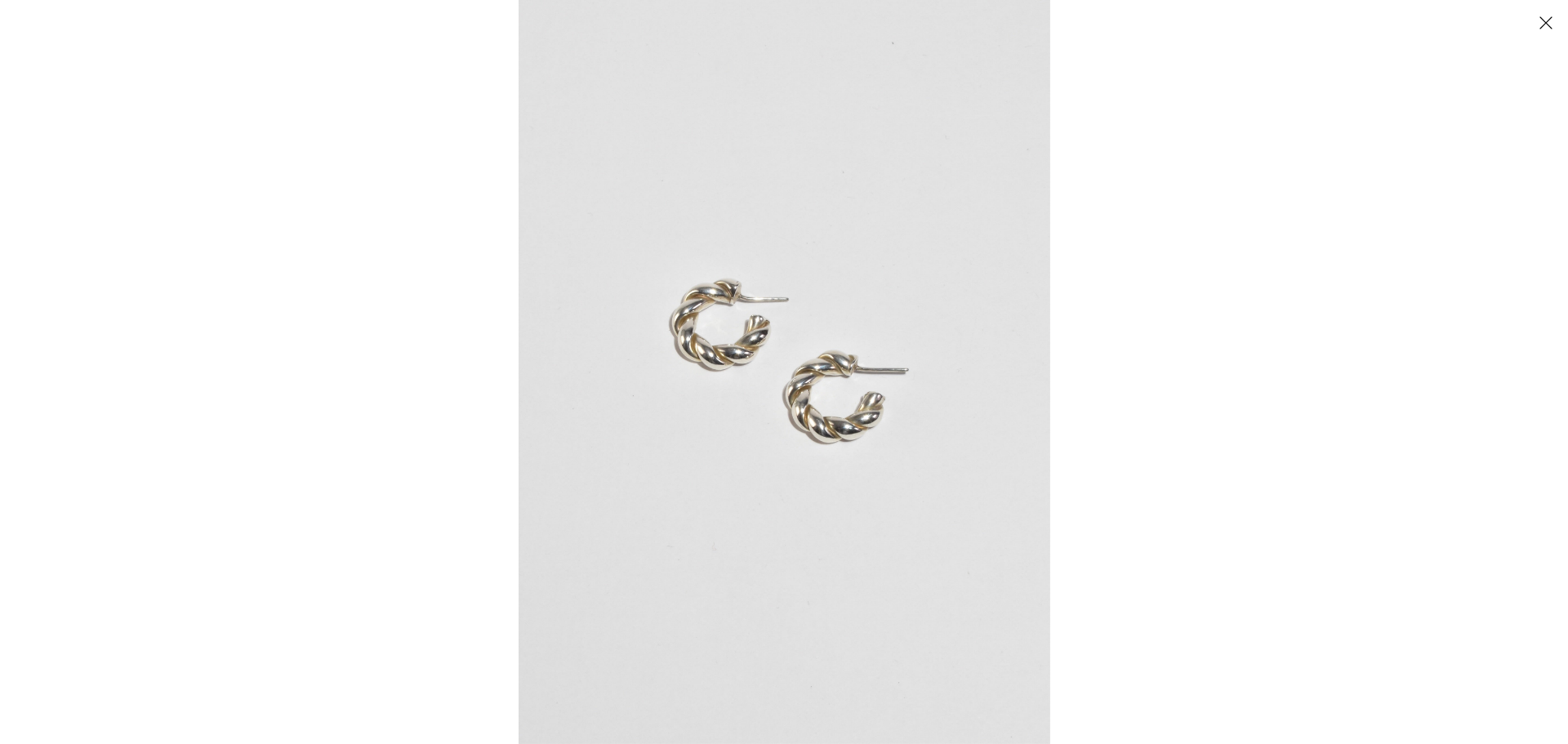
click at [1153, 472] on div at bounding box center [1302, 372] width 1568 height 744
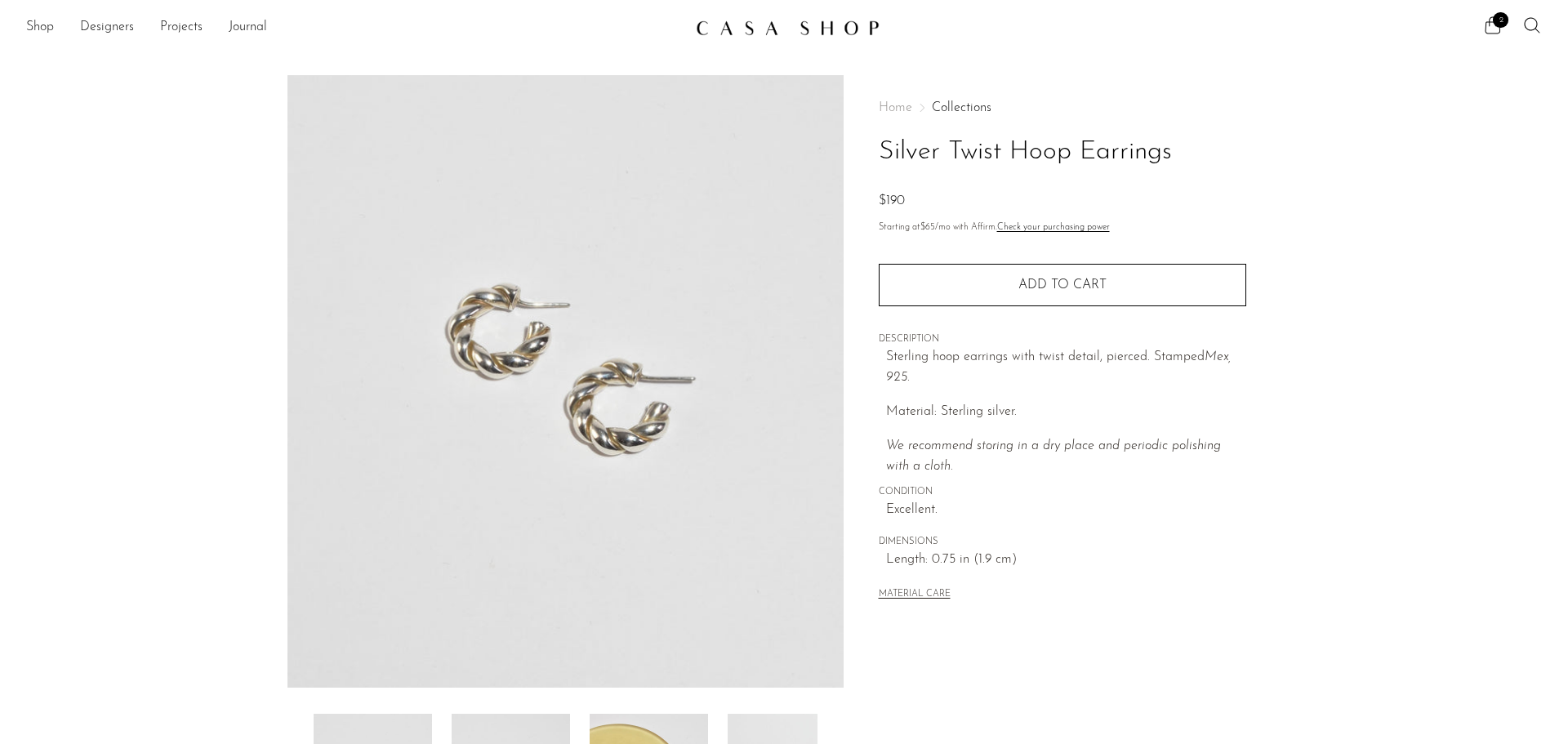
scroll to position [163, 0]
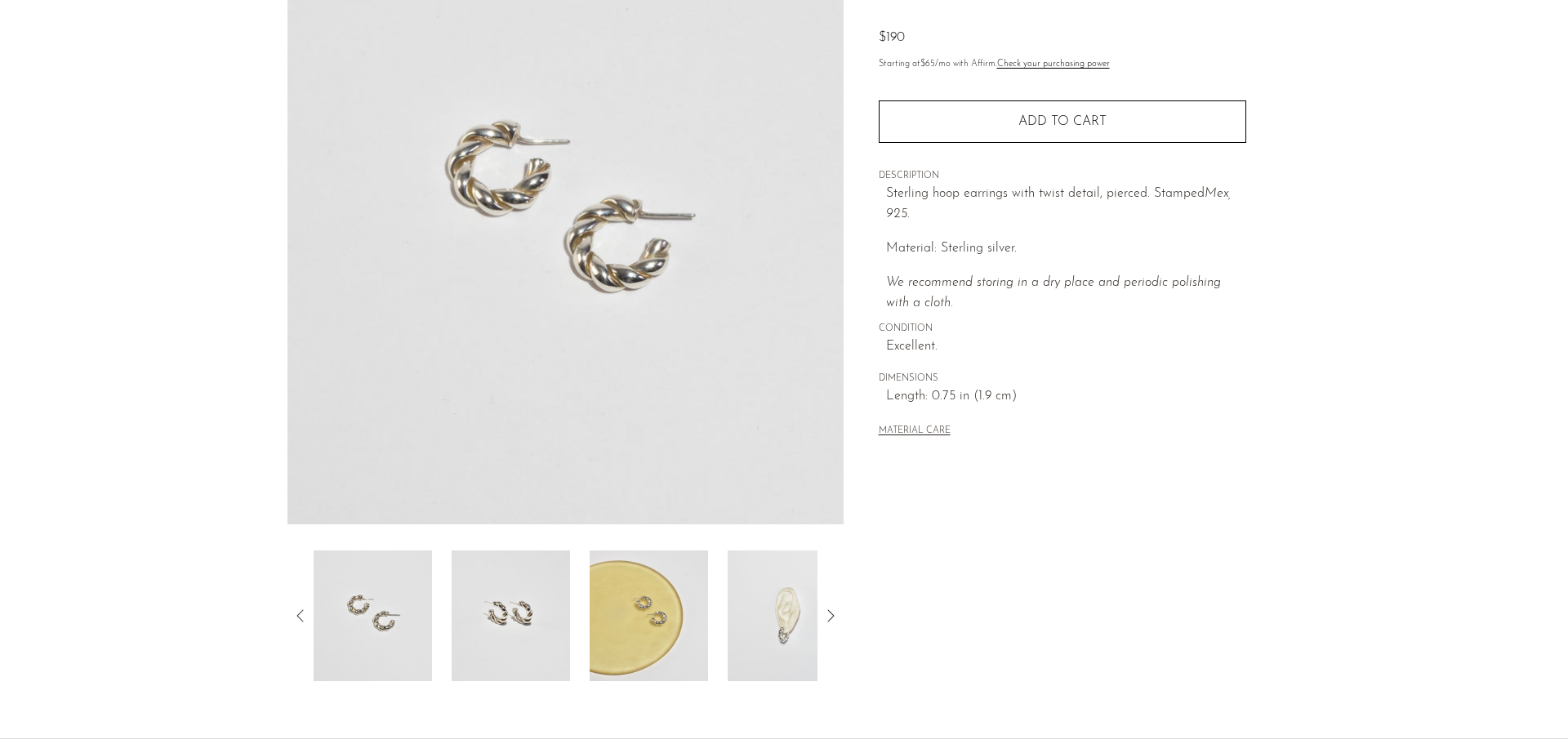
click at [793, 623] on img at bounding box center [786, 615] width 119 height 131
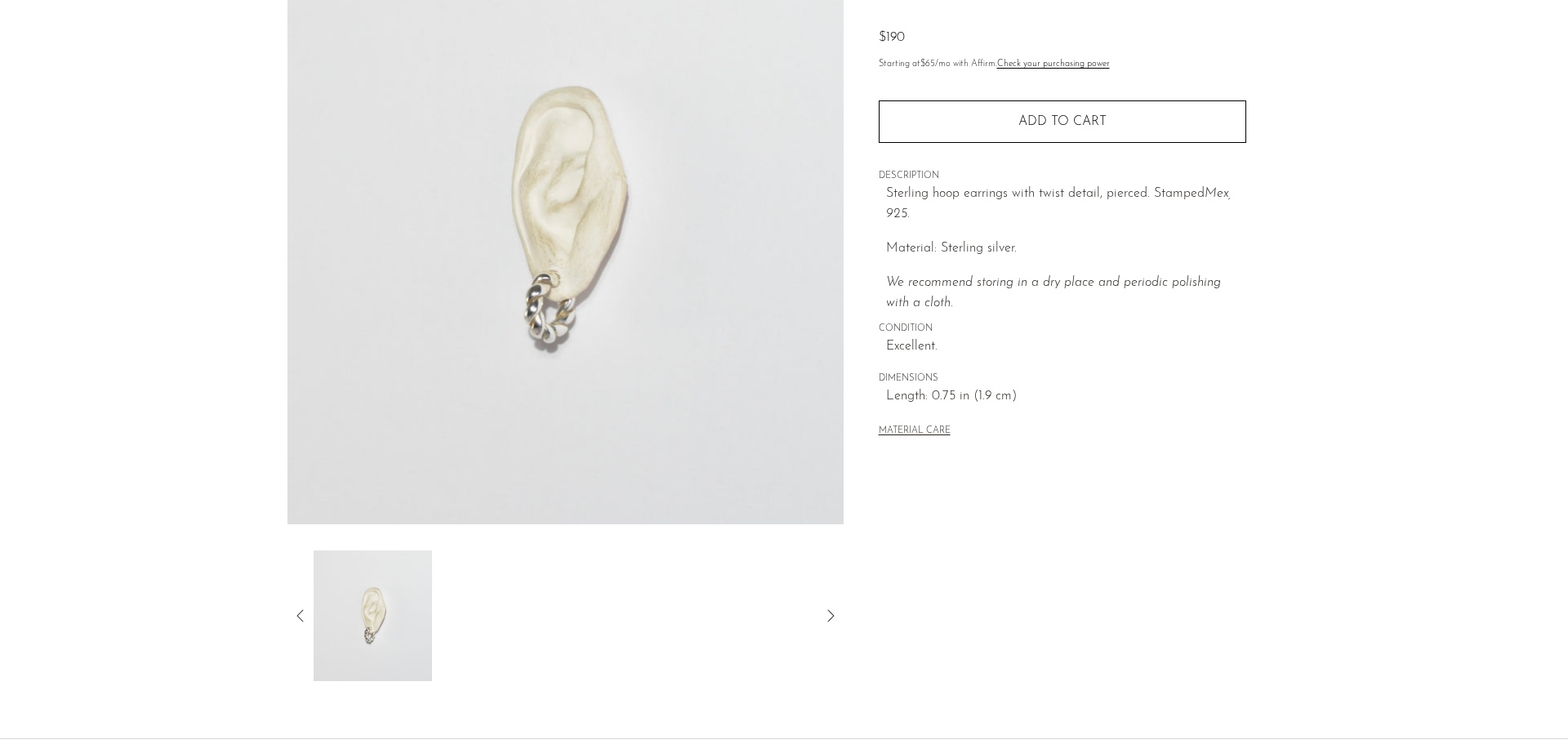
click at [556, 311] on img at bounding box center [566, 218] width 556 height 612
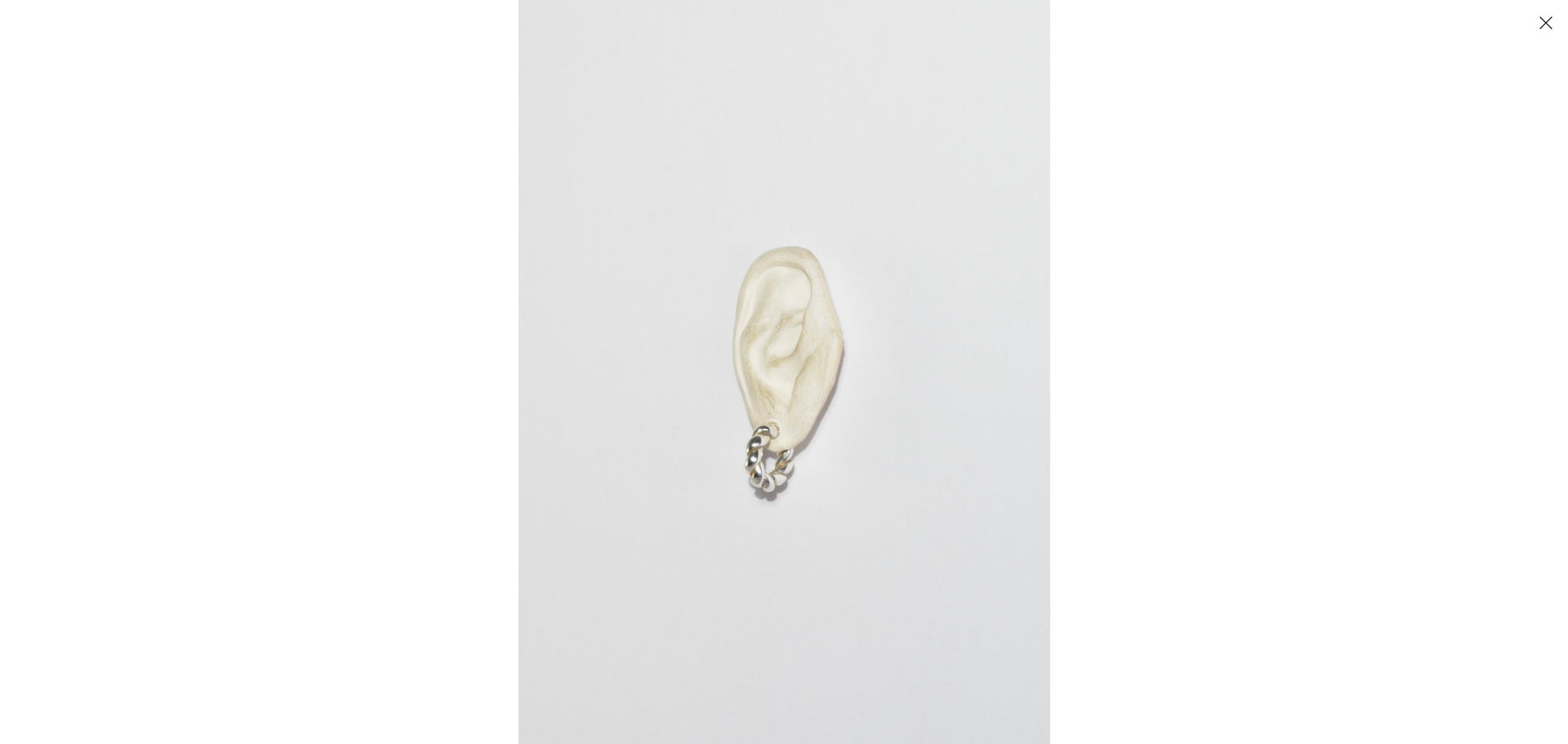
click at [438, 381] on div at bounding box center [784, 372] width 1568 height 744
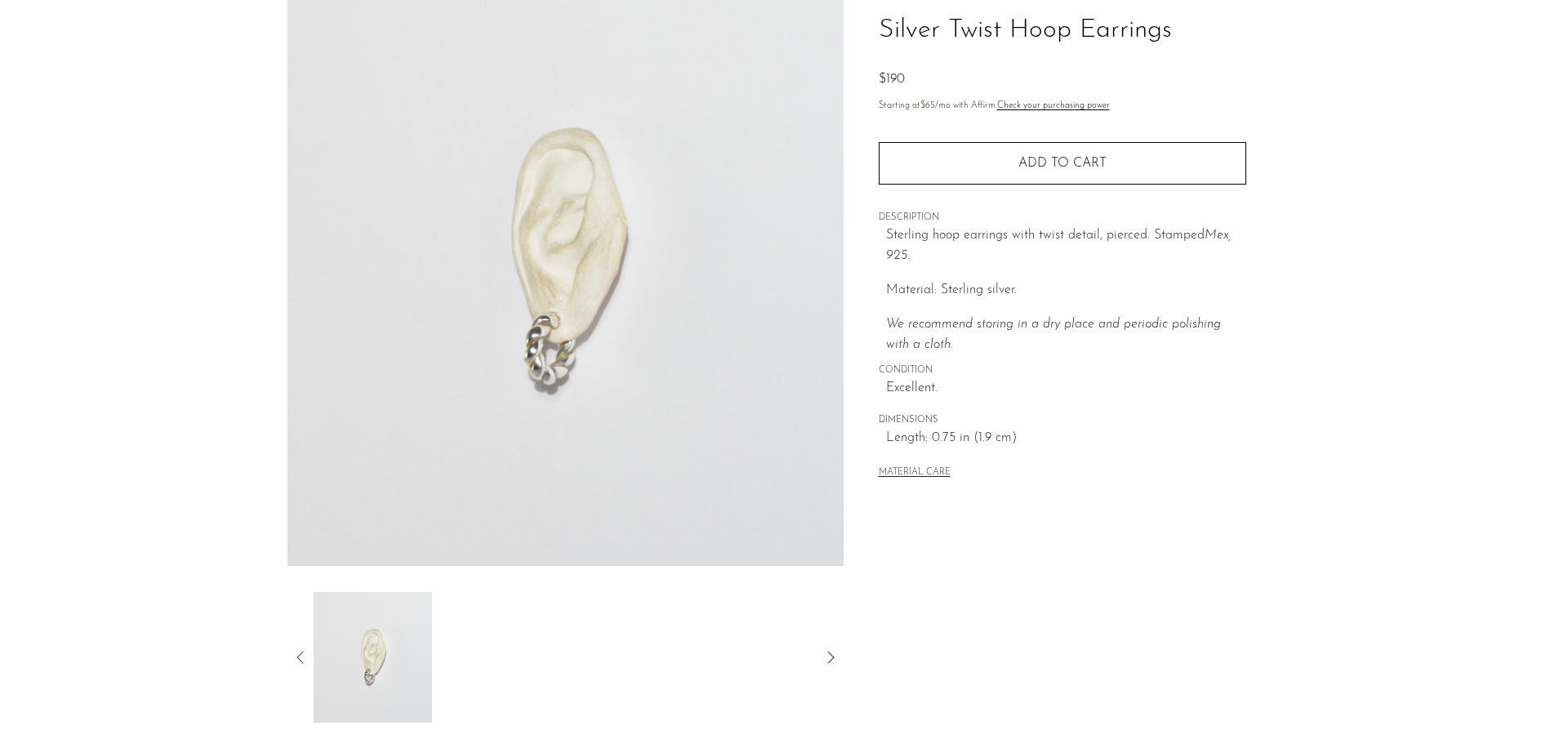
scroll to position [82, 0]
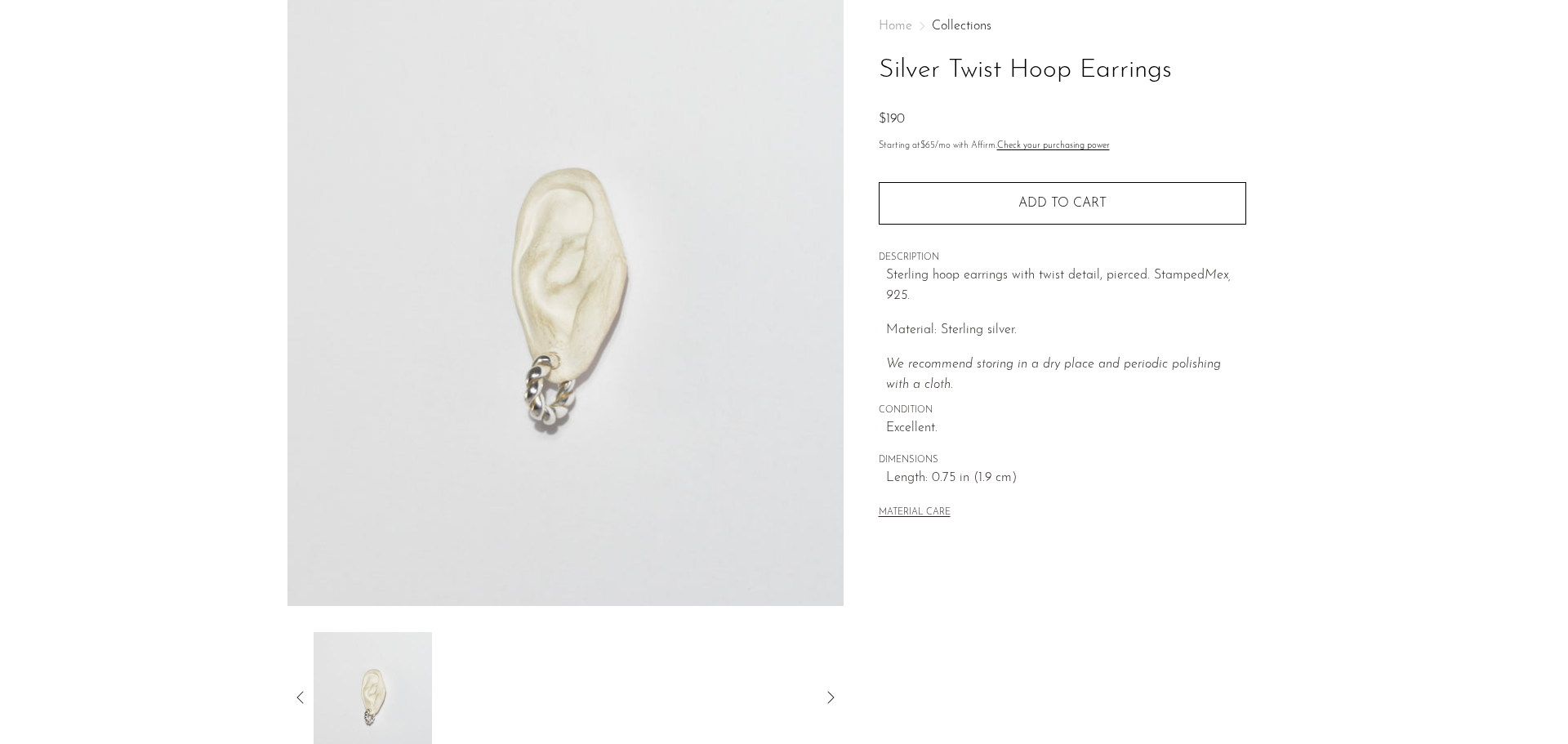
click at [294, 616] on div at bounding box center [566, 378] width 556 height 770
click at [304, 702] on icon at bounding box center [301, 698] width 20 height 20
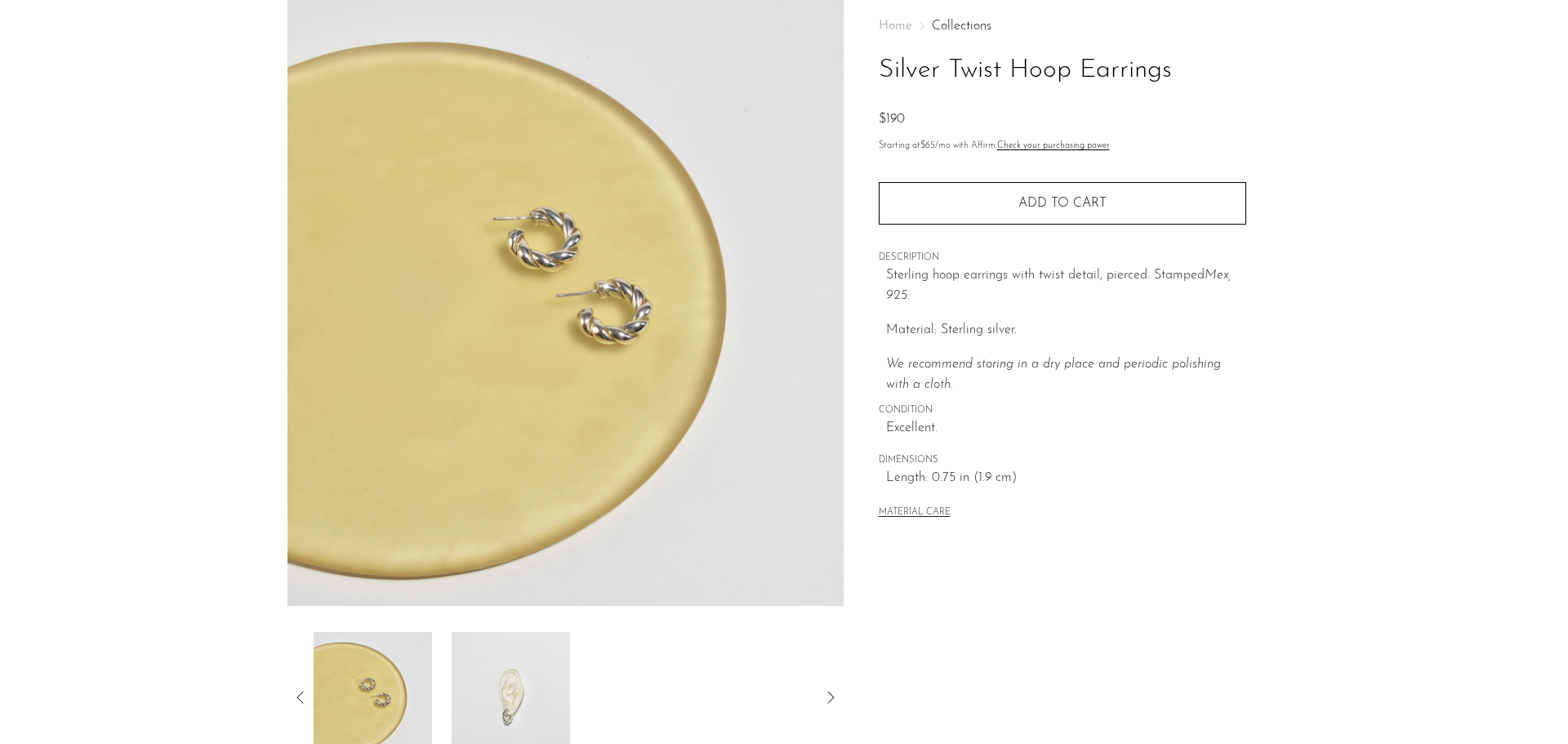
click at [404, 700] on img at bounding box center [373, 698] width 119 height 131
click at [378, 699] on img at bounding box center [373, 698] width 119 height 131
click at [353, 685] on img at bounding box center [373, 698] width 119 height 131
click at [299, 693] on icon at bounding box center [301, 698] width 20 height 20
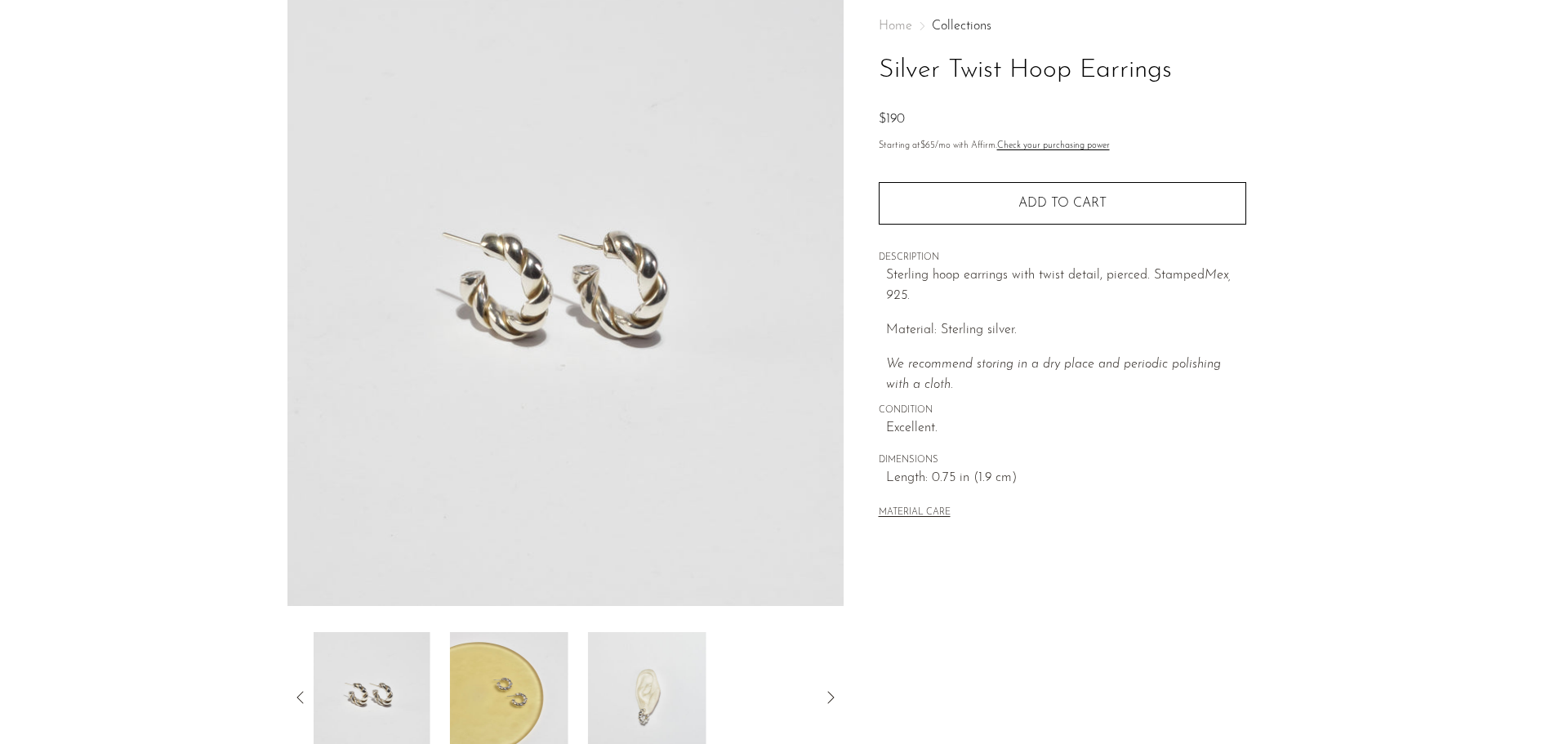
click at [365, 700] on img at bounding box center [371, 698] width 119 height 131
click at [290, 693] on div at bounding box center [566, 698] width 556 height 131
click at [302, 698] on icon at bounding box center [301, 698] width 20 height 20
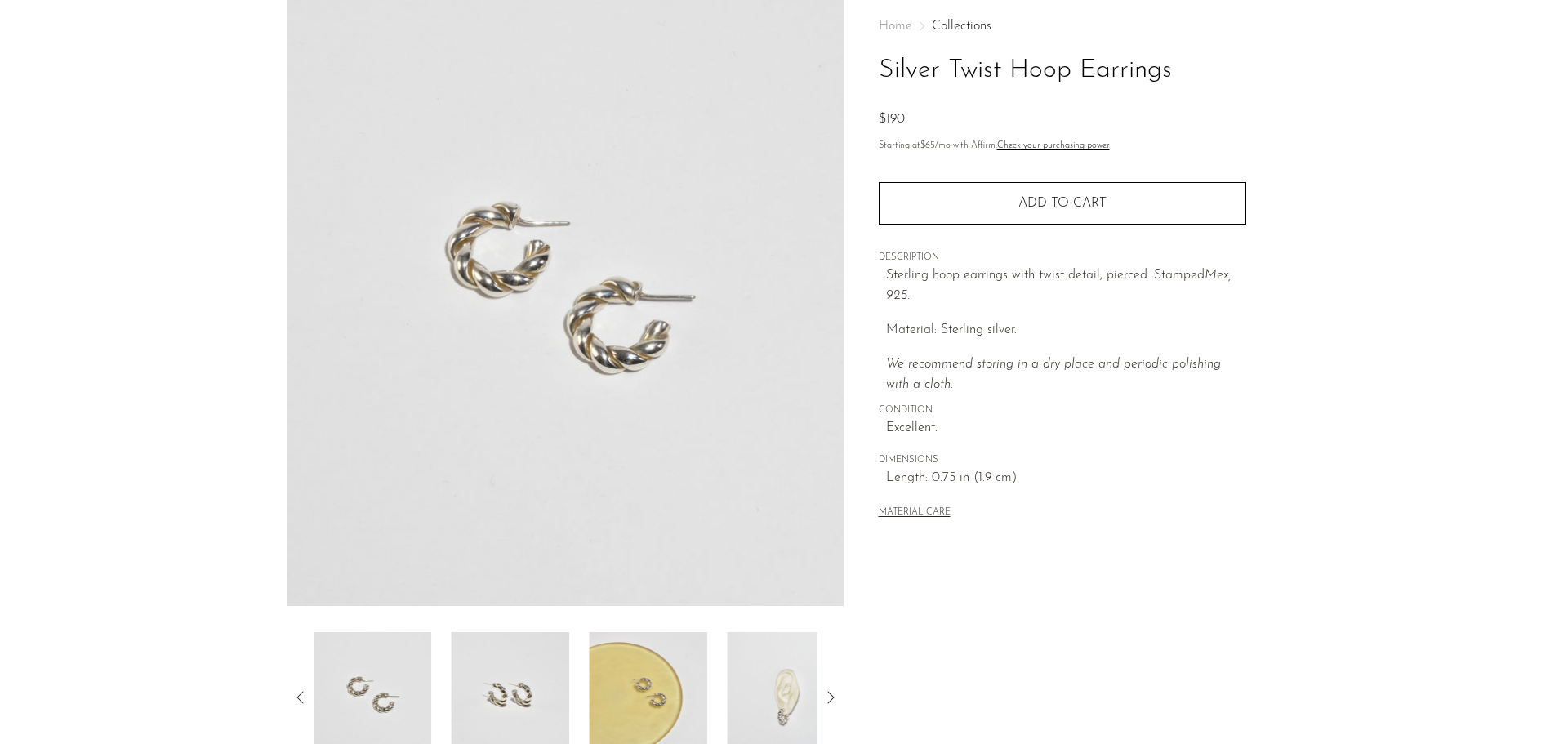
click at [359, 699] on img at bounding box center [372, 698] width 119 height 131
click at [619, 361] on img at bounding box center [566, 299] width 556 height 612
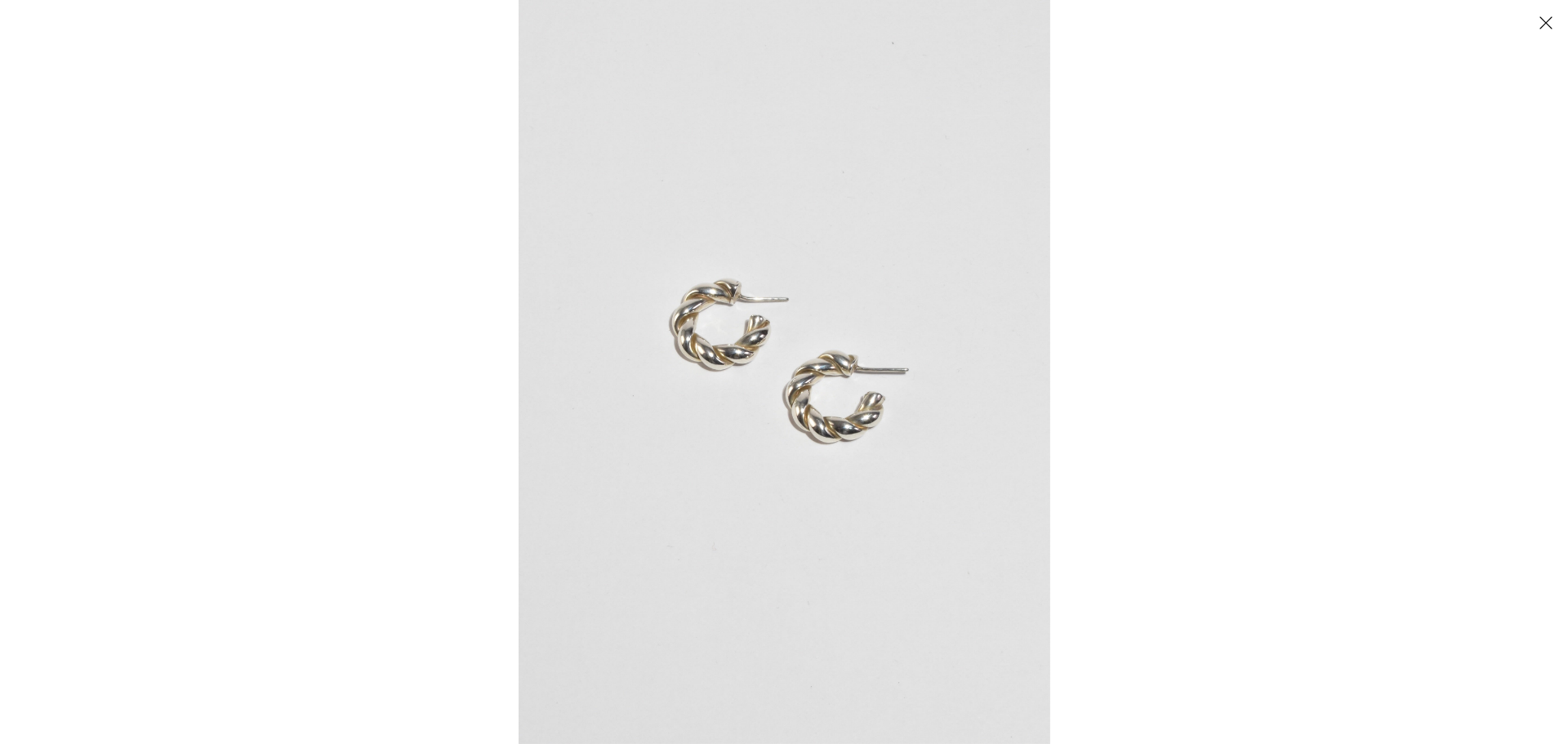
click at [1283, 353] on div at bounding box center [1302, 372] width 1568 height 744
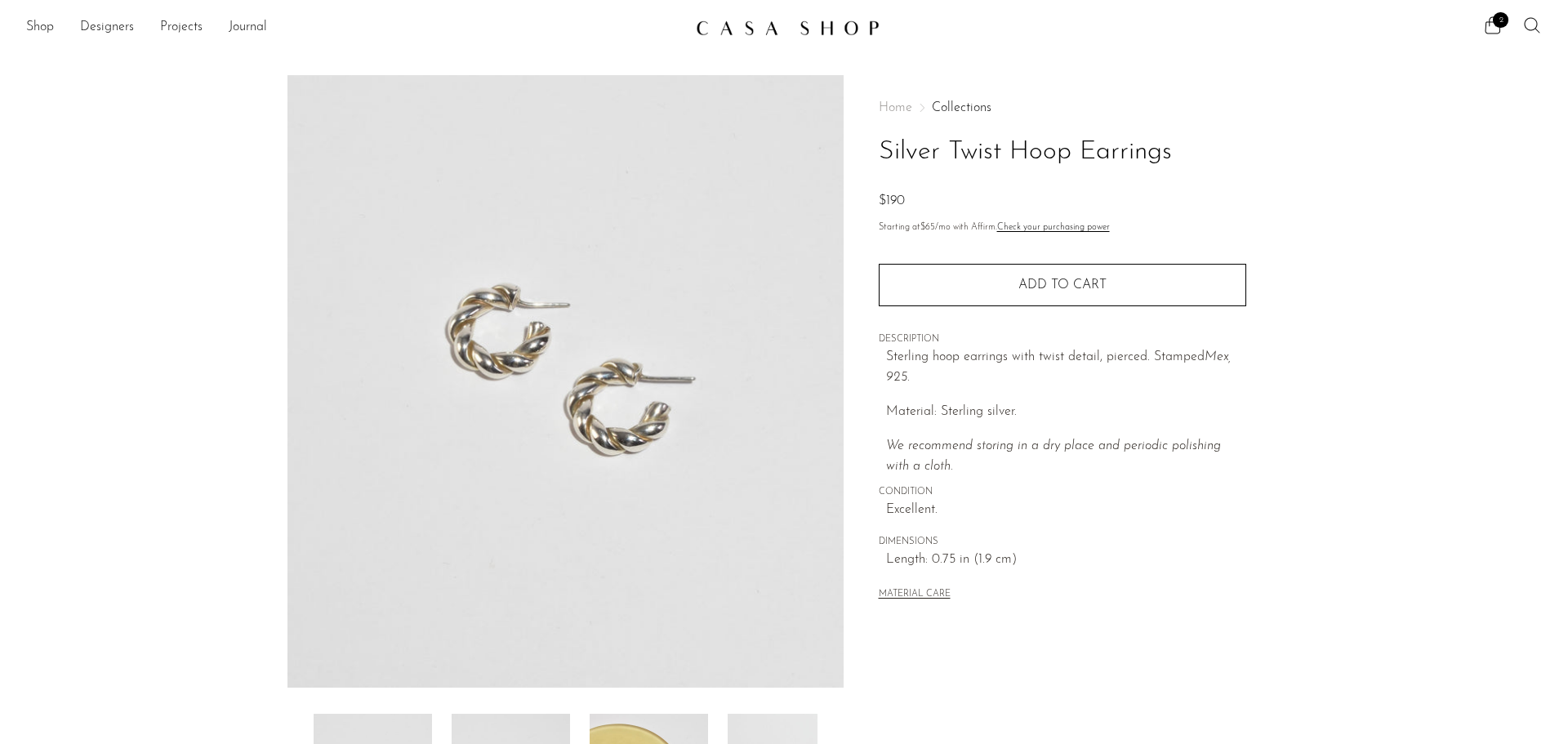
click at [1528, 22] on icon at bounding box center [1531, 26] width 20 height 20
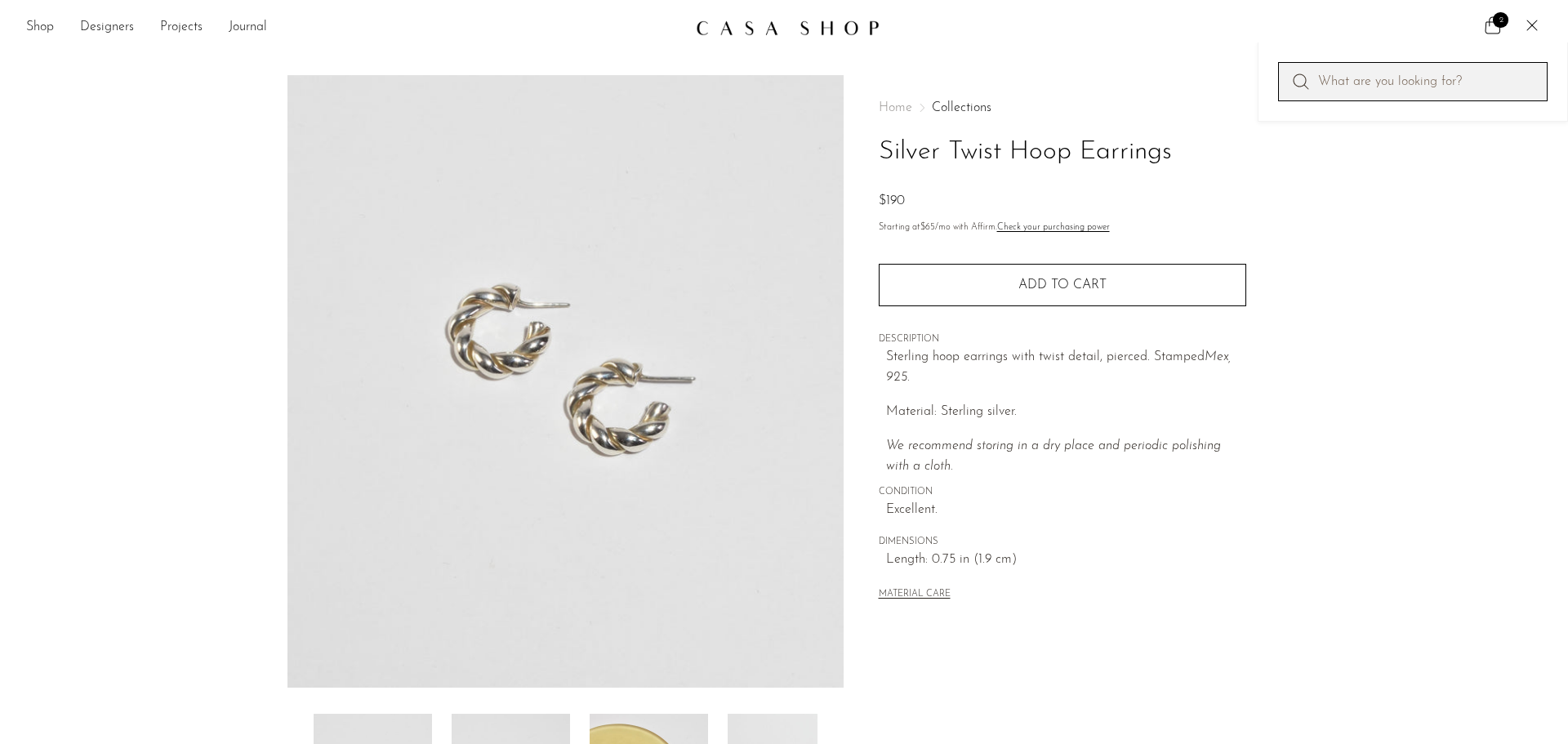
click at [1379, 93] on input "Perform a search" at bounding box center [1413, 82] width 269 height 40
type input "hoop"
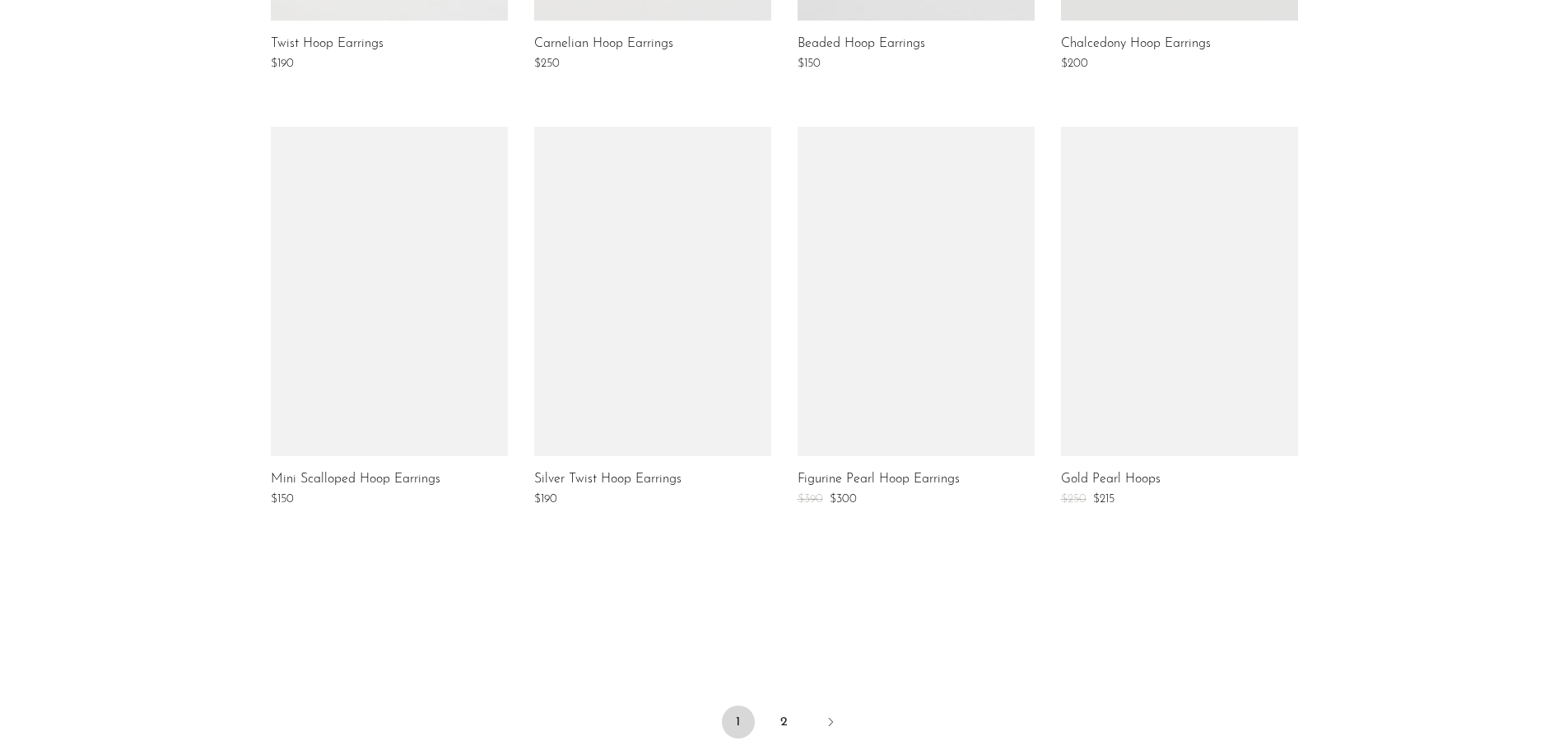
scroll to position [1070, 0]
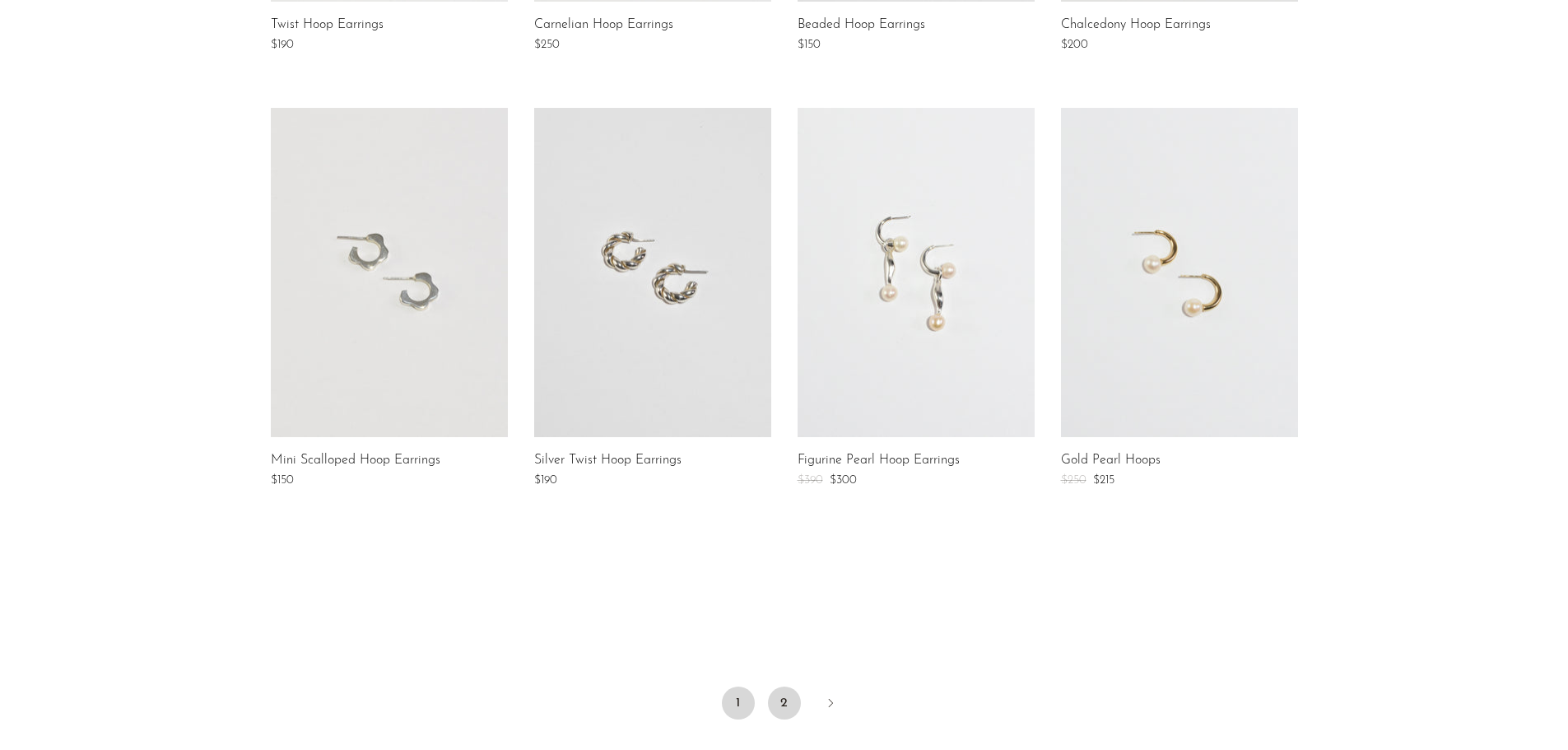
click at [790, 702] on link "2" at bounding box center [784, 702] width 33 height 33
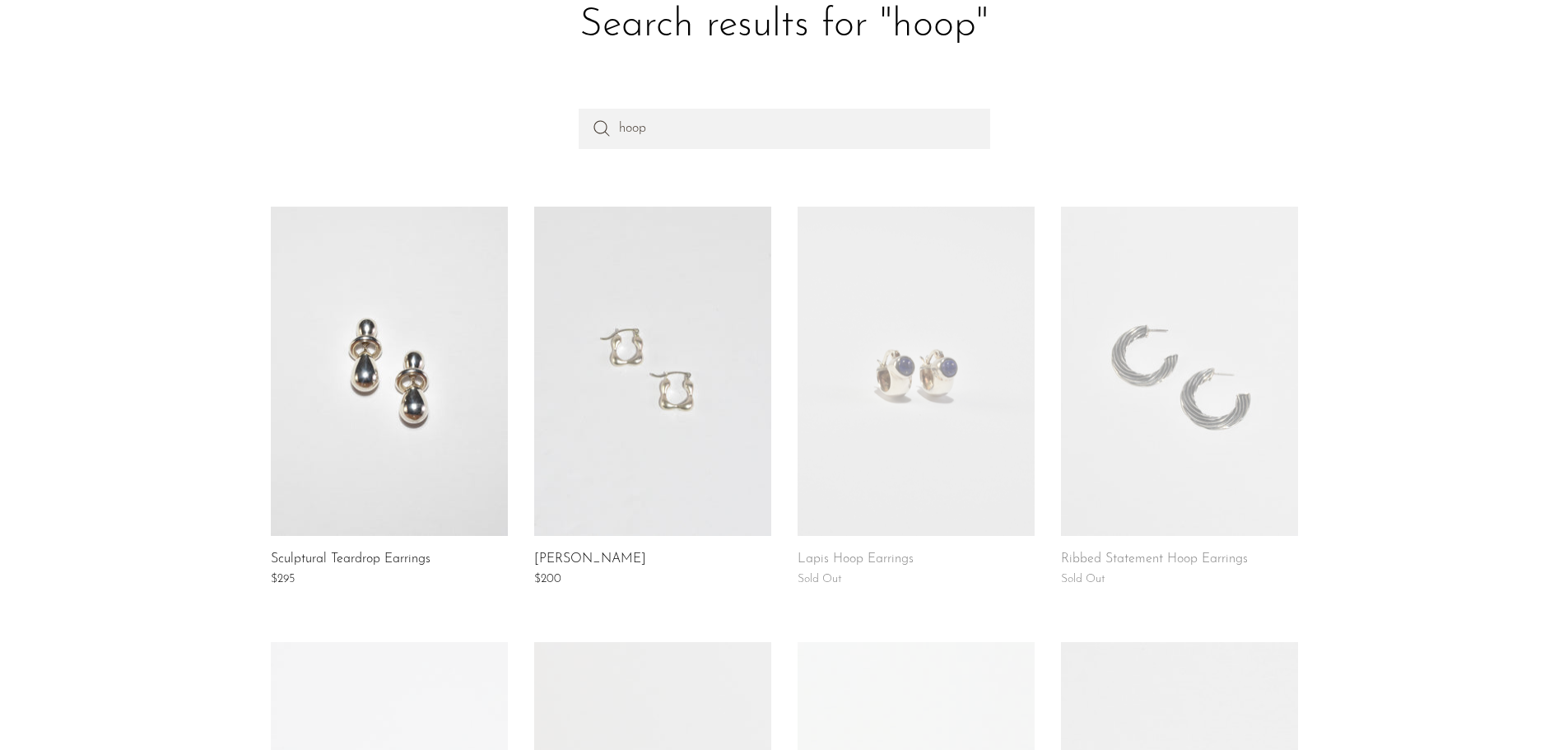
scroll to position [83, 0]
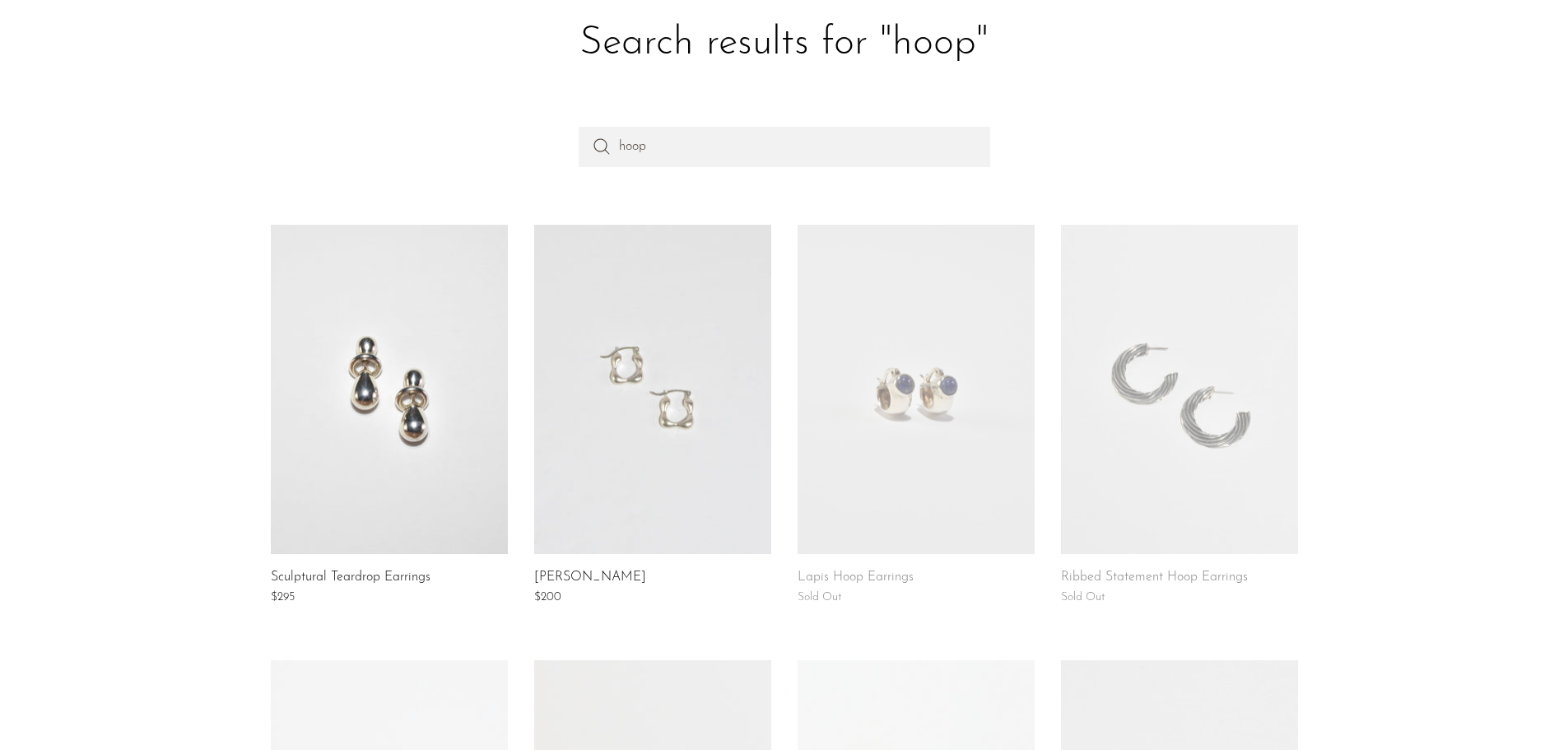
click at [604, 471] on link at bounding box center [653, 389] width 237 height 329
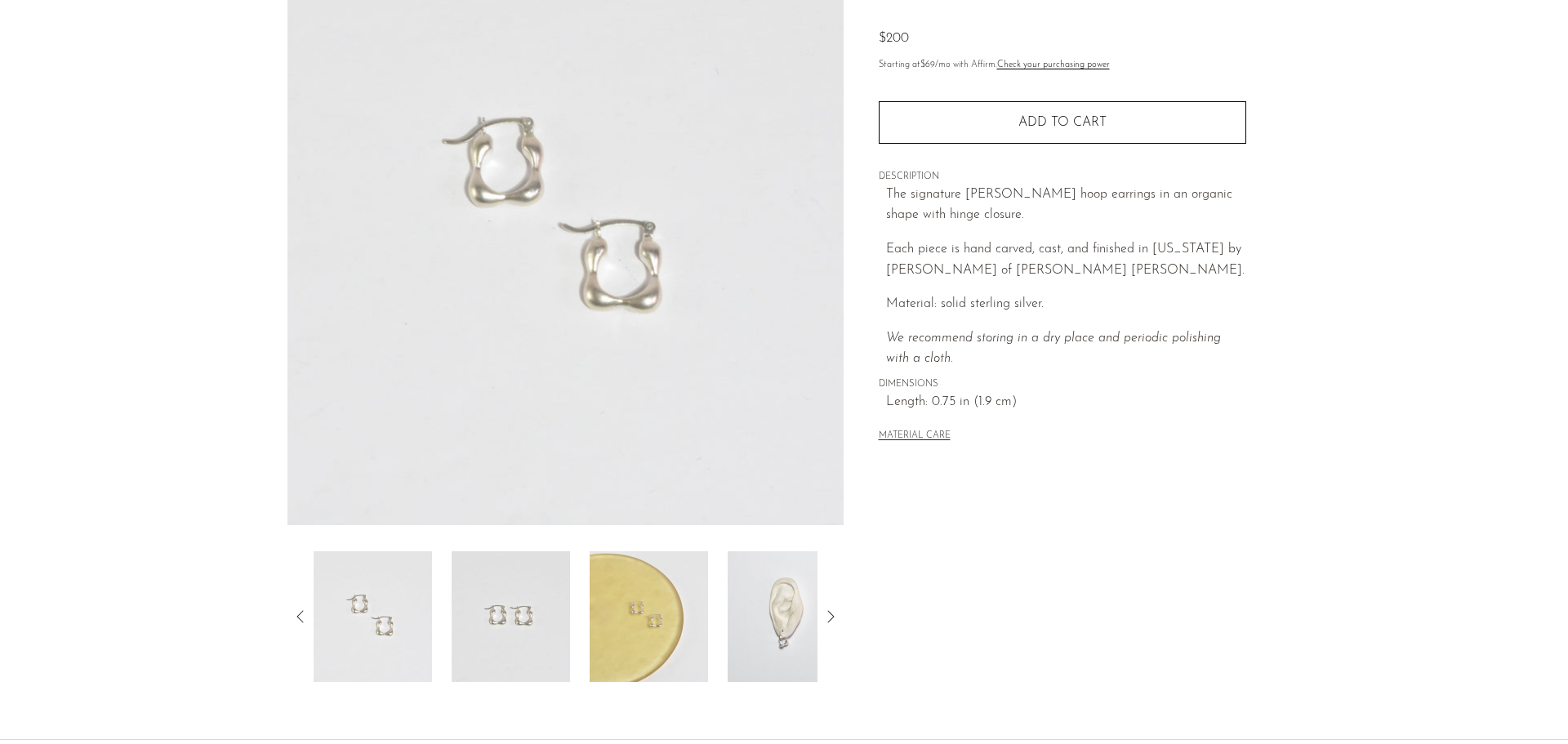
scroll to position [163, 0]
click at [787, 608] on img at bounding box center [786, 615] width 119 height 131
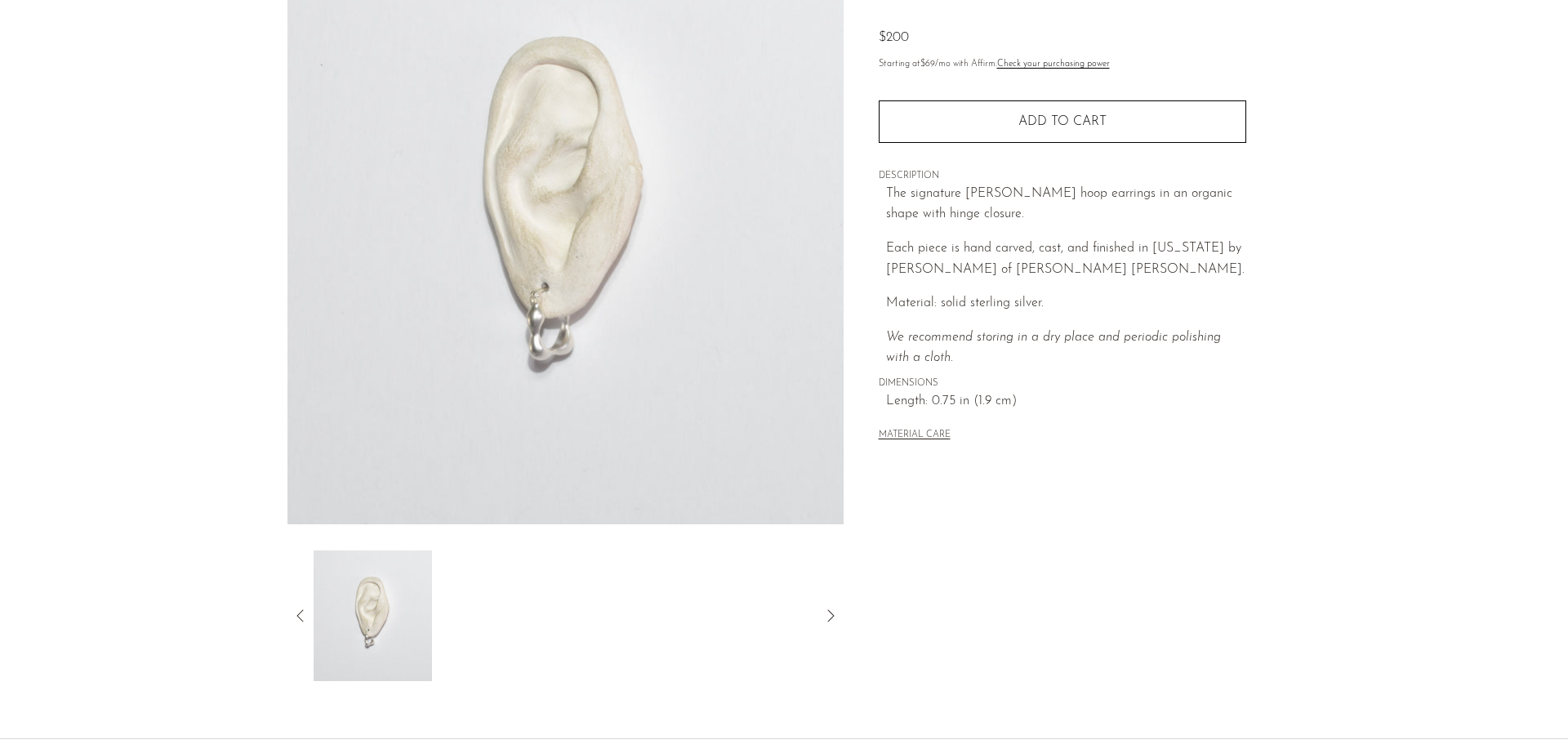
click at [297, 620] on icon at bounding box center [301, 615] width 20 height 20
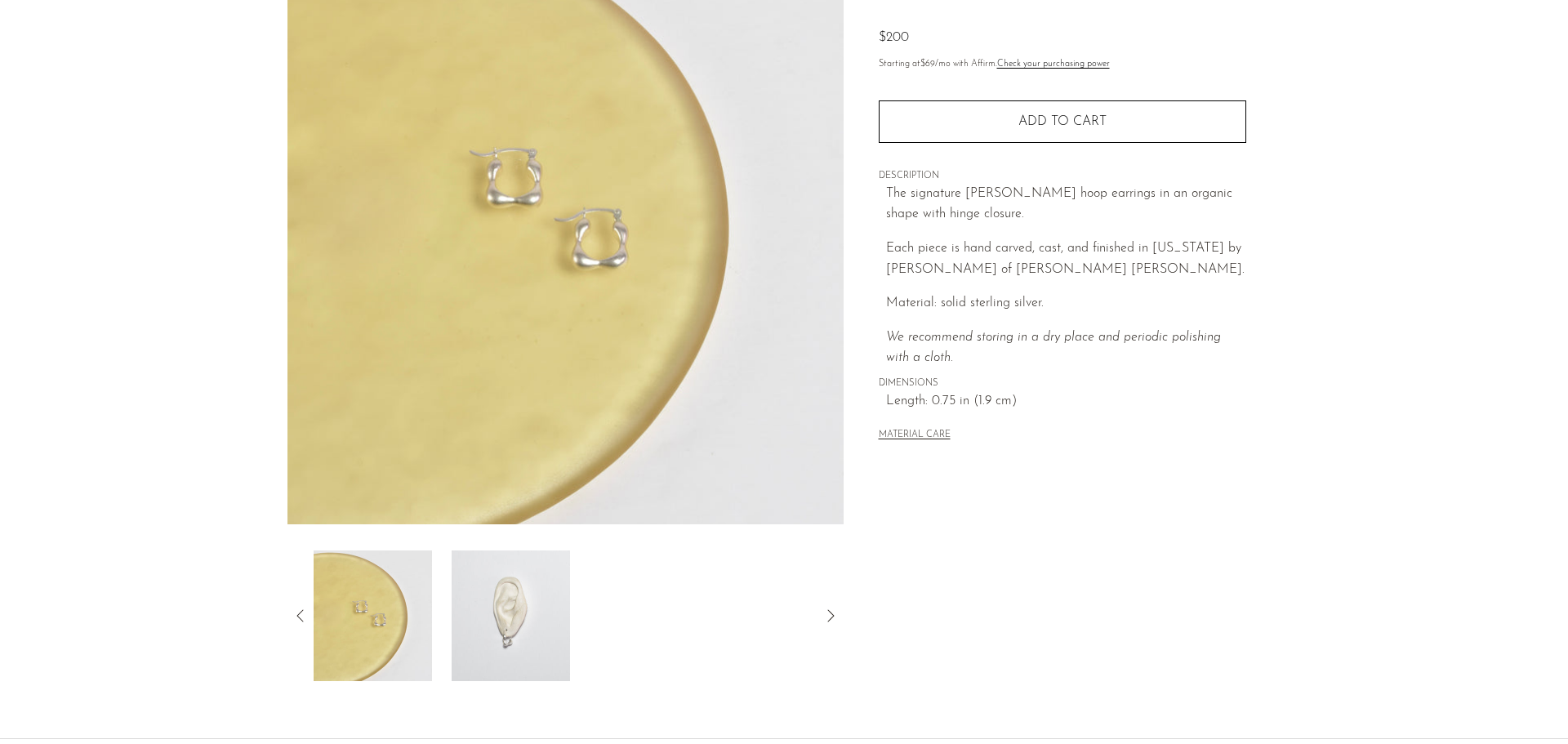
click at [297, 620] on icon at bounding box center [301, 615] width 20 height 20
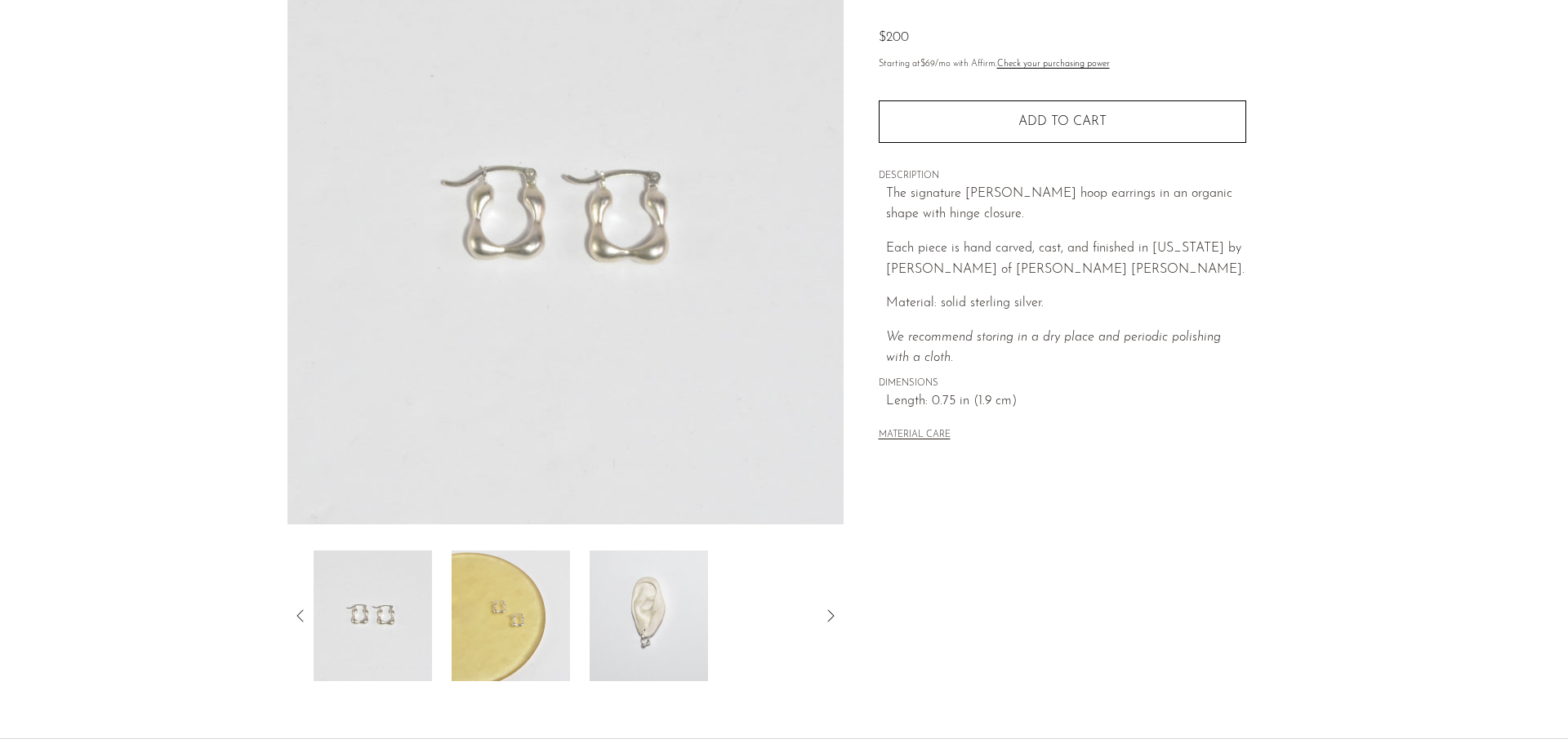
click at [297, 620] on icon at bounding box center [301, 615] width 20 height 20
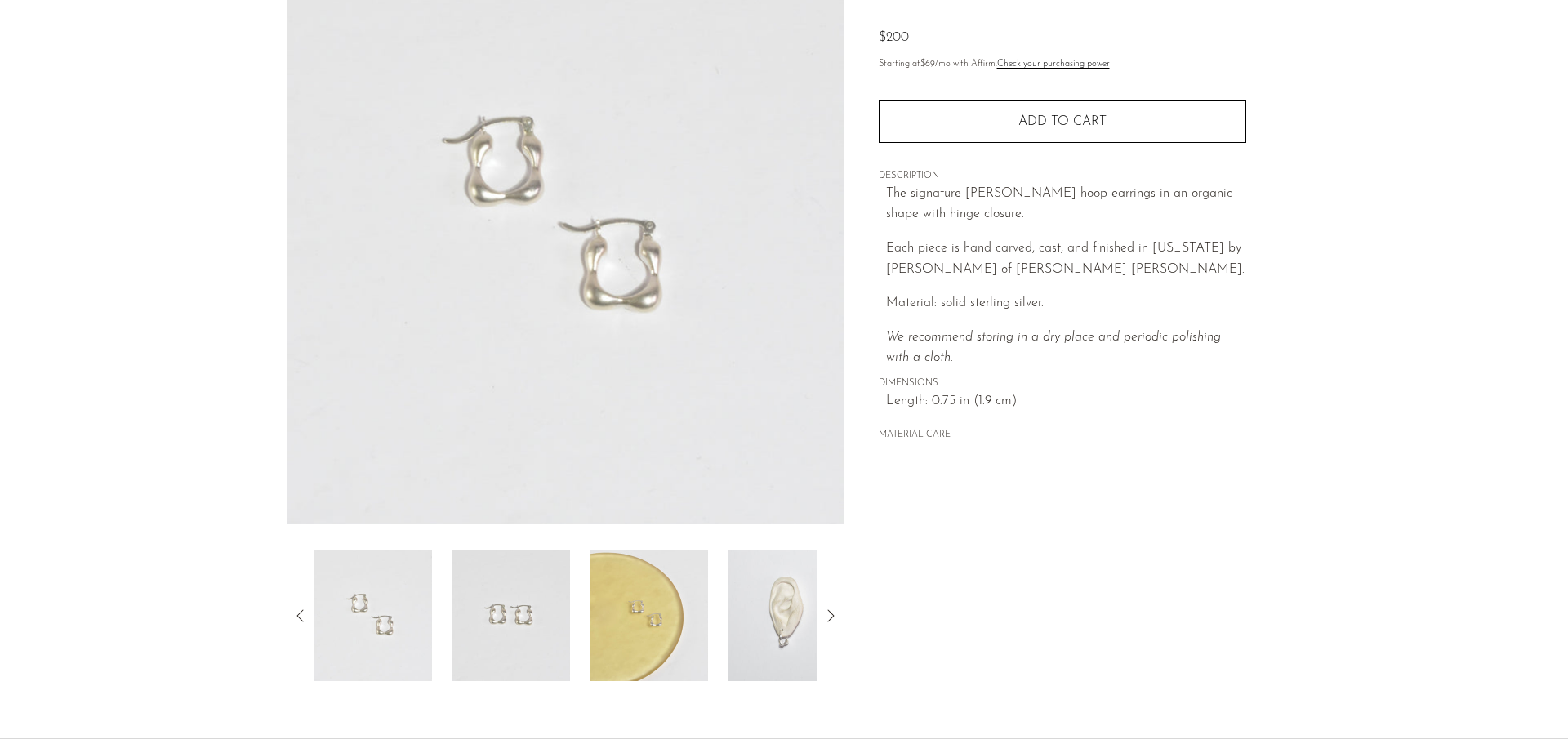
click at [297, 620] on icon at bounding box center [301, 615] width 20 height 20
click at [800, 638] on img at bounding box center [786, 615] width 119 height 131
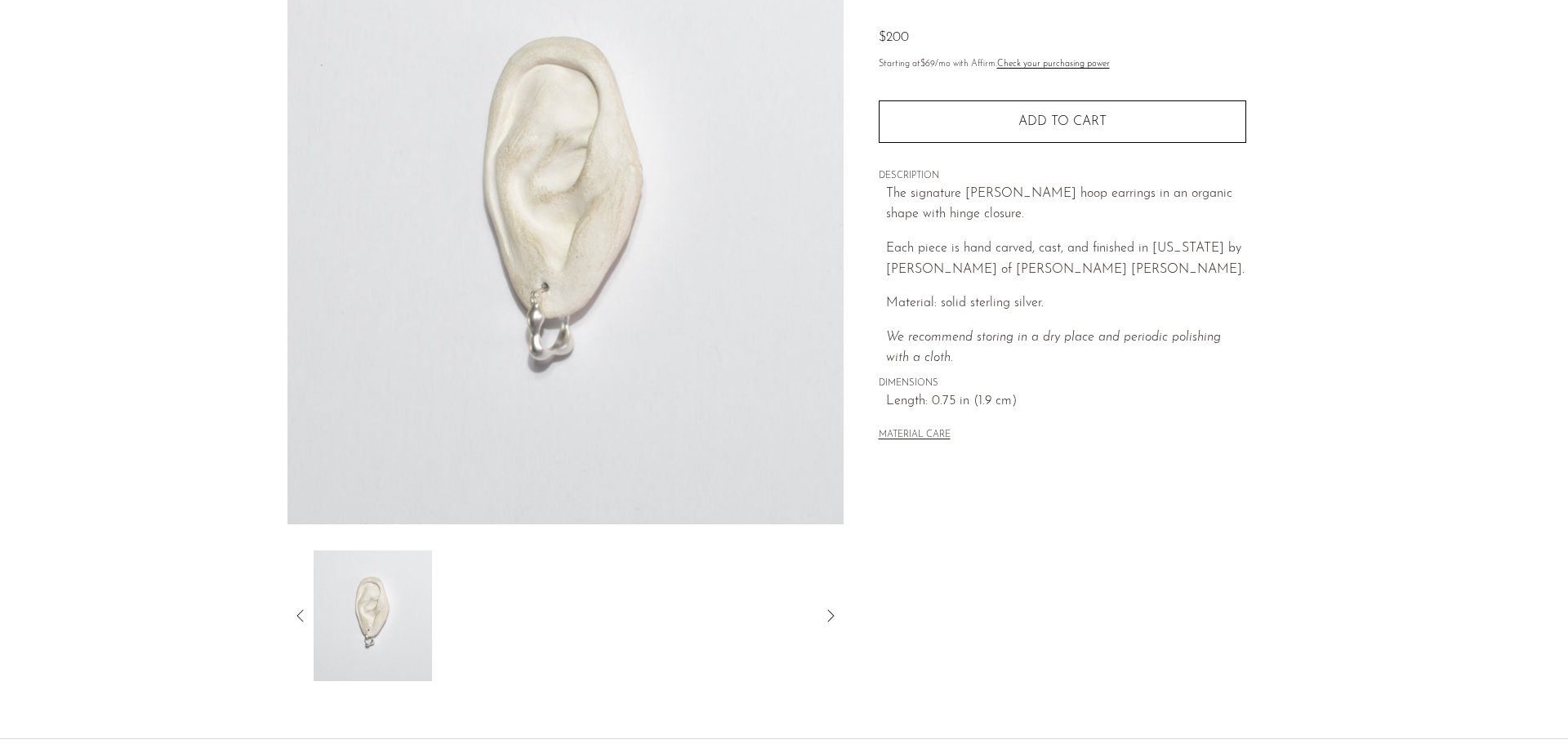
click at [564, 329] on img at bounding box center [566, 218] width 556 height 612
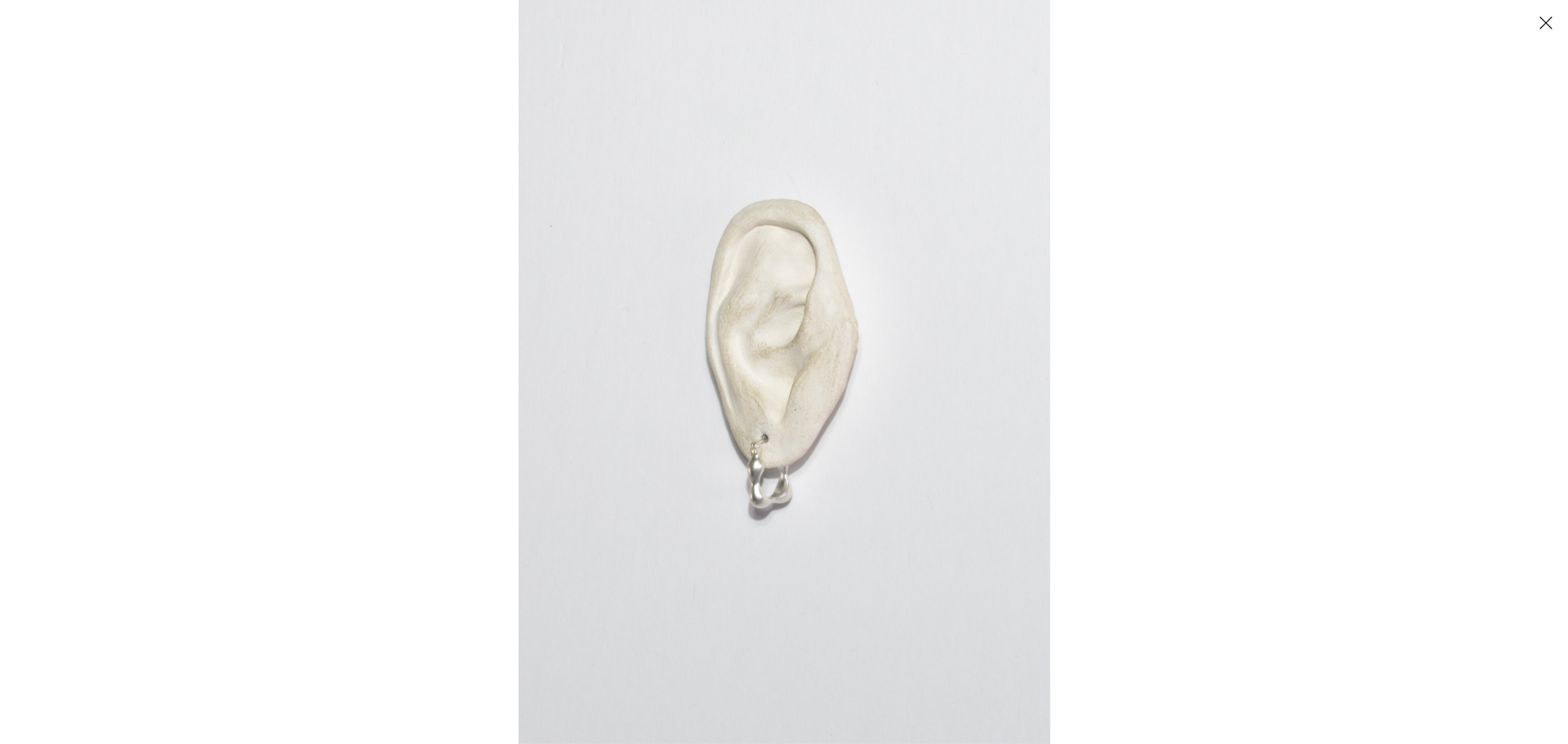
click at [754, 450] on img at bounding box center [784, 372] width 531 height 744
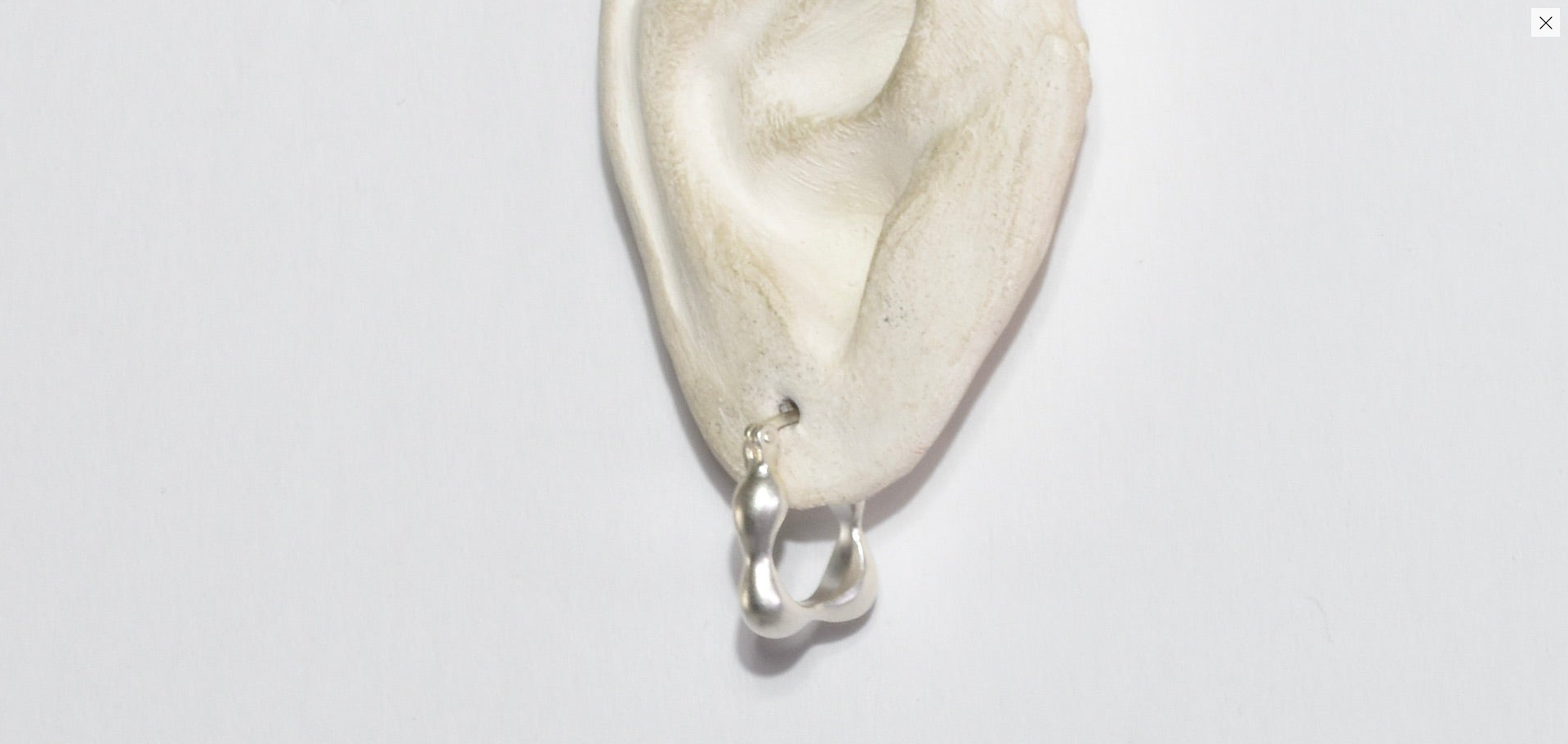
click at [921, 680] on img at bounding box center [852, 197] width 1715 height 2401
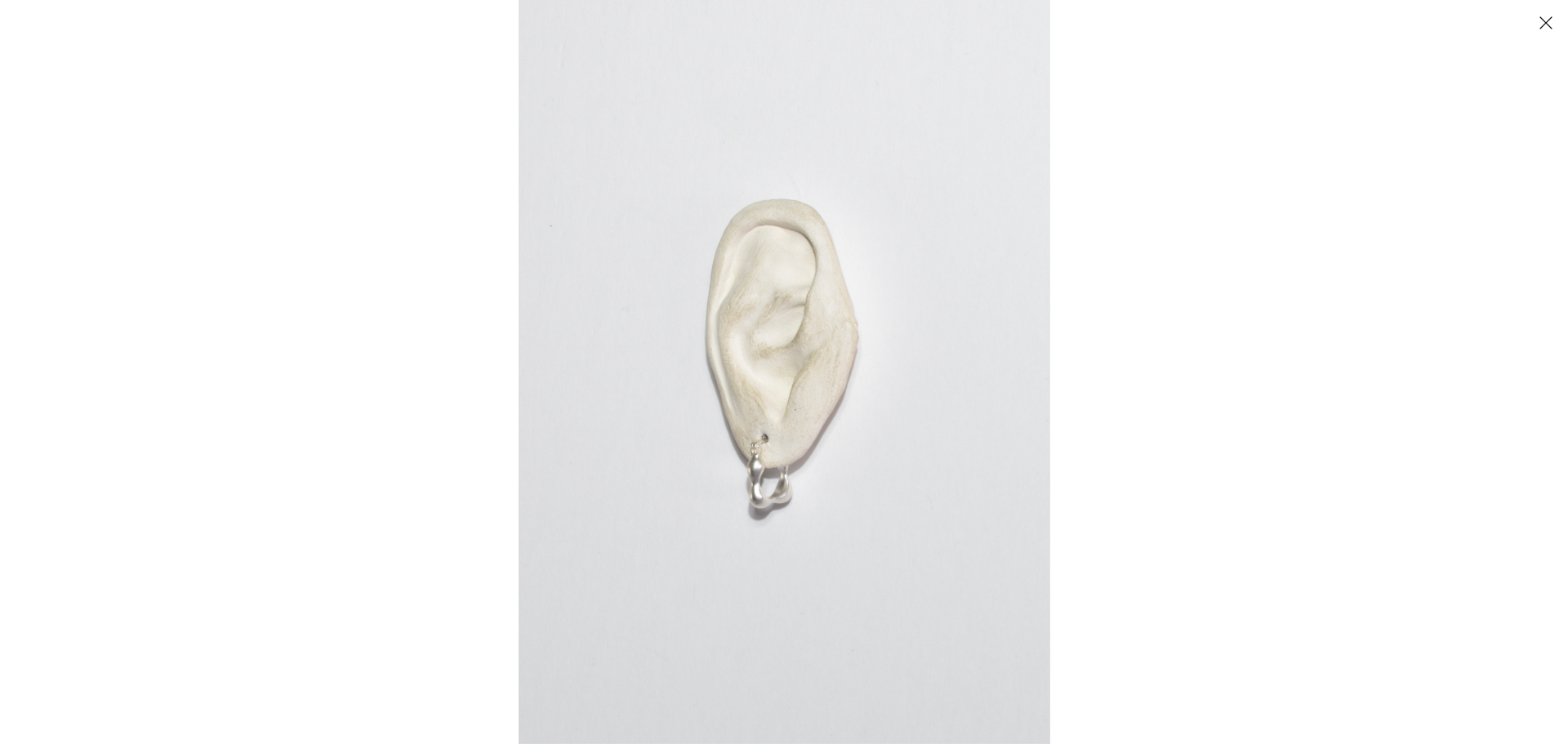
click at [1195, 607] on div at bounding box center [1302, 372] width 1568 height 744
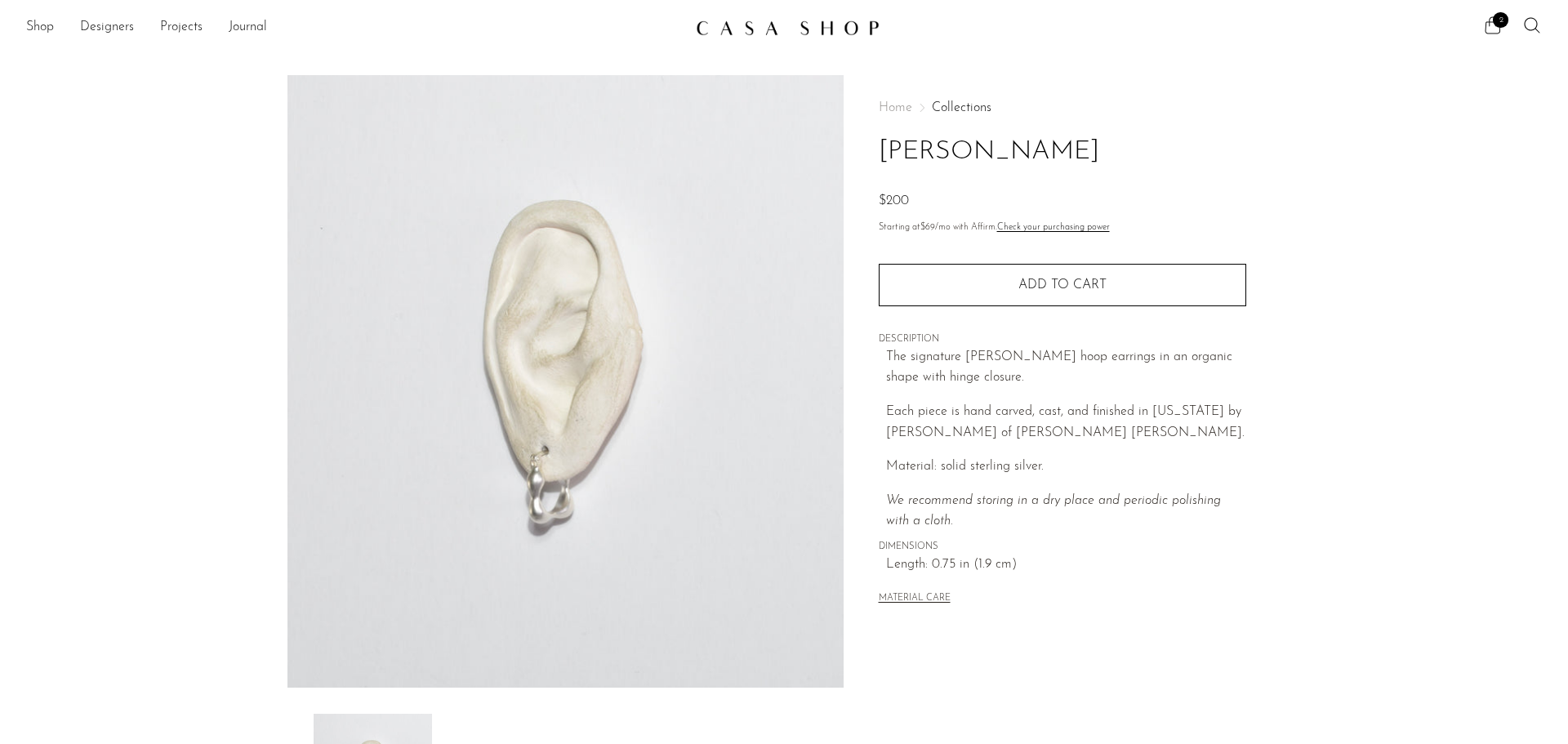
click at [1487, 31] on icon at bounding box center [1493, 26] width 20 height 20
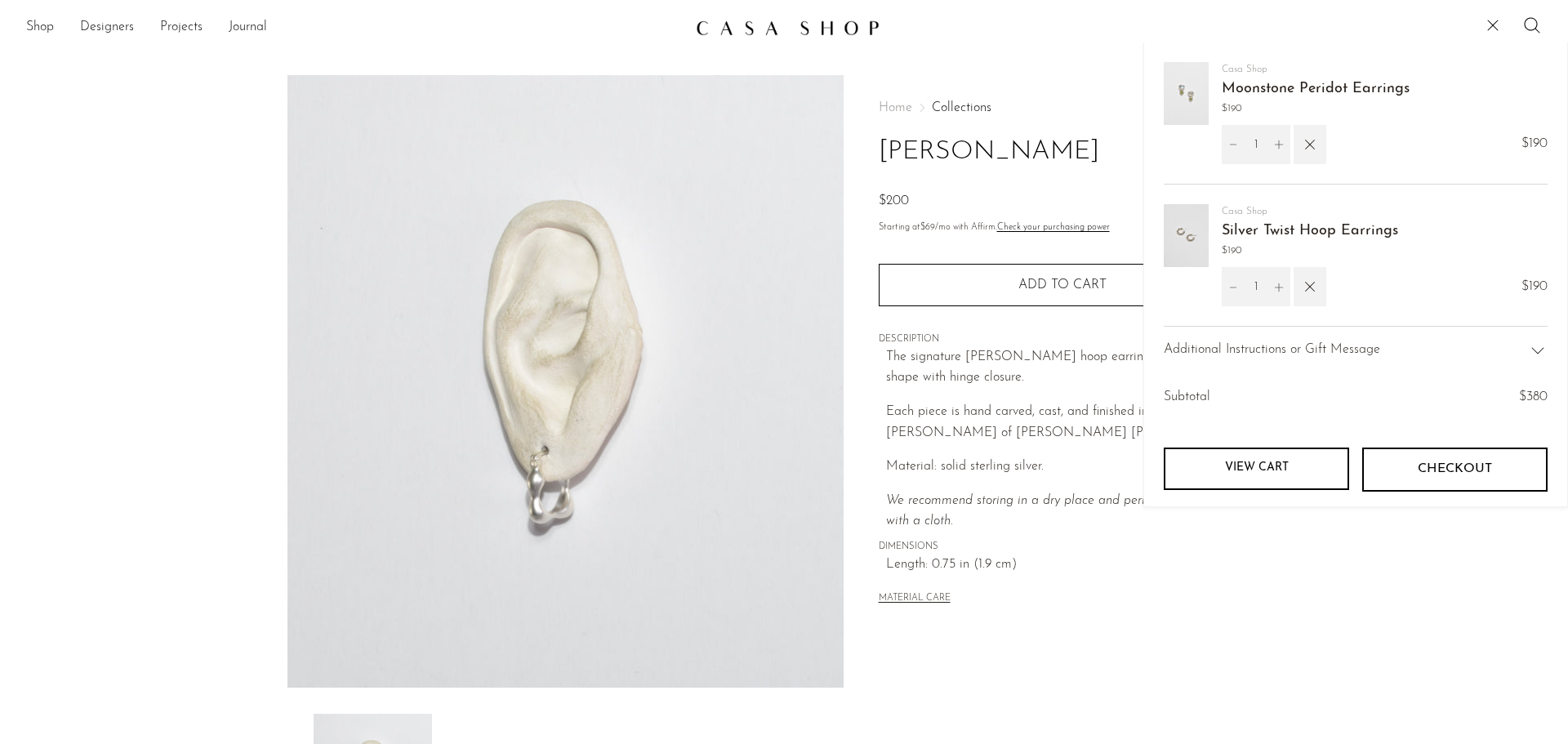
click at [1288, 86] on link "Moonstone Peridot Earrings" at bounding box center [1316, 89] width 188 height 15
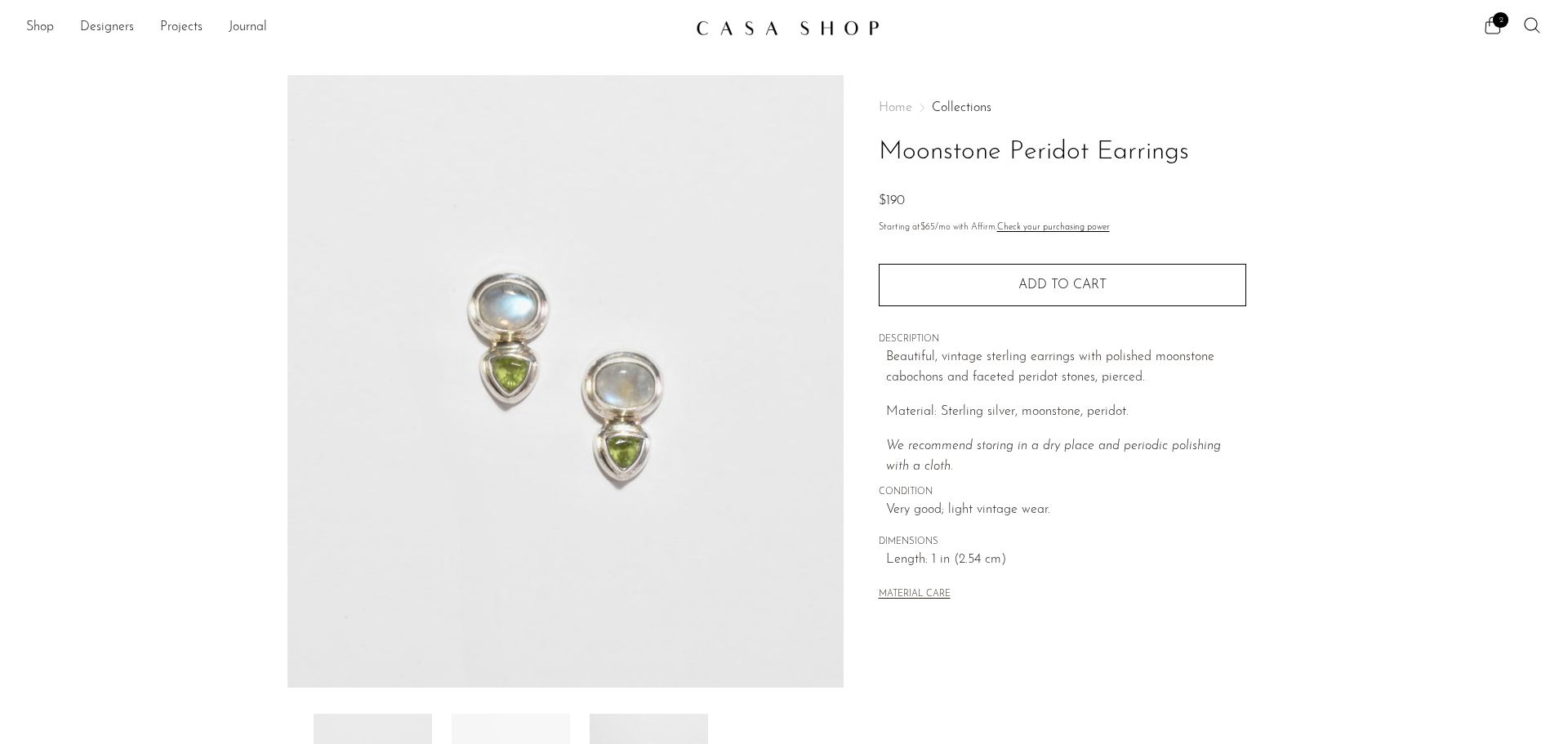
click at [1505, 29] on ul "2" at bounding box center [1512, 28] width 58 height 25
click at [1494, 28] on icon at bounding box center [1493, 26] width 20 height 20
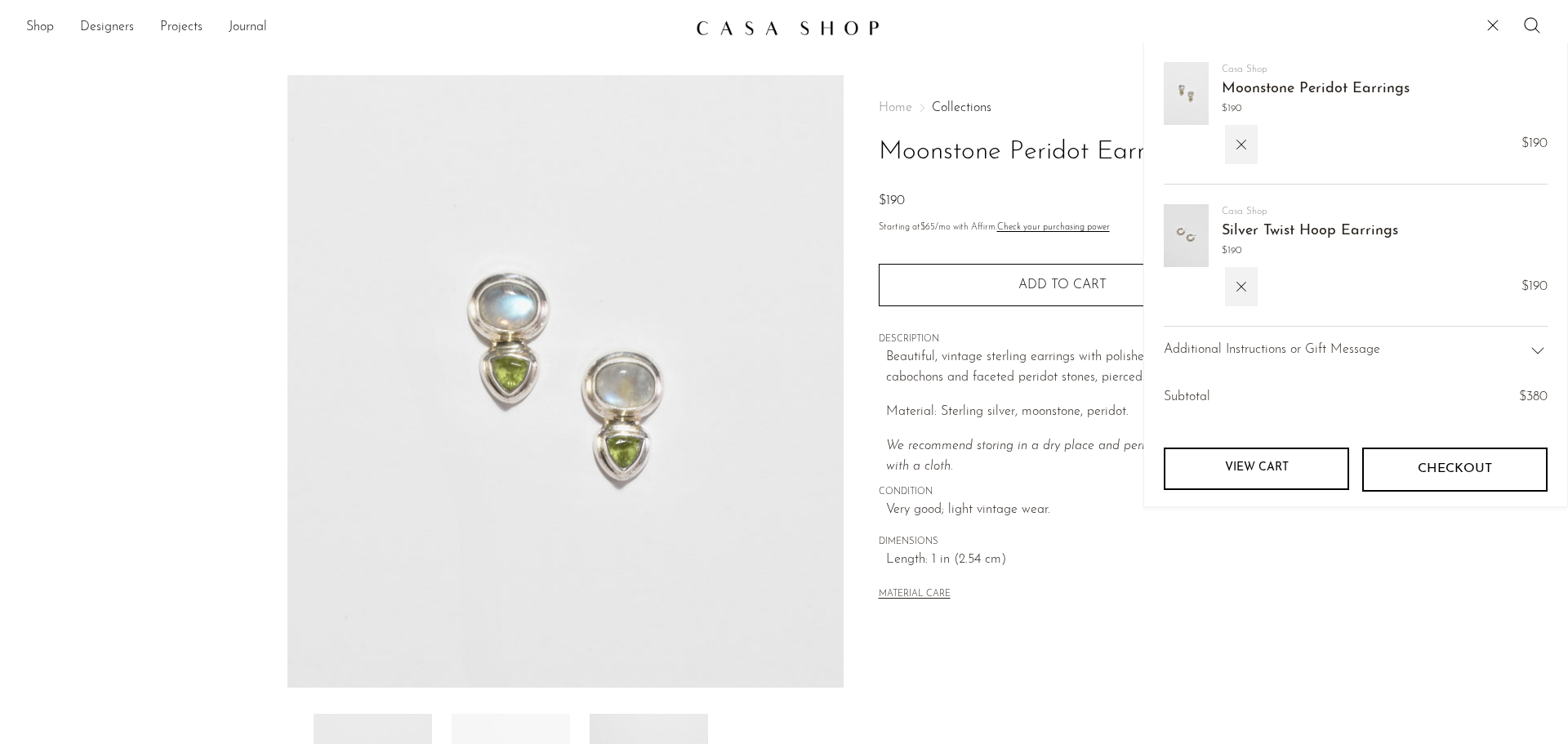
click at [1259, 227] on link "Silver Twist Hoop Earrings" at bounding box center [1310, 231] width 176 height 15
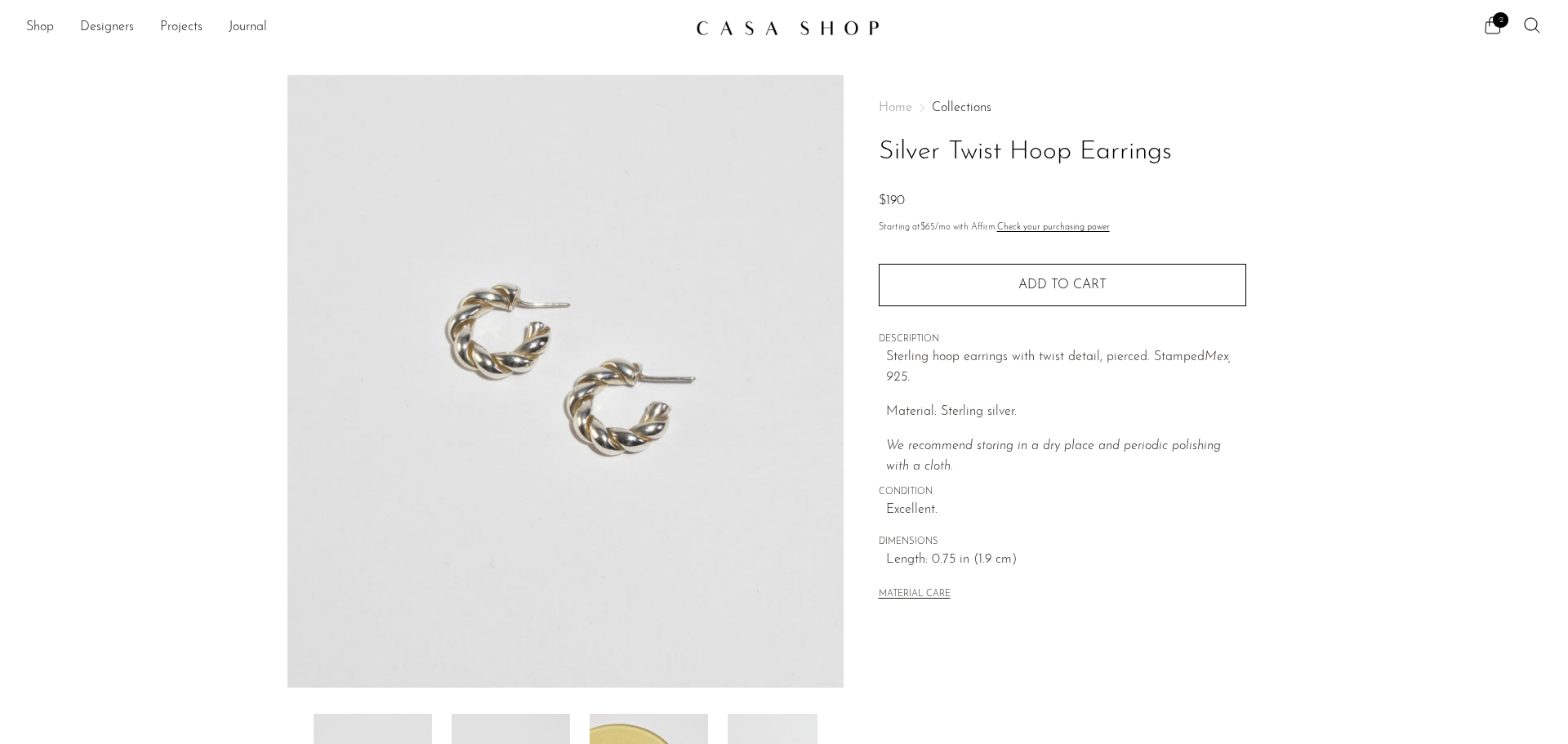
click at [547, 358] on img at bounding box center [566, 381] width 556 height 612
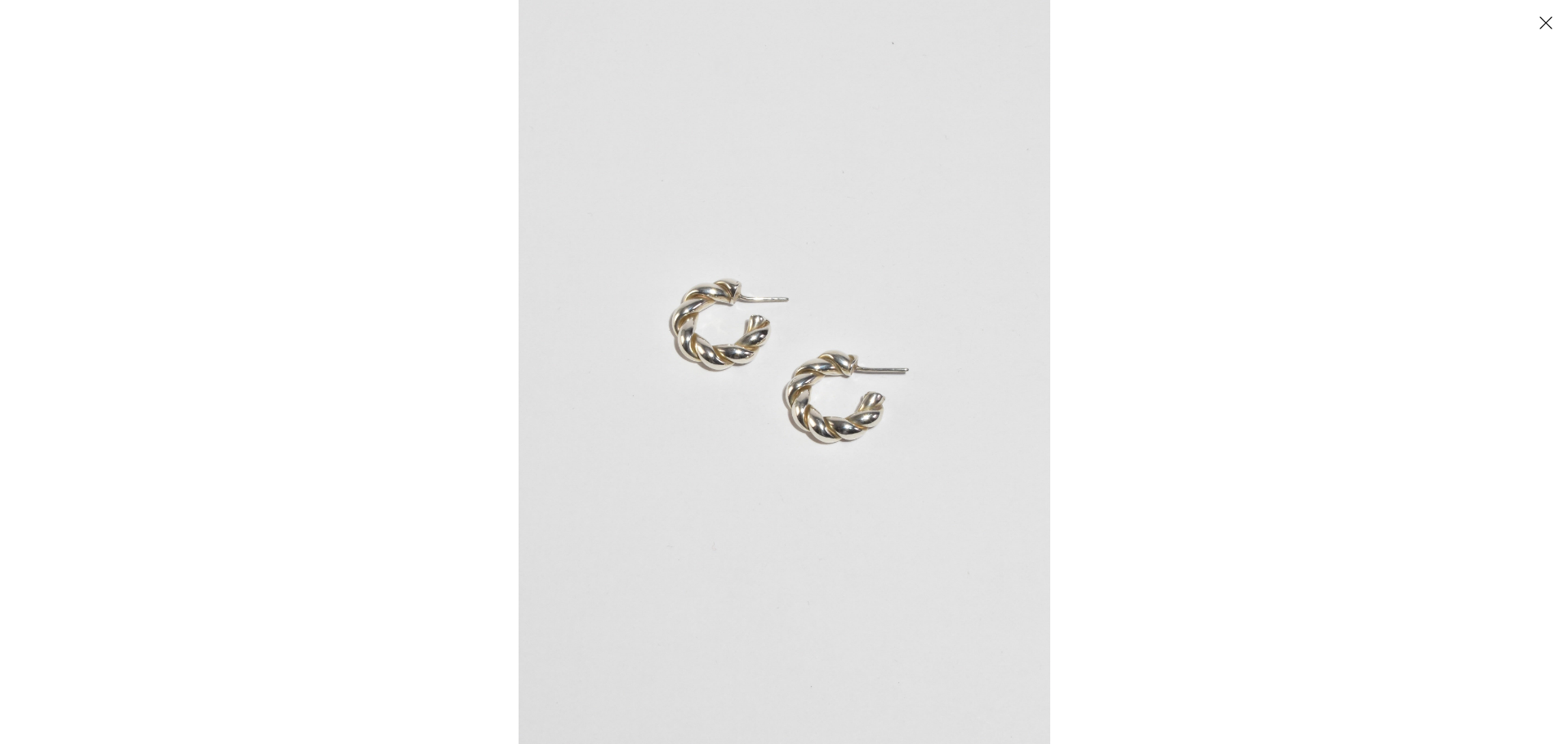
click at [547, 358] on img at bounding box center [784, 372] width 531 height 744
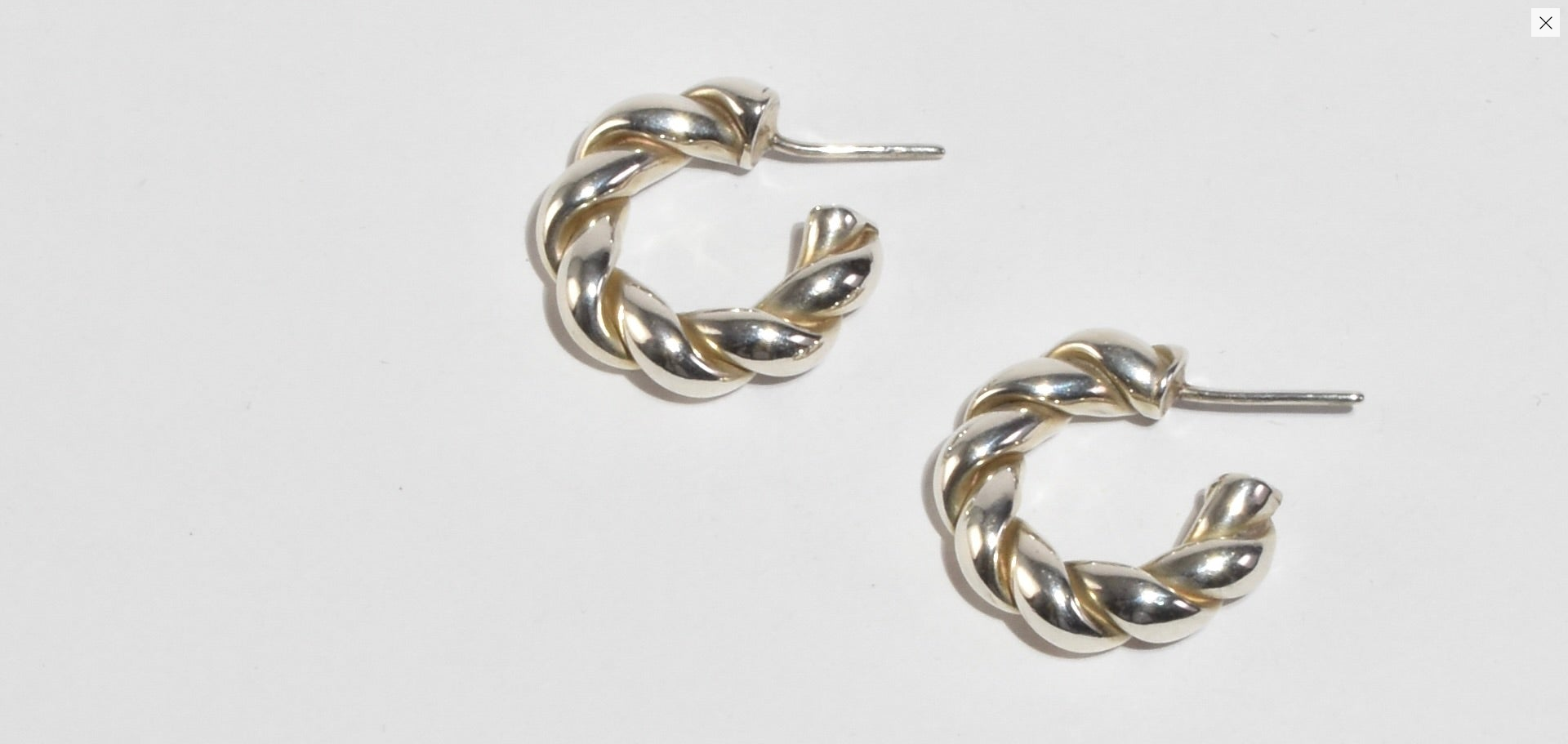
click at [1534, 25] on button "Close" at bounding box center [1545, 22] width 29 height 29
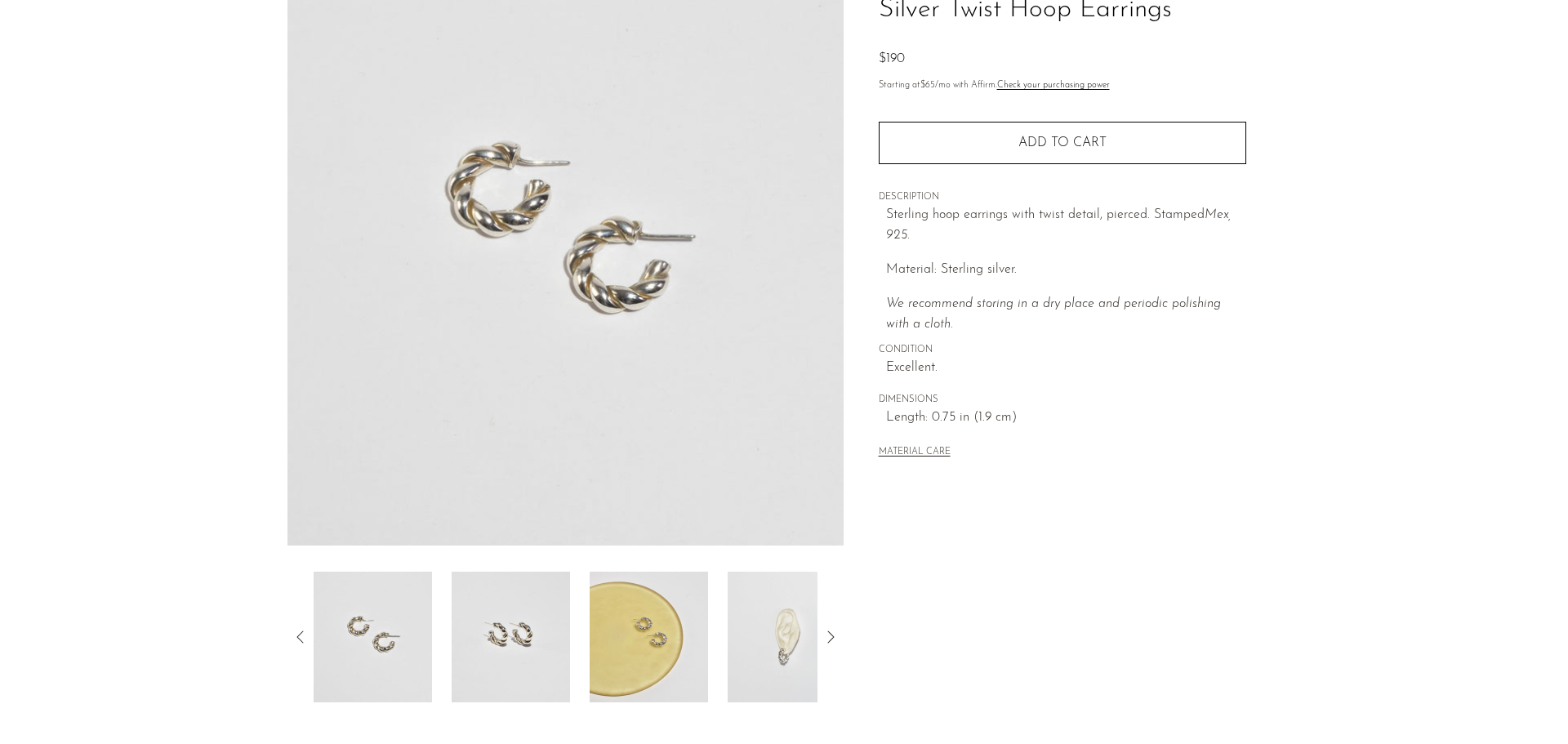
scroll to position [163, 0]
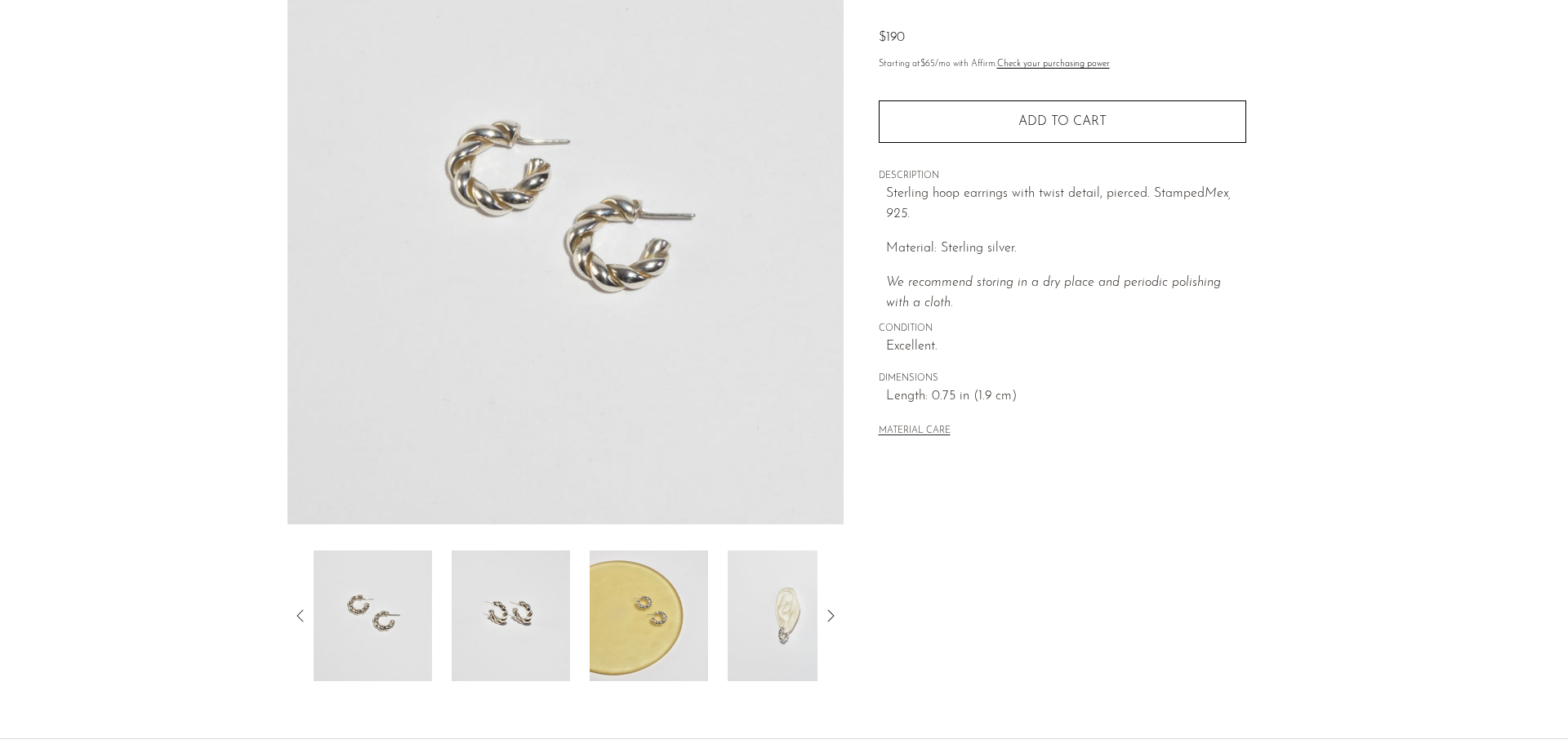
click at [760, 585] on img at bounding box center [786, 615] width 119 height 131
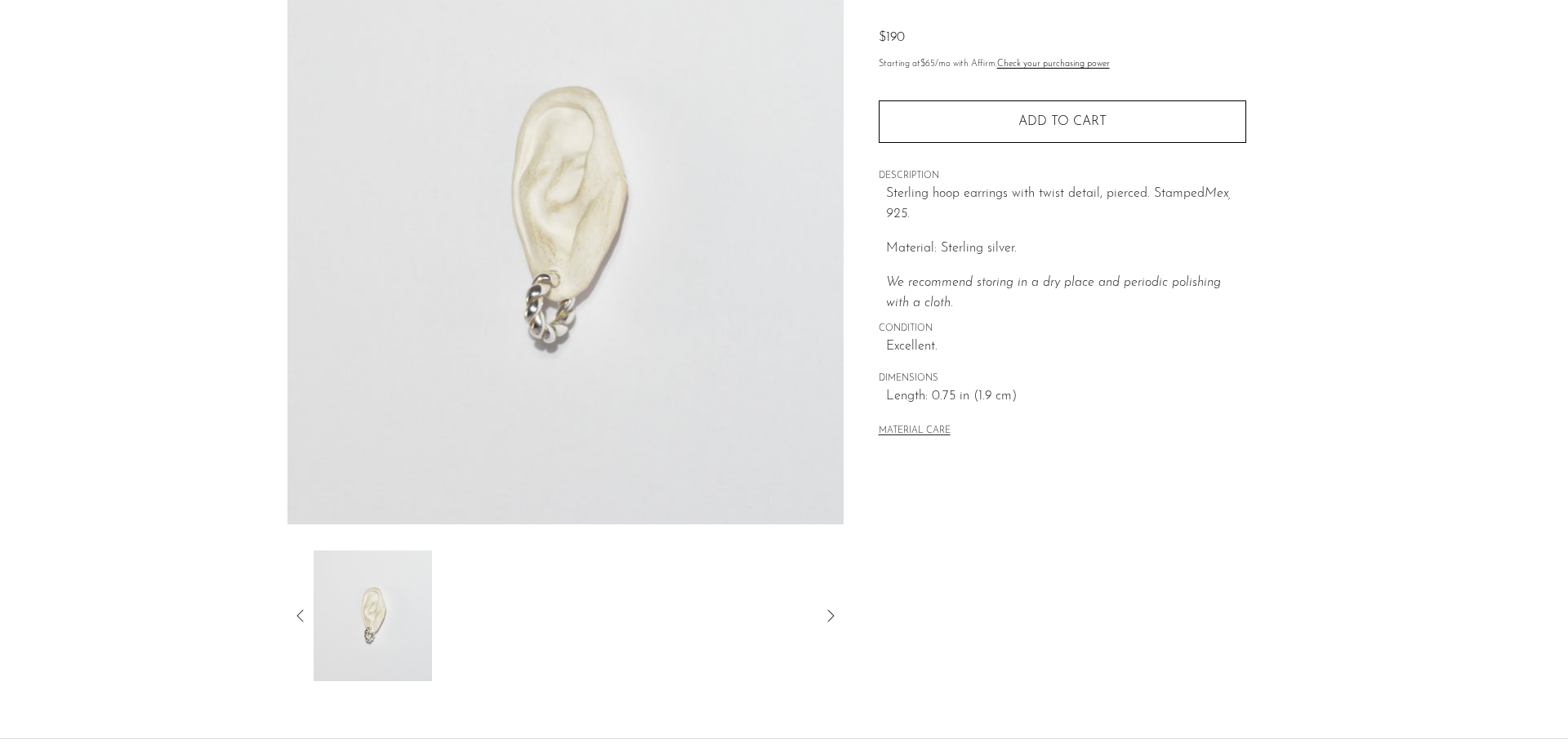
click at [564, 290] on img at bounding box center [566, 218] width 556 height 612
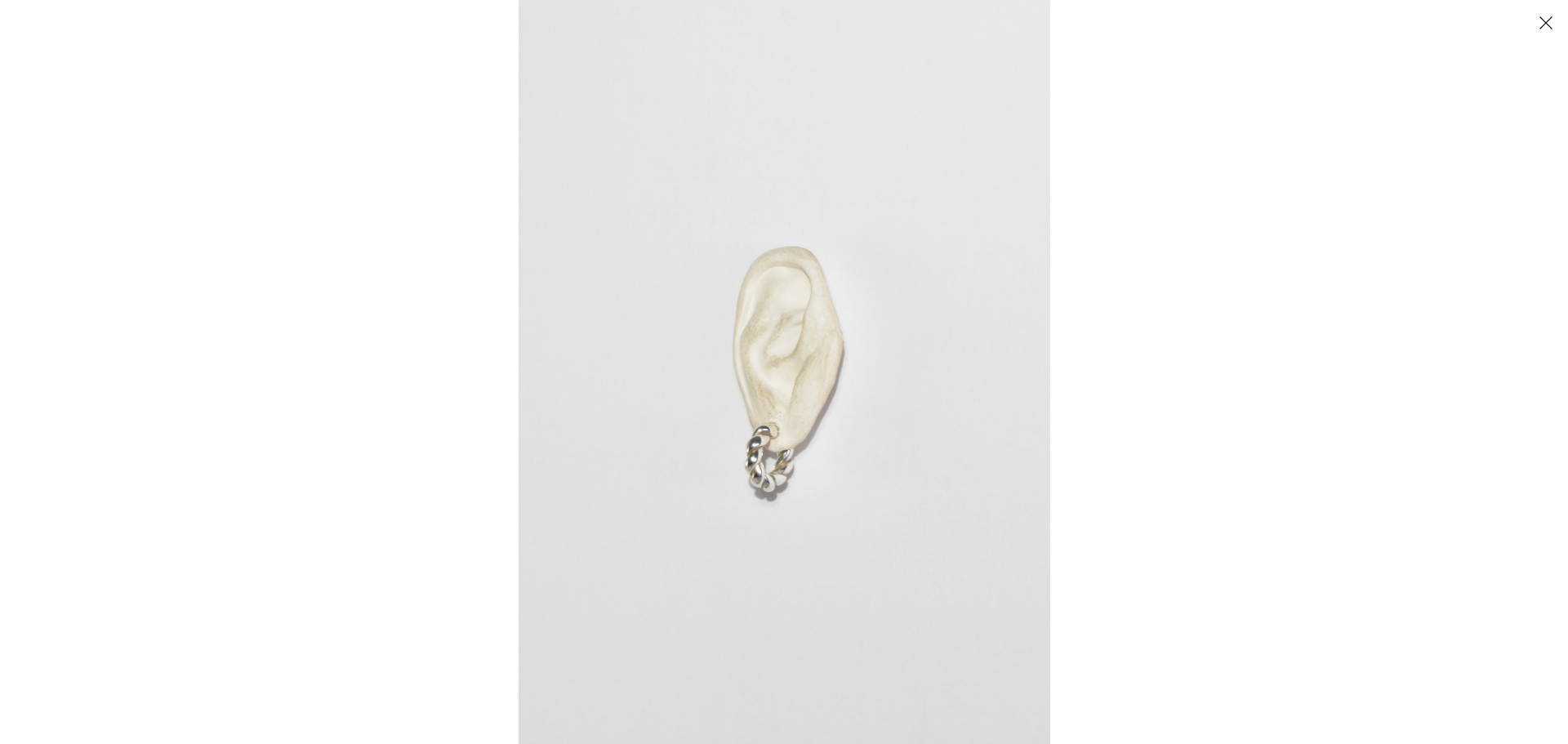
click at [765, 451] on img at bounding box center [784, 372] width 531 height 744
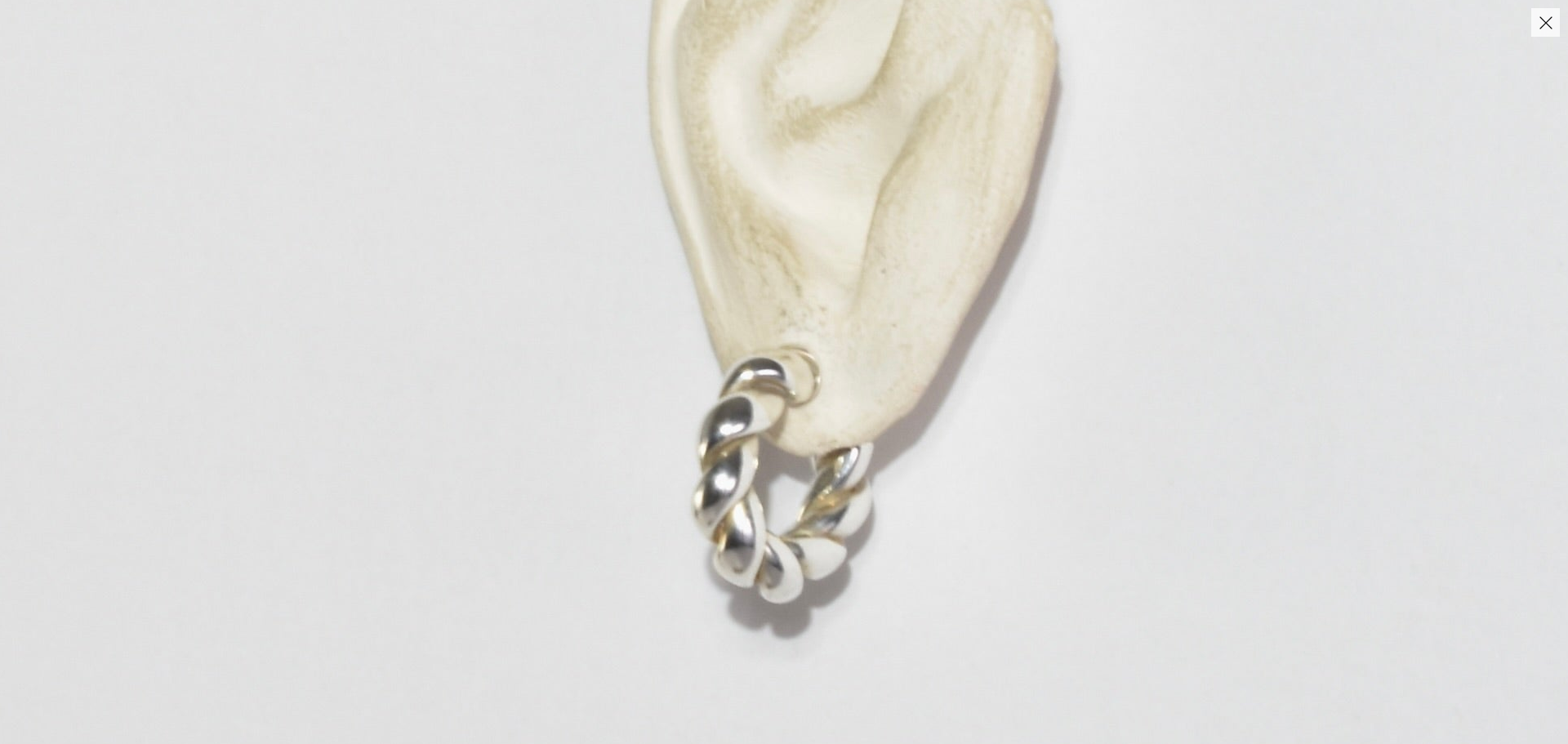
click at [970, 432] on img at bounding box center [838, 158] width 1967 height 2753
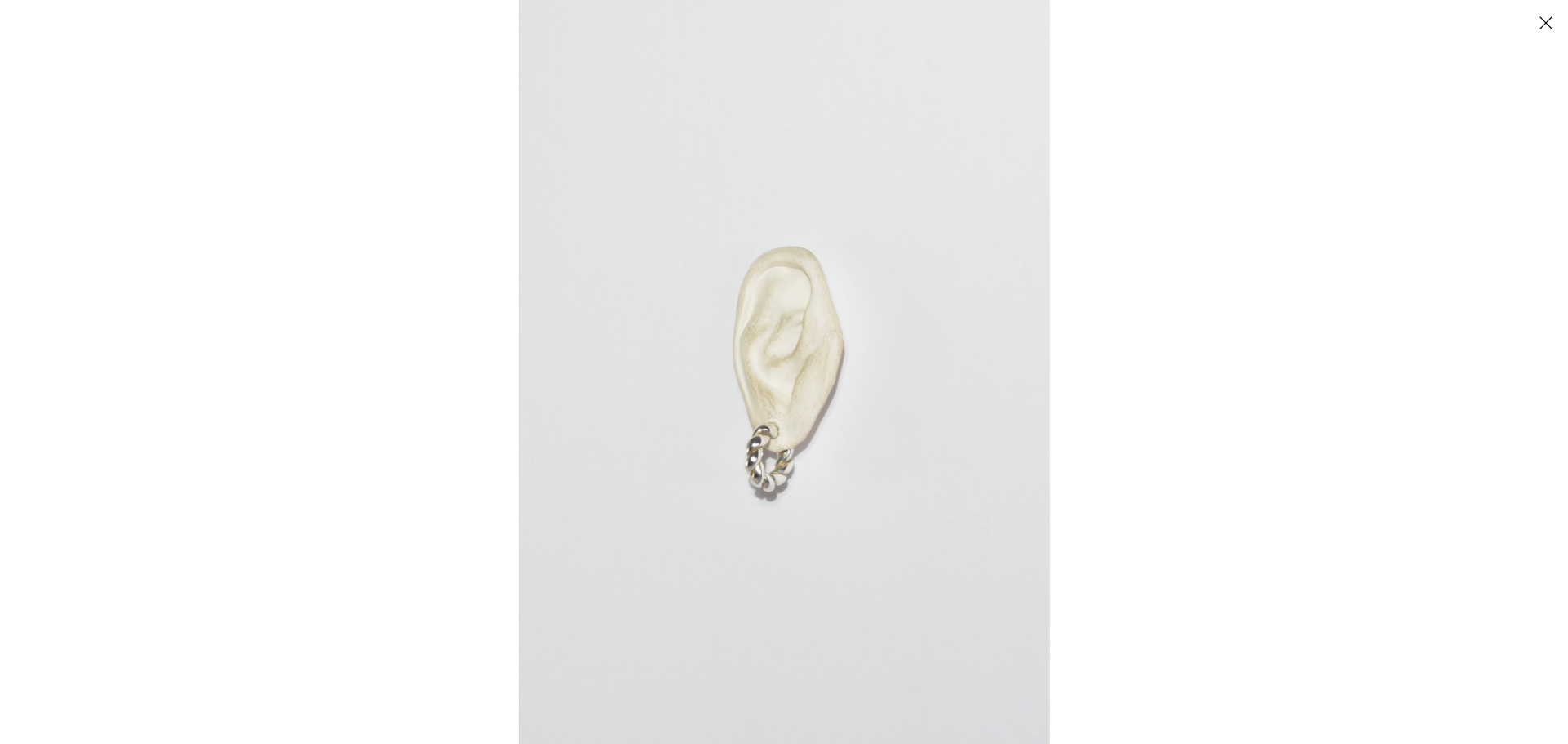
click at [1184, 427] on div at bounding box center [1302, 372] width 1568 height 744
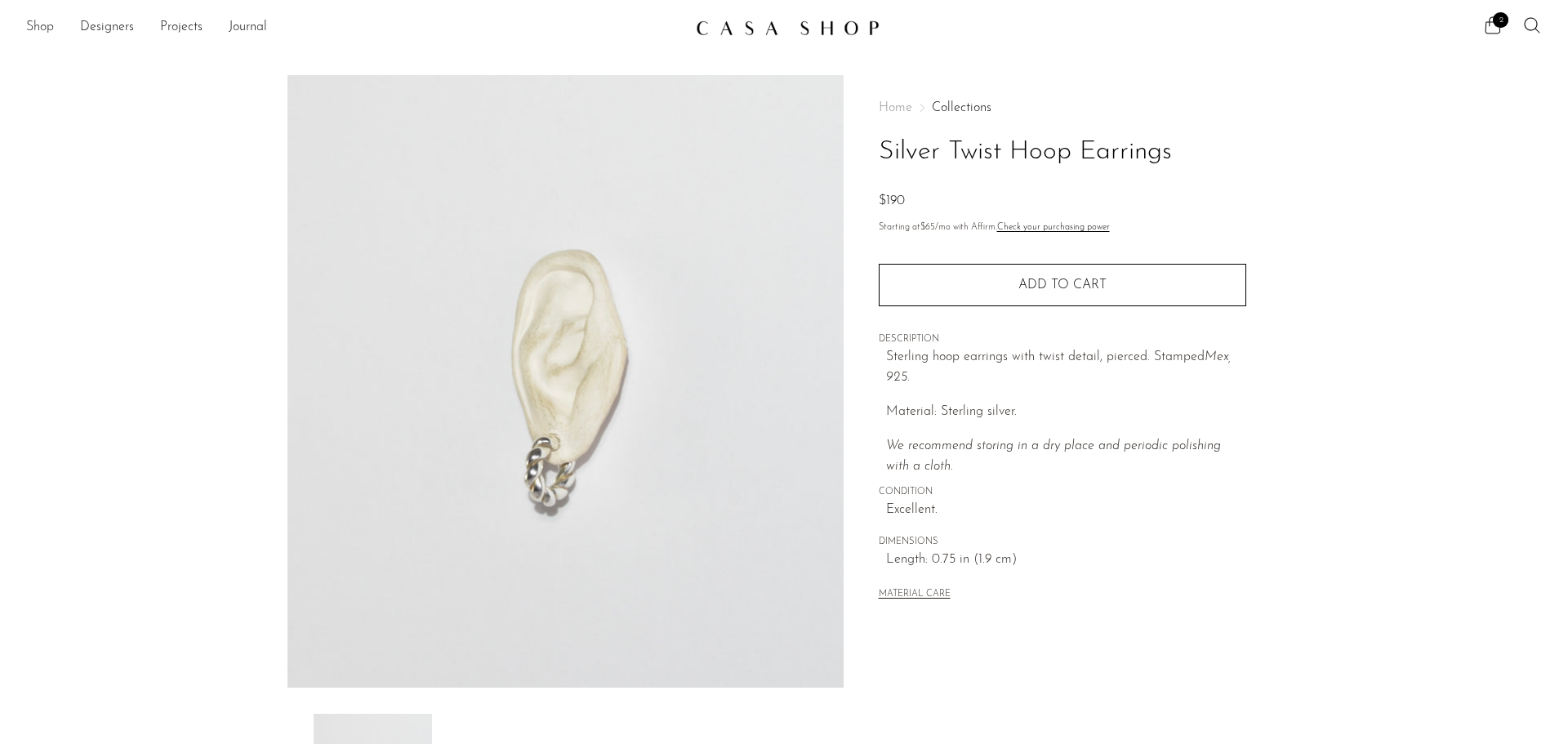
click at [35, 25] on link "Shop" at bounding box center [40, 27] width 28 height 21
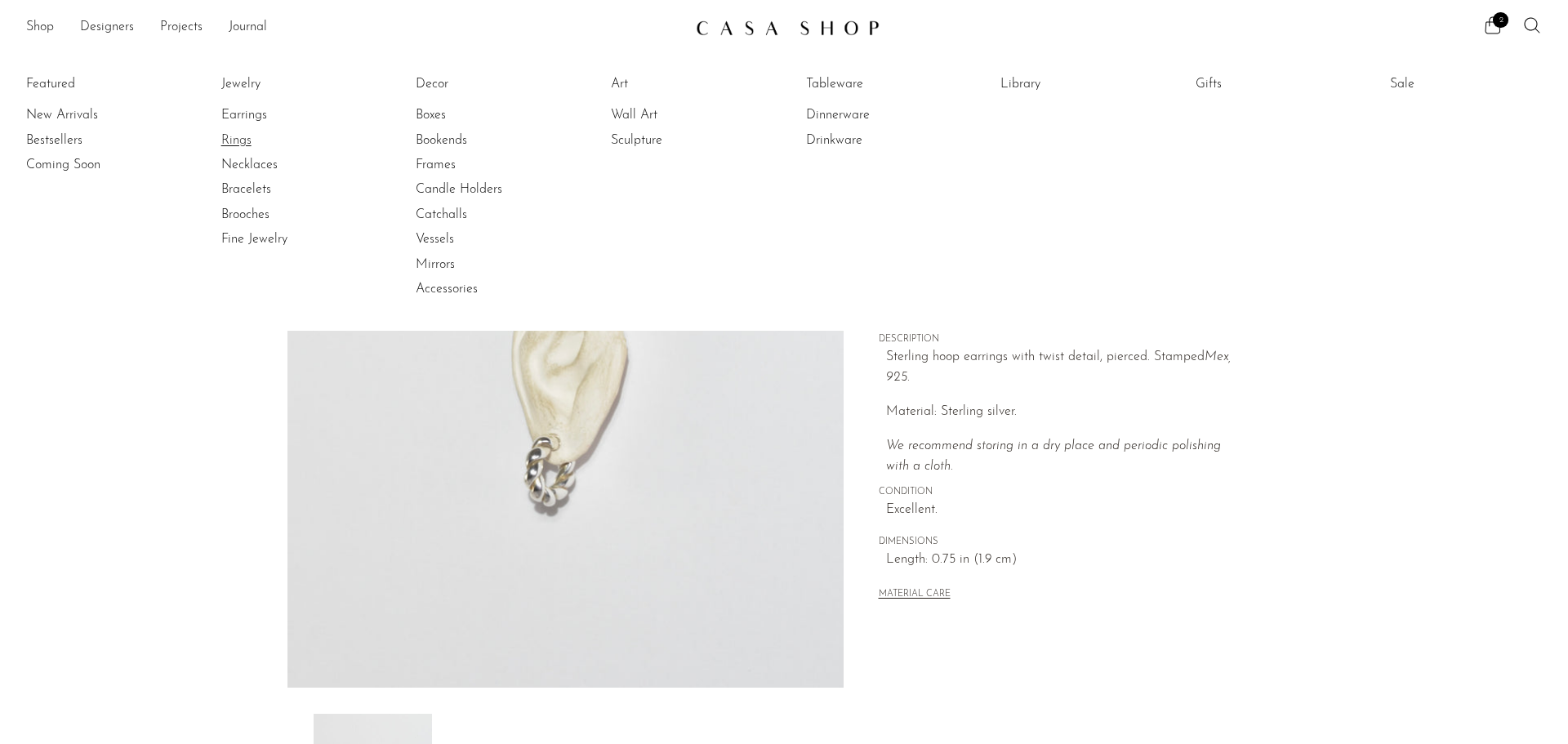
click at [225, 137] on link "Rings" at bounding box center [283, 140] width 123 height 18
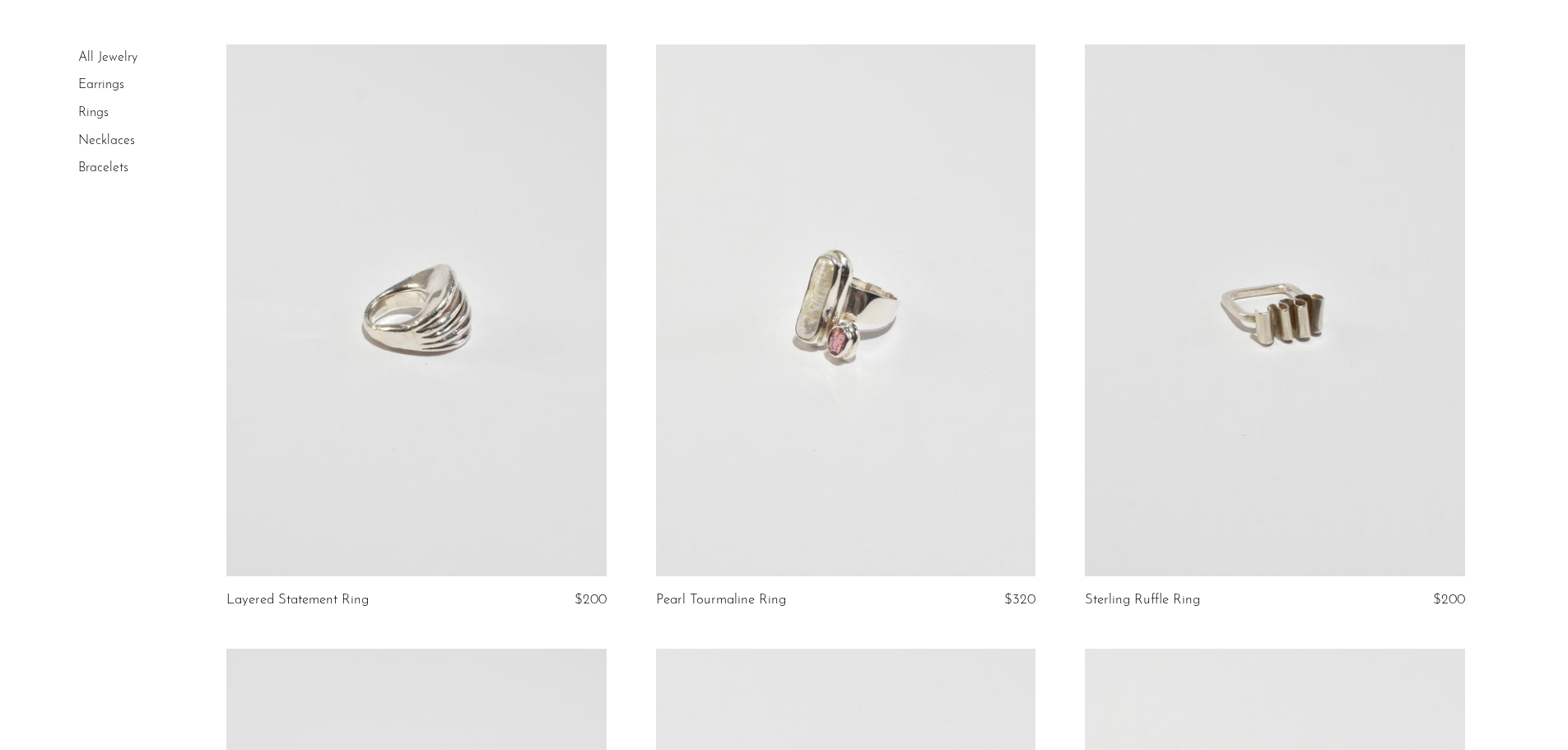
scroll to position [576, 0]
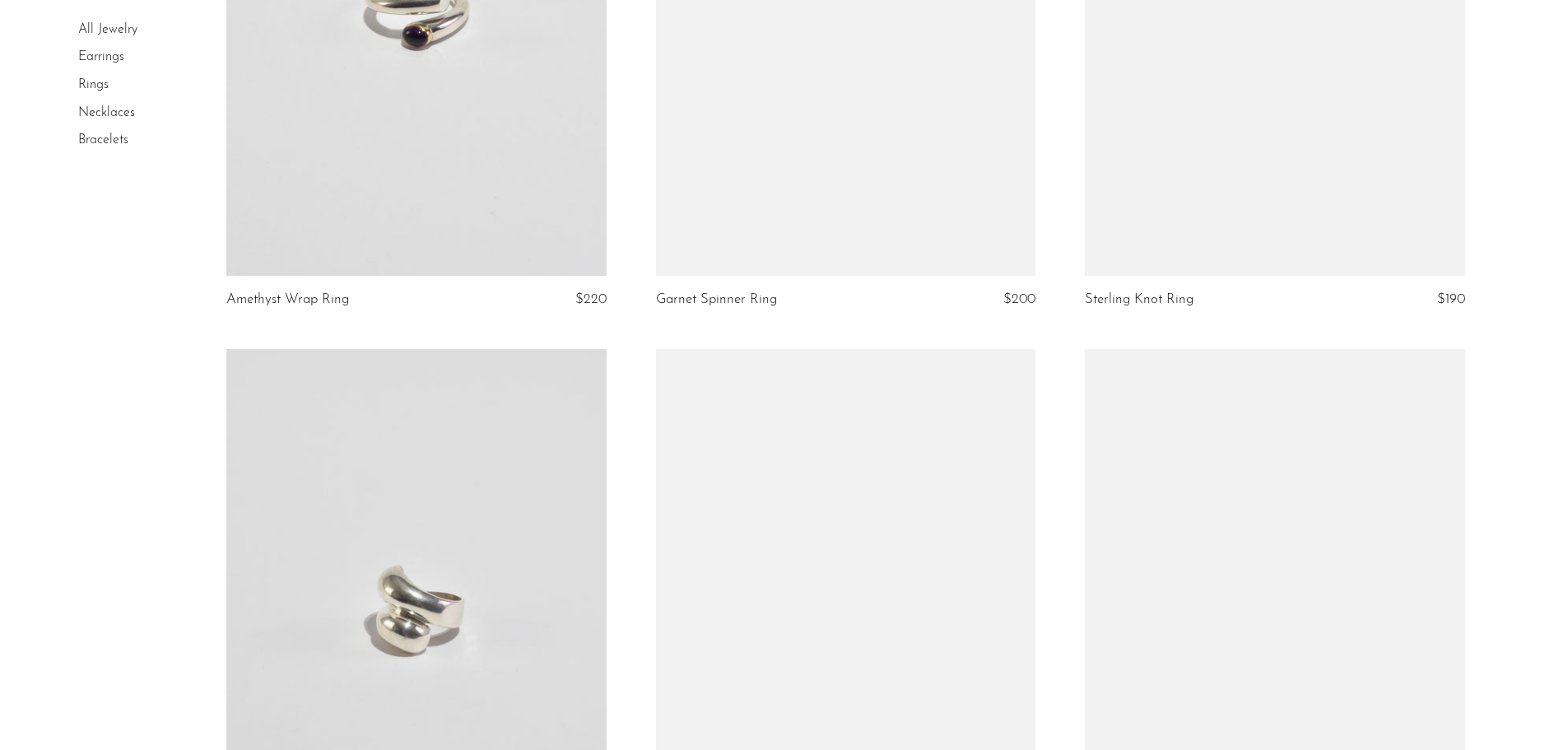
scroll to position [2223, 0]
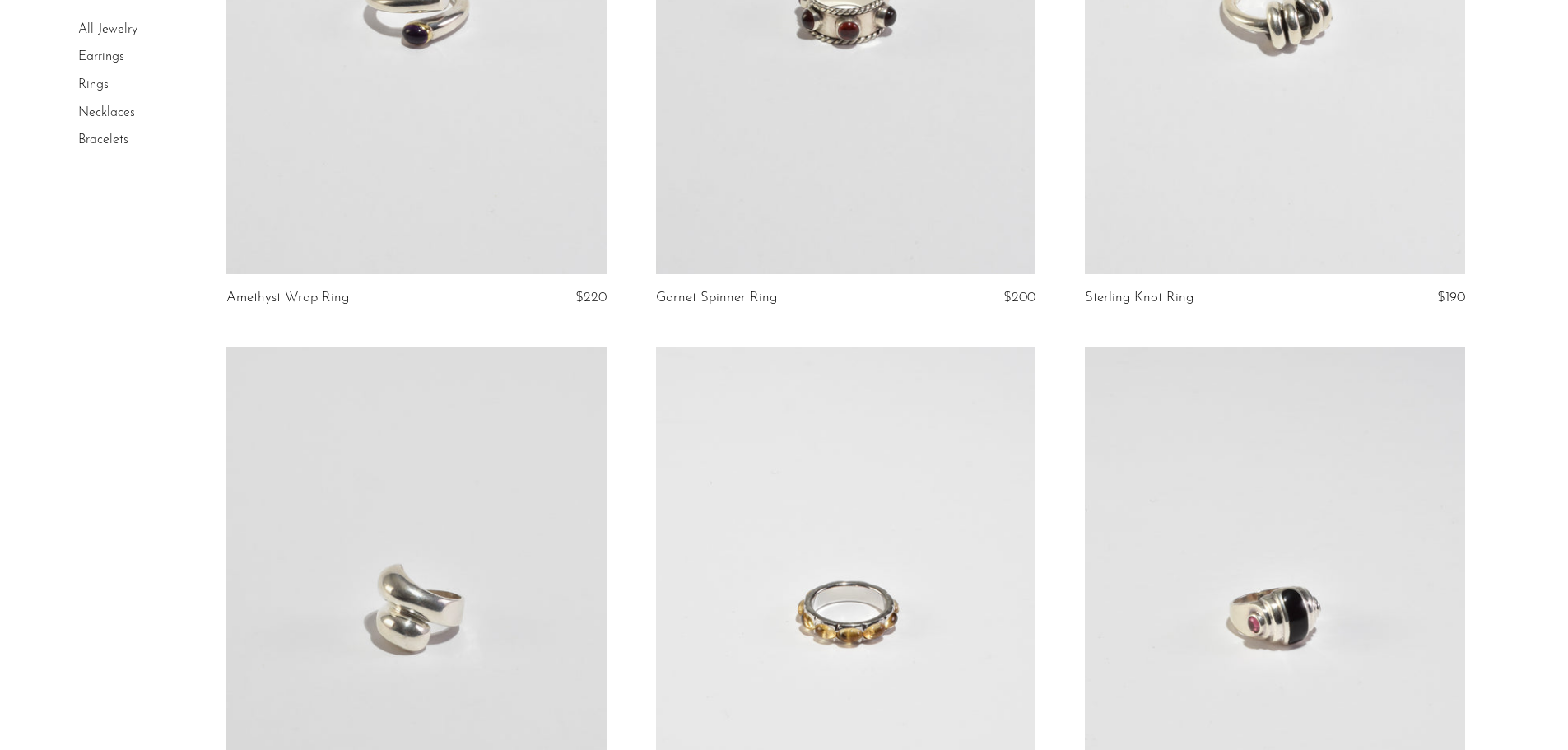
click at [493, 569] on link at bounding box center [416, 612] width 379 height 532
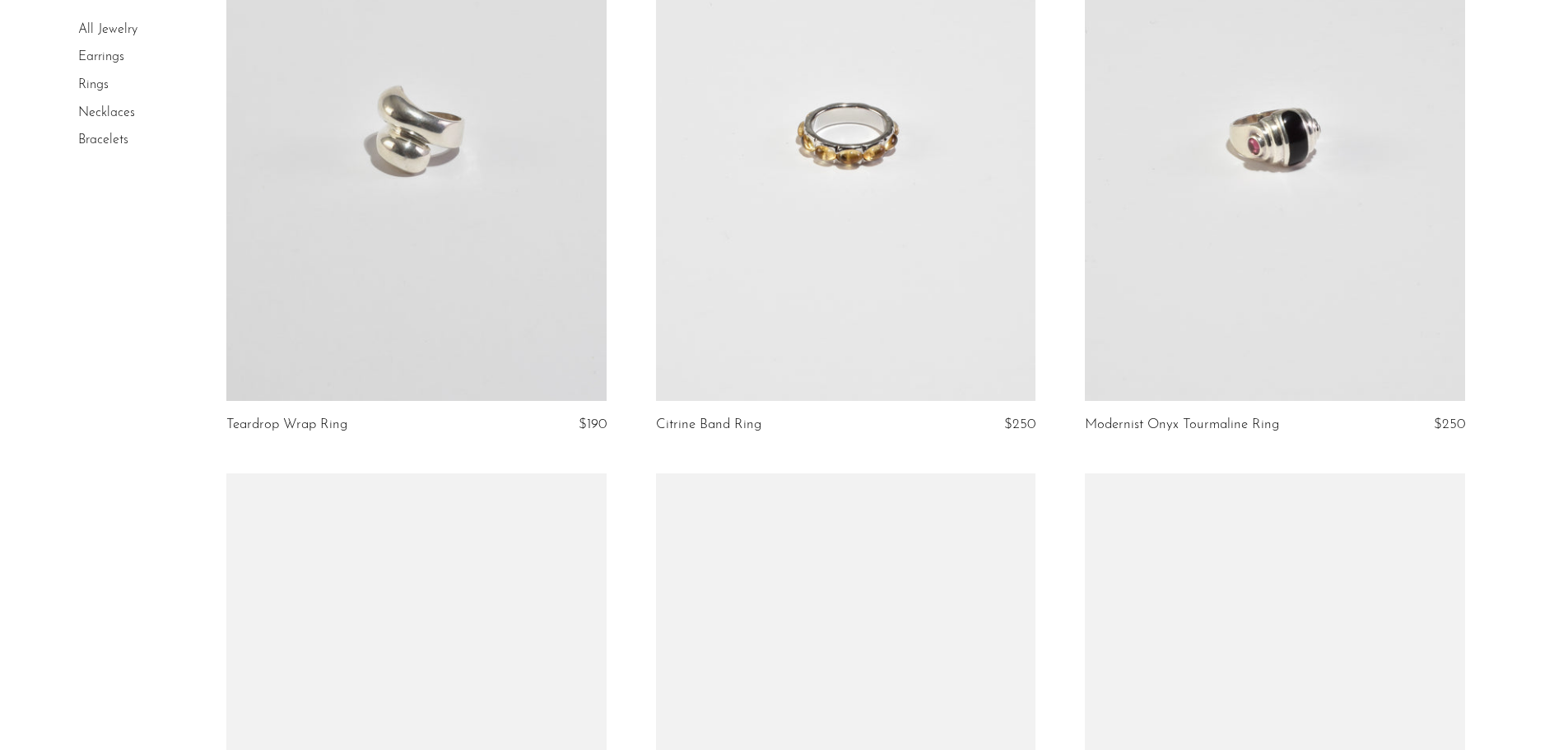
scroll to position [3113, 0]
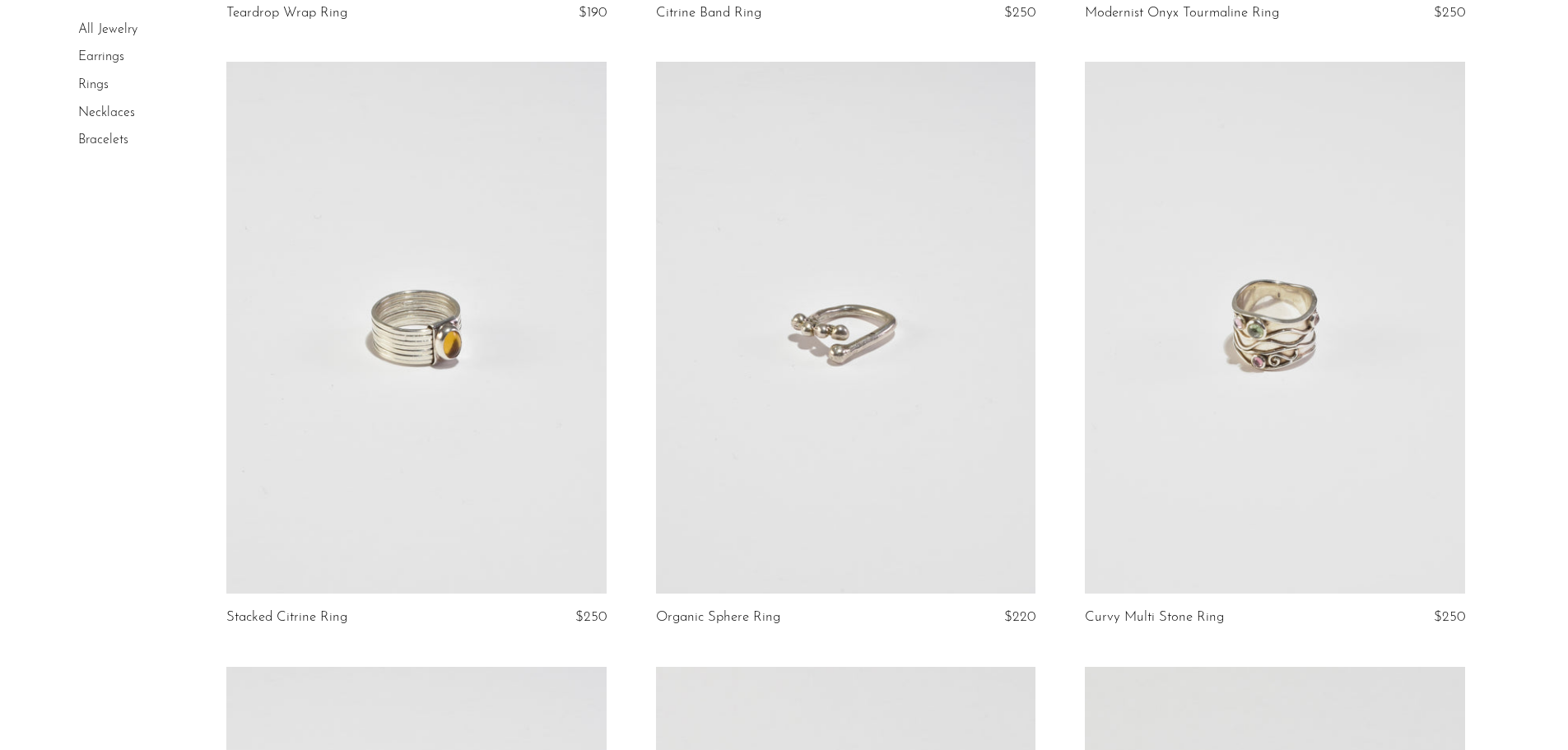
click at [784, 337] on link at bounding box center [846, 327] width 379 height 532
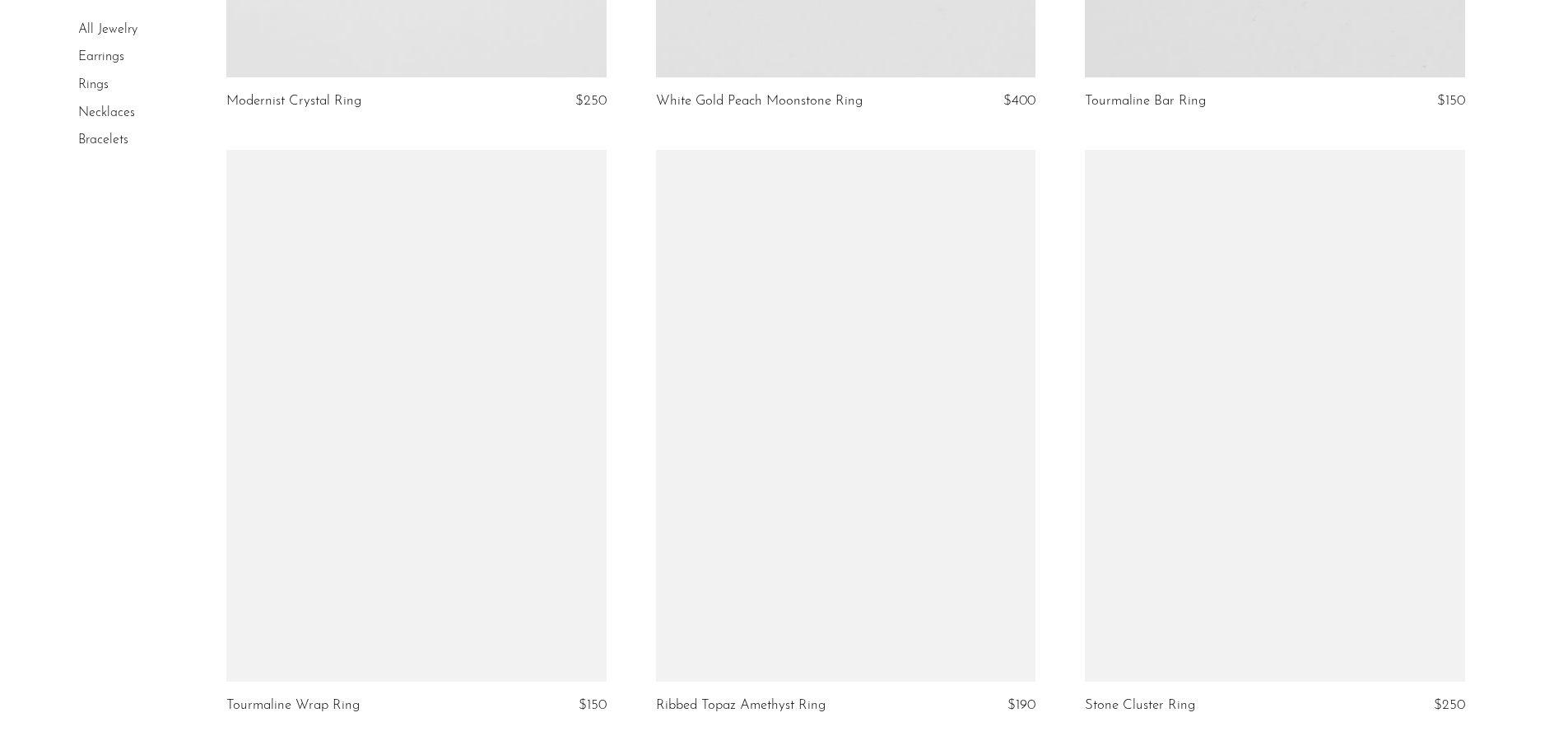
scroll to position [4326, 0]
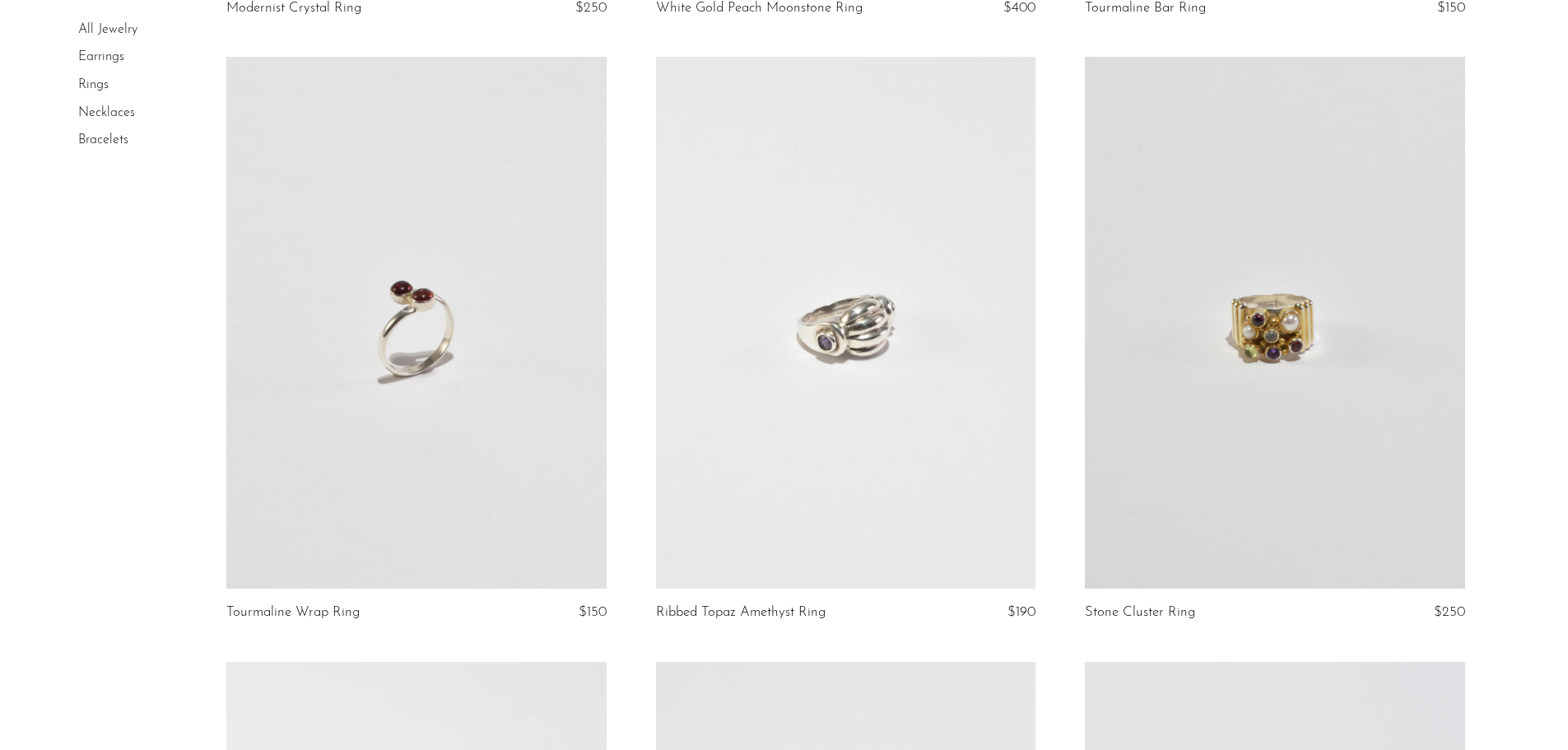
click at [375, 427] on link at bounding box center [416, 322] width 379 height 532
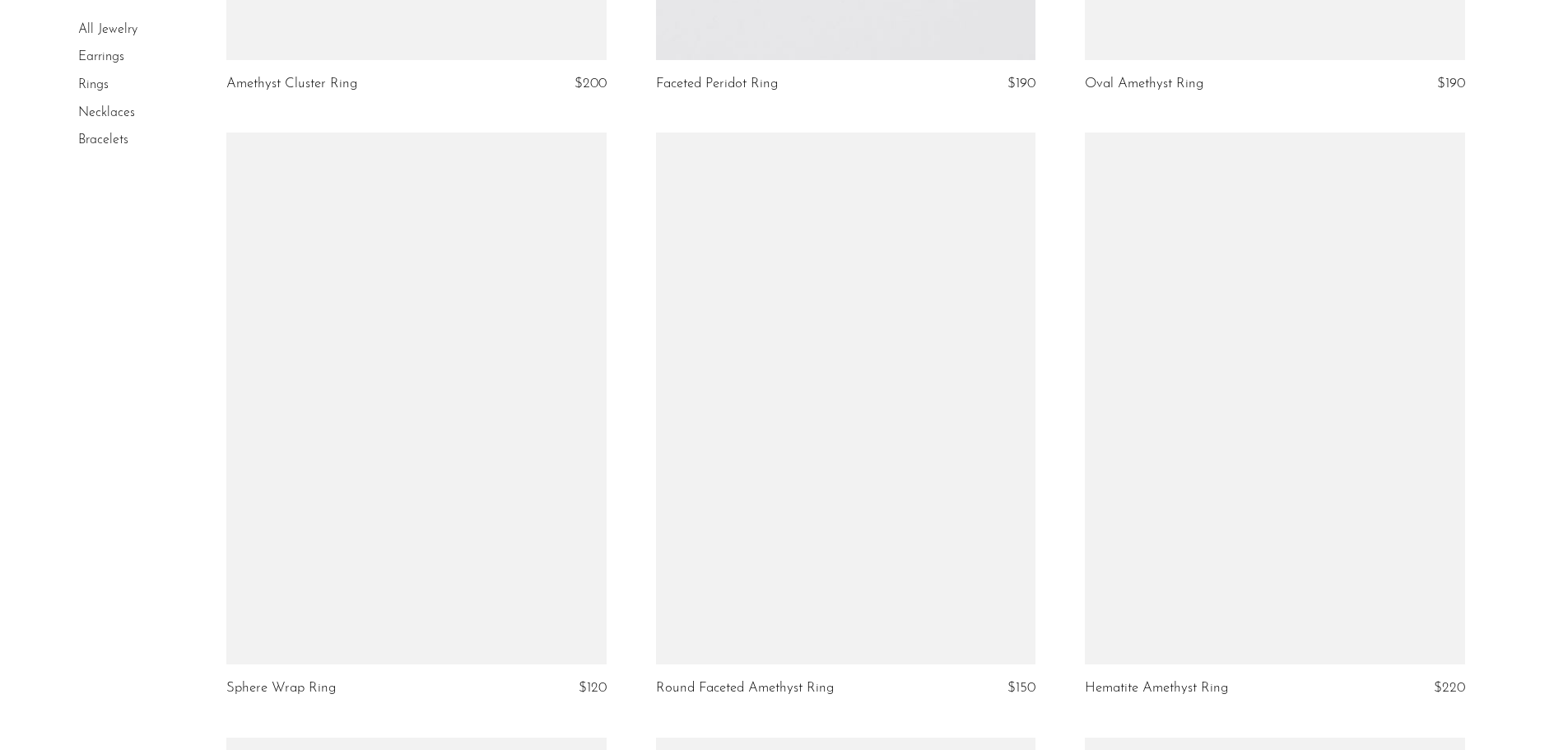
scroll to position [6272, 0]
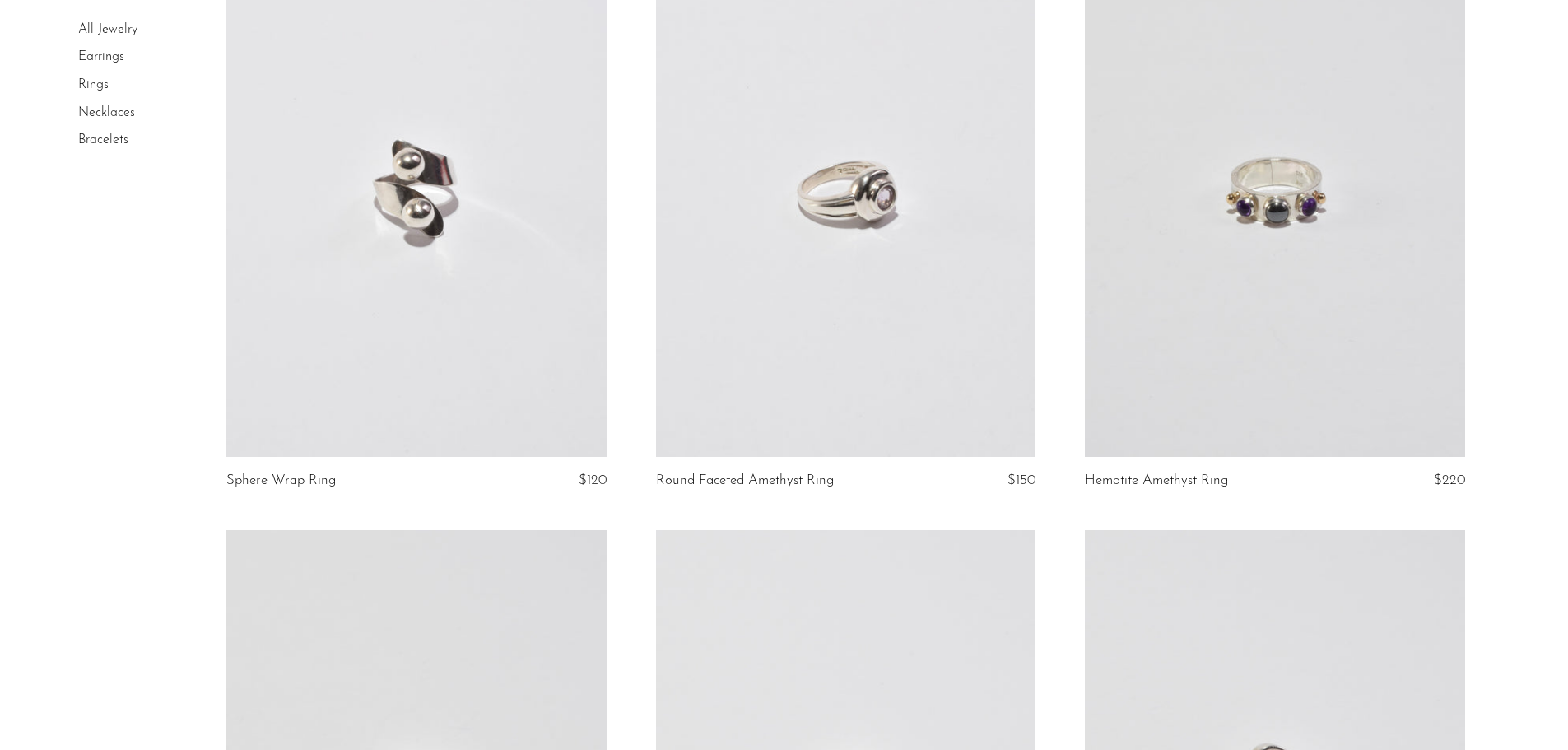
click at [833, 338] on link at bounding box center [846, 190] width 379 height 532
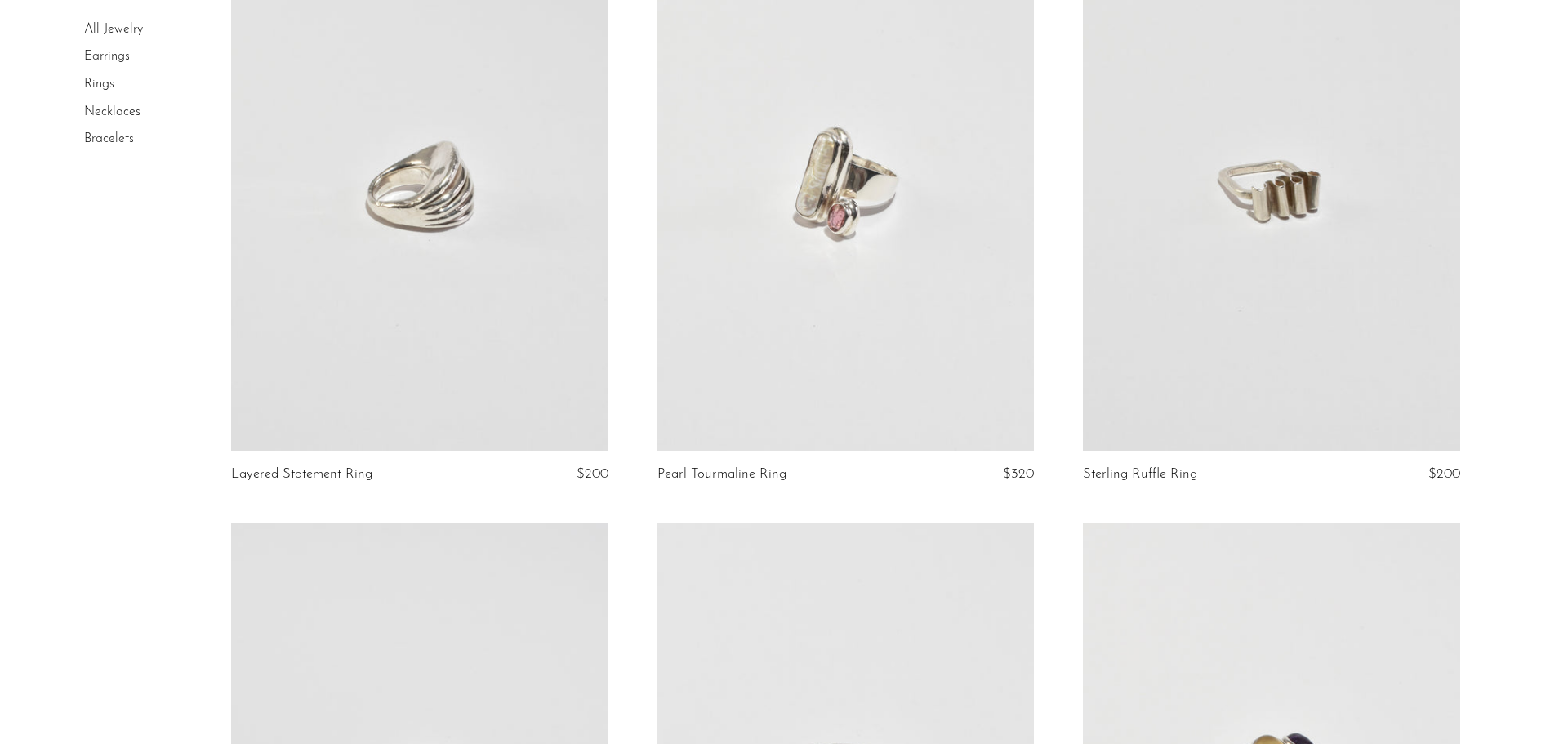
scroll to position [0, 0]
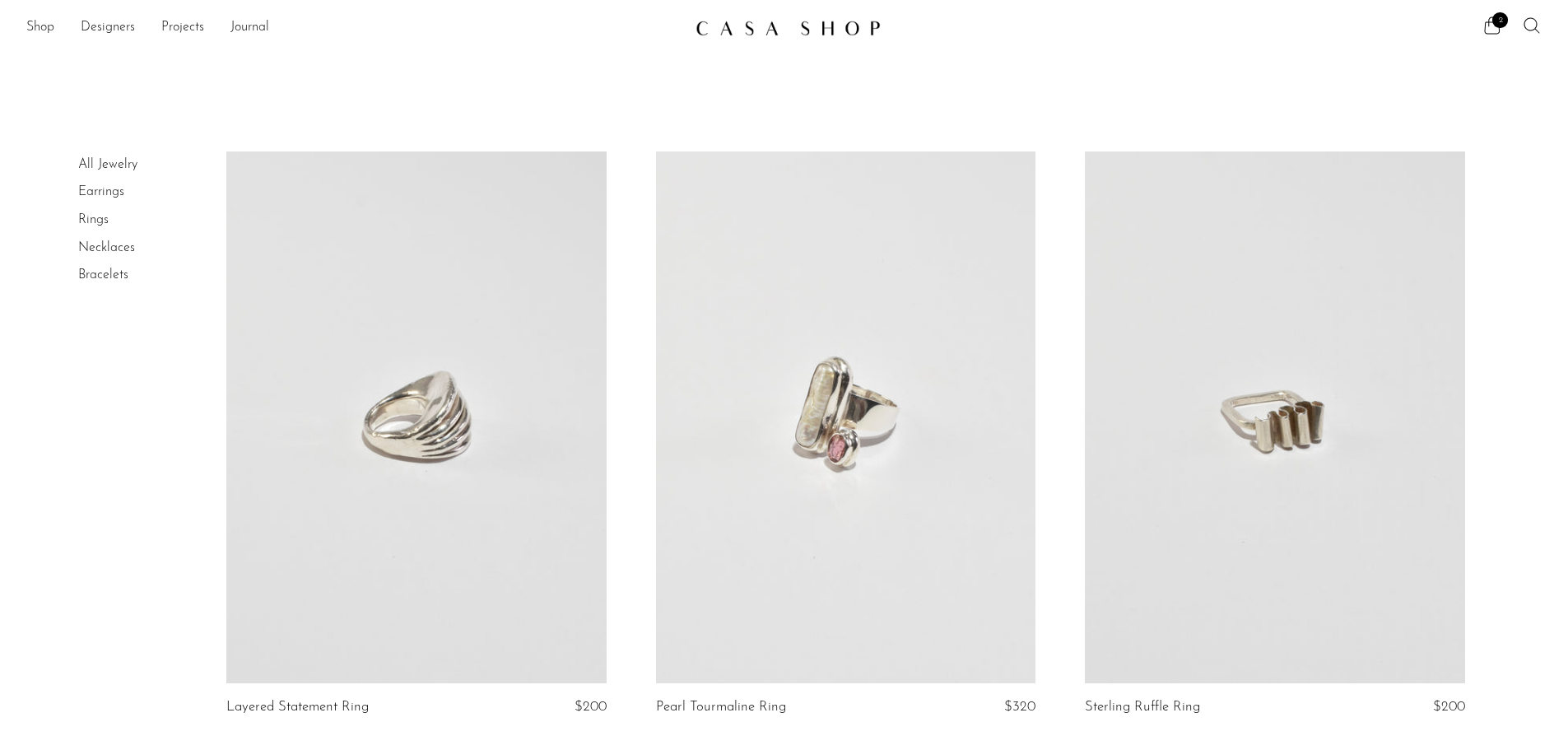
click at [1533, 26] on icon at bounding box center [1532, 26] width 20 height 20
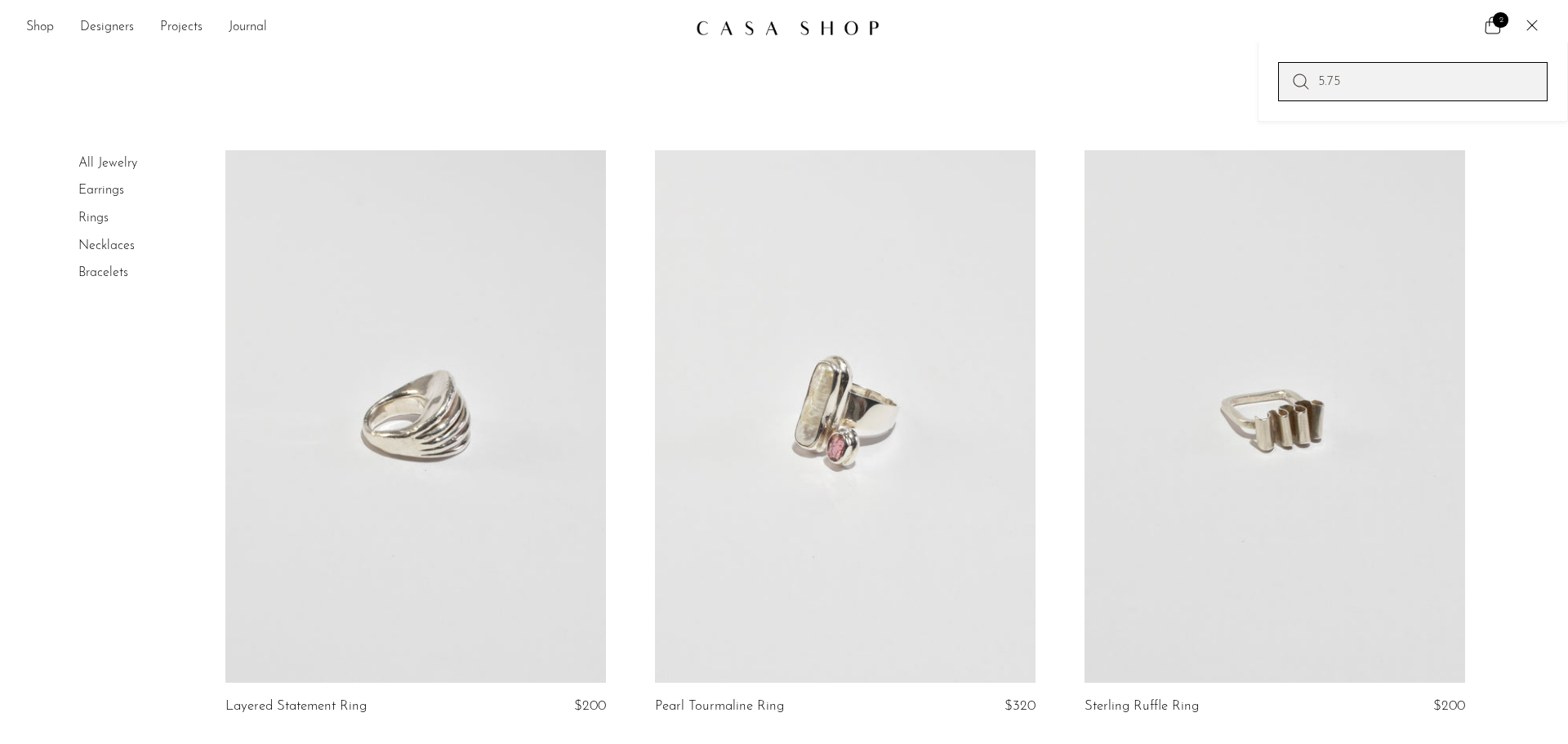
type input "5.75"
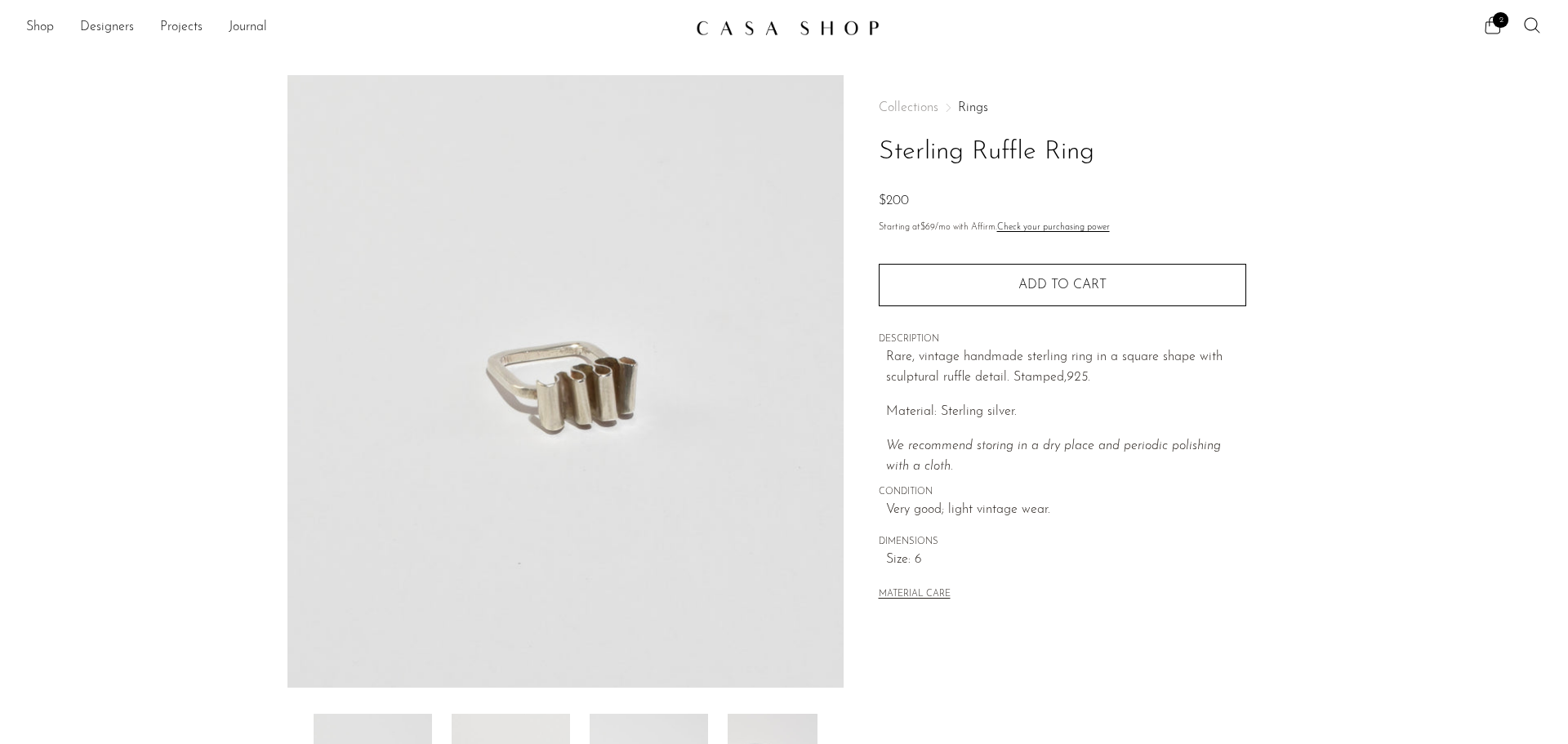
scroll to position [320, 0]
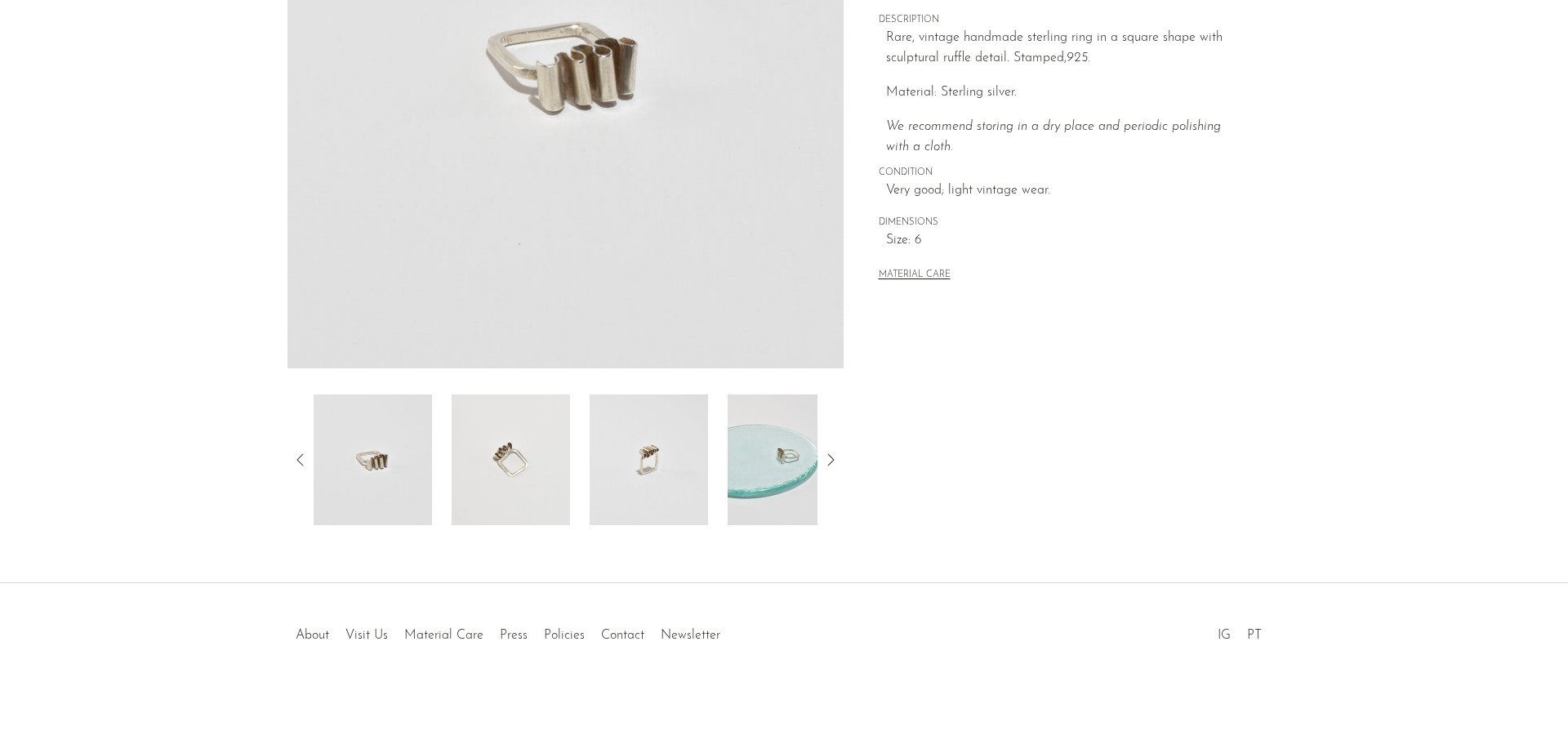
click at [646, 442] on img at bounding box center [649, 460] width 119 height 131
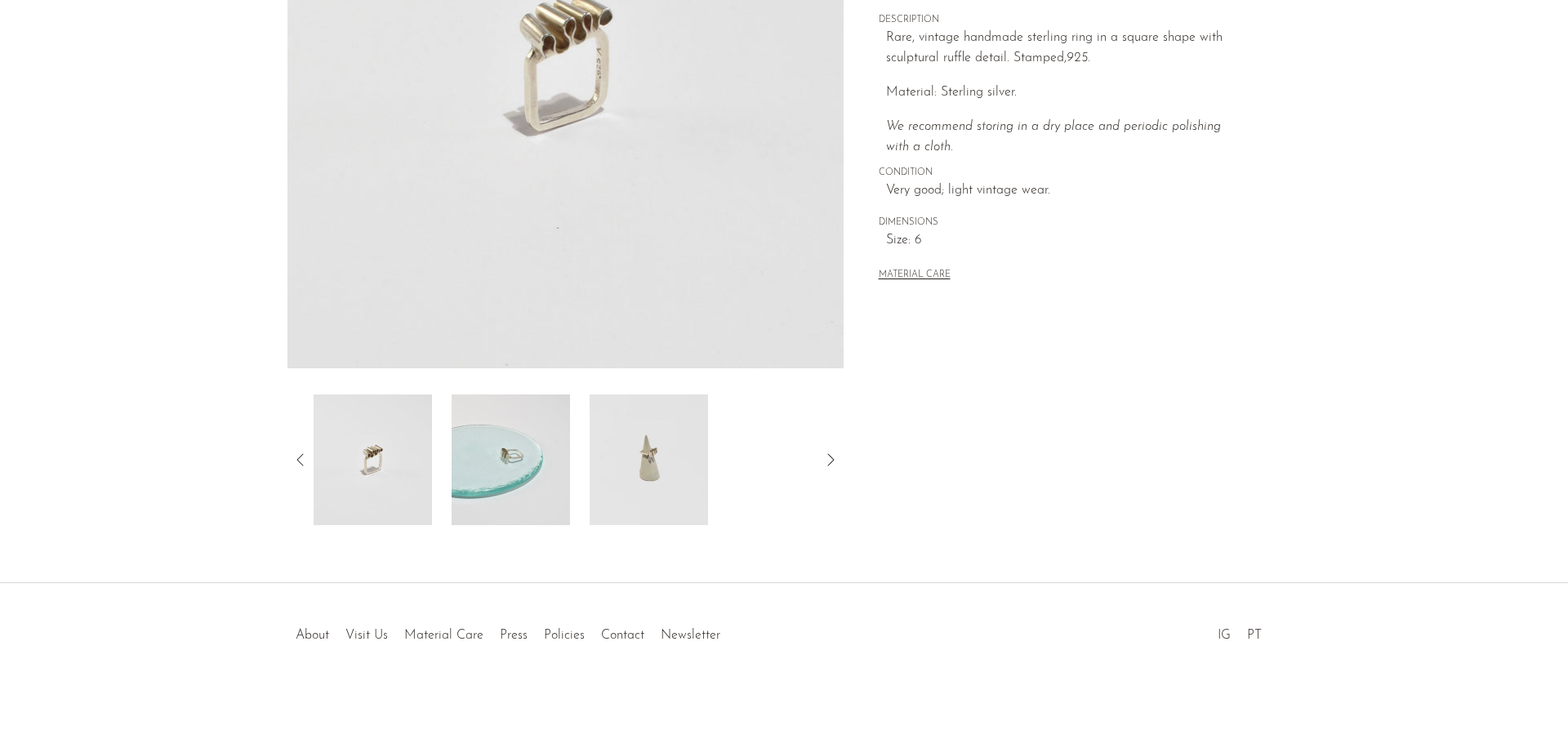
click at [630, 474] on img at bounding box center [649, 460] width 119 height 131
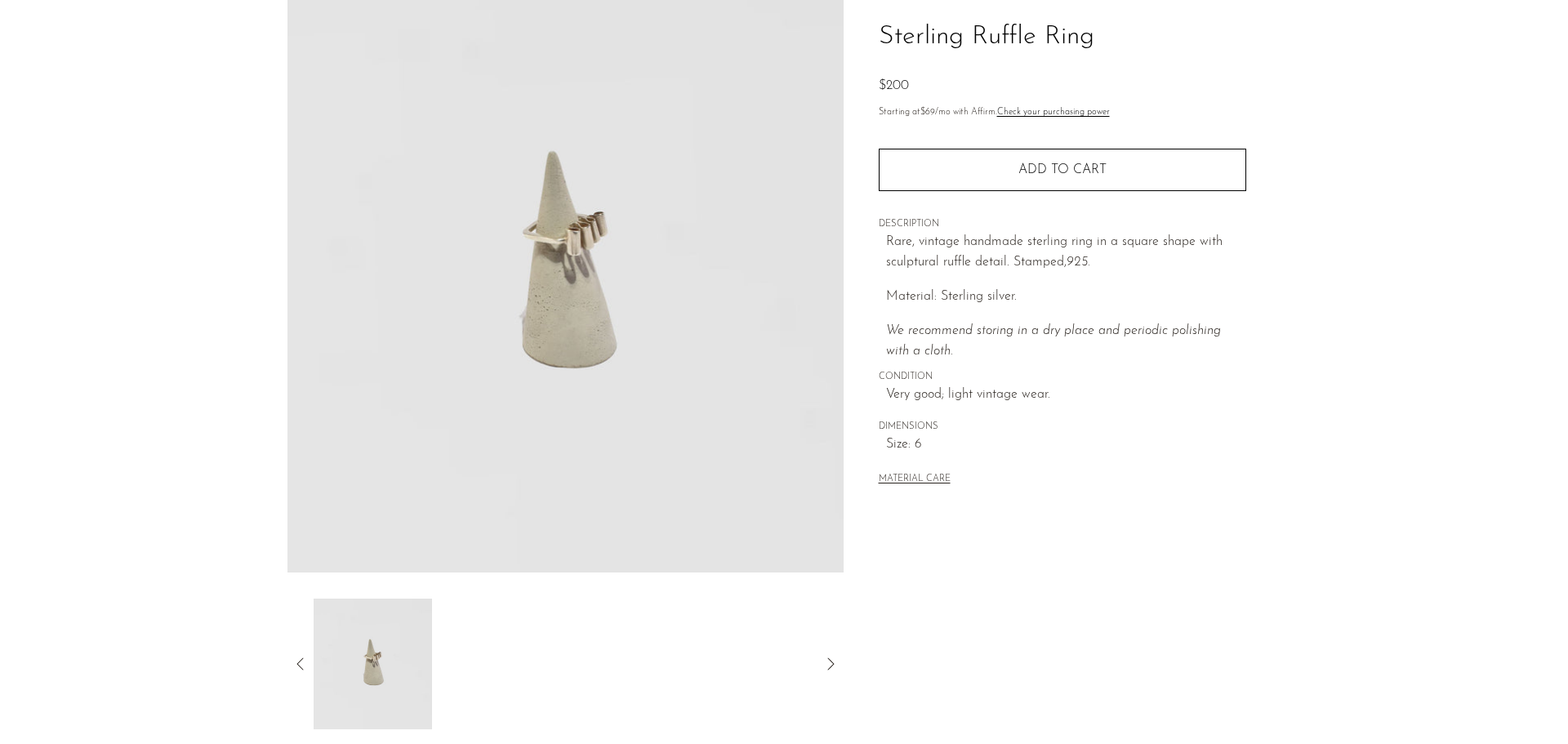
scroll to position [74, 0]
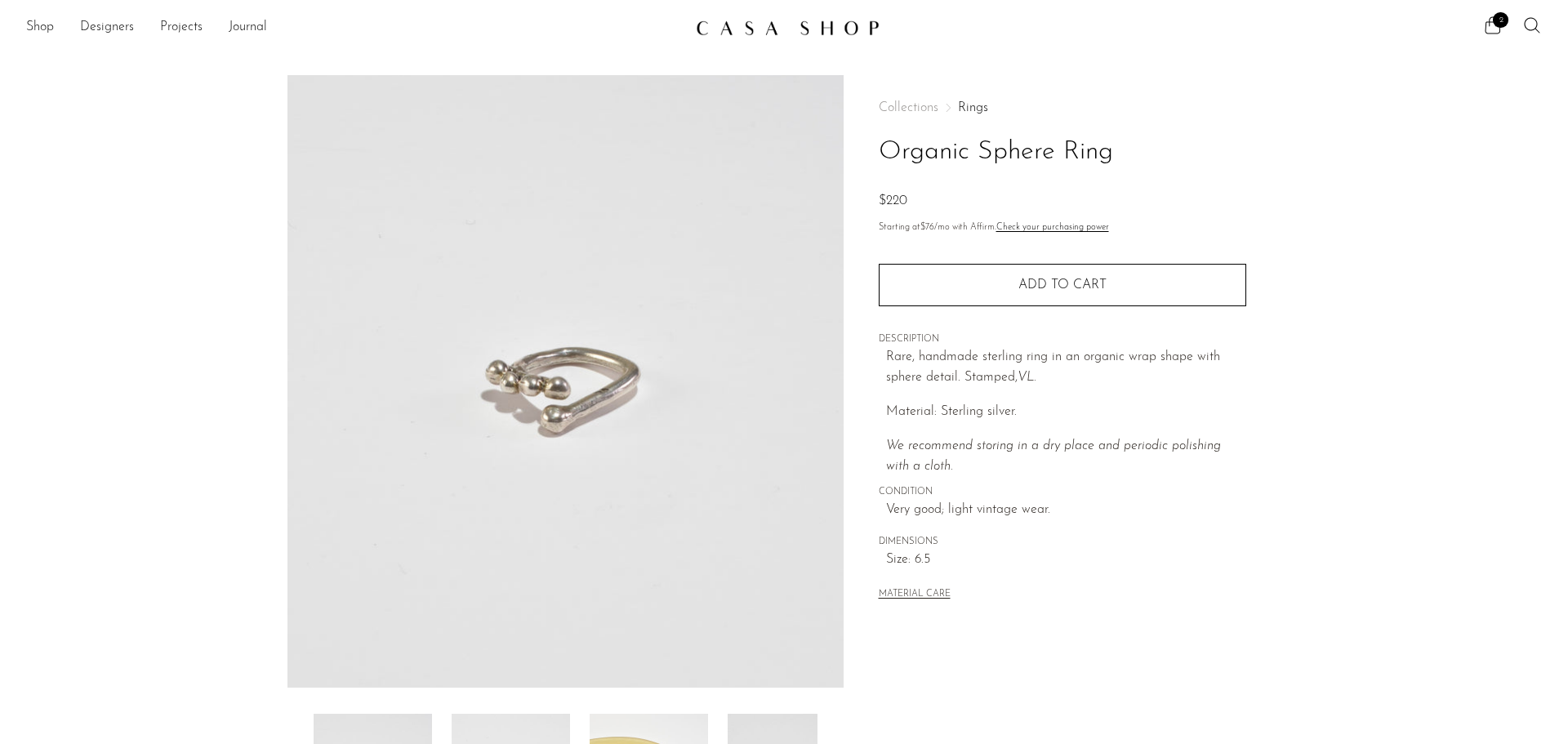
click at [753, 369] on img at bounding box center [566, 381] width 556 height 612
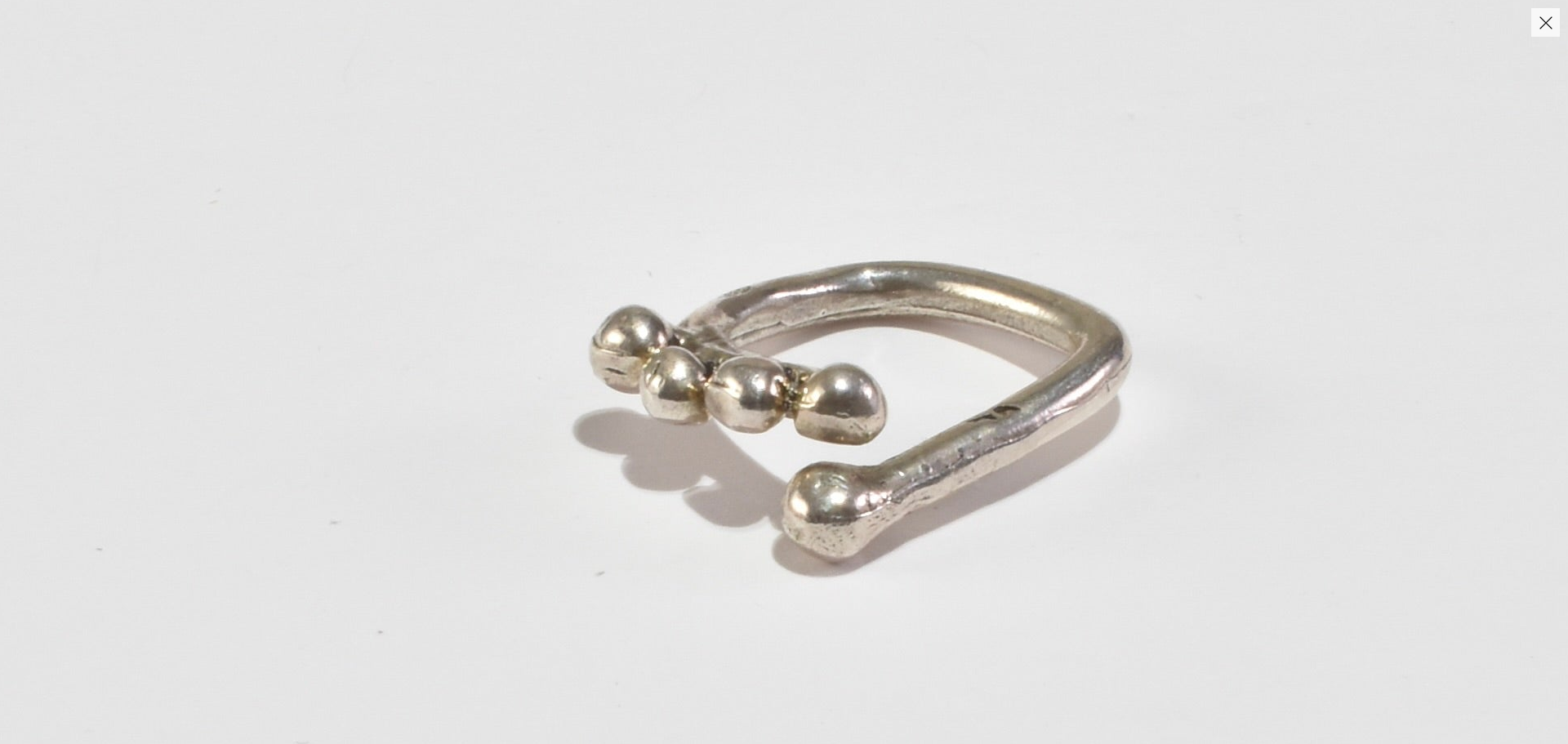
click at [1536, 26] on button "Close" at bounding box center [1545, 22] width 29 height 29
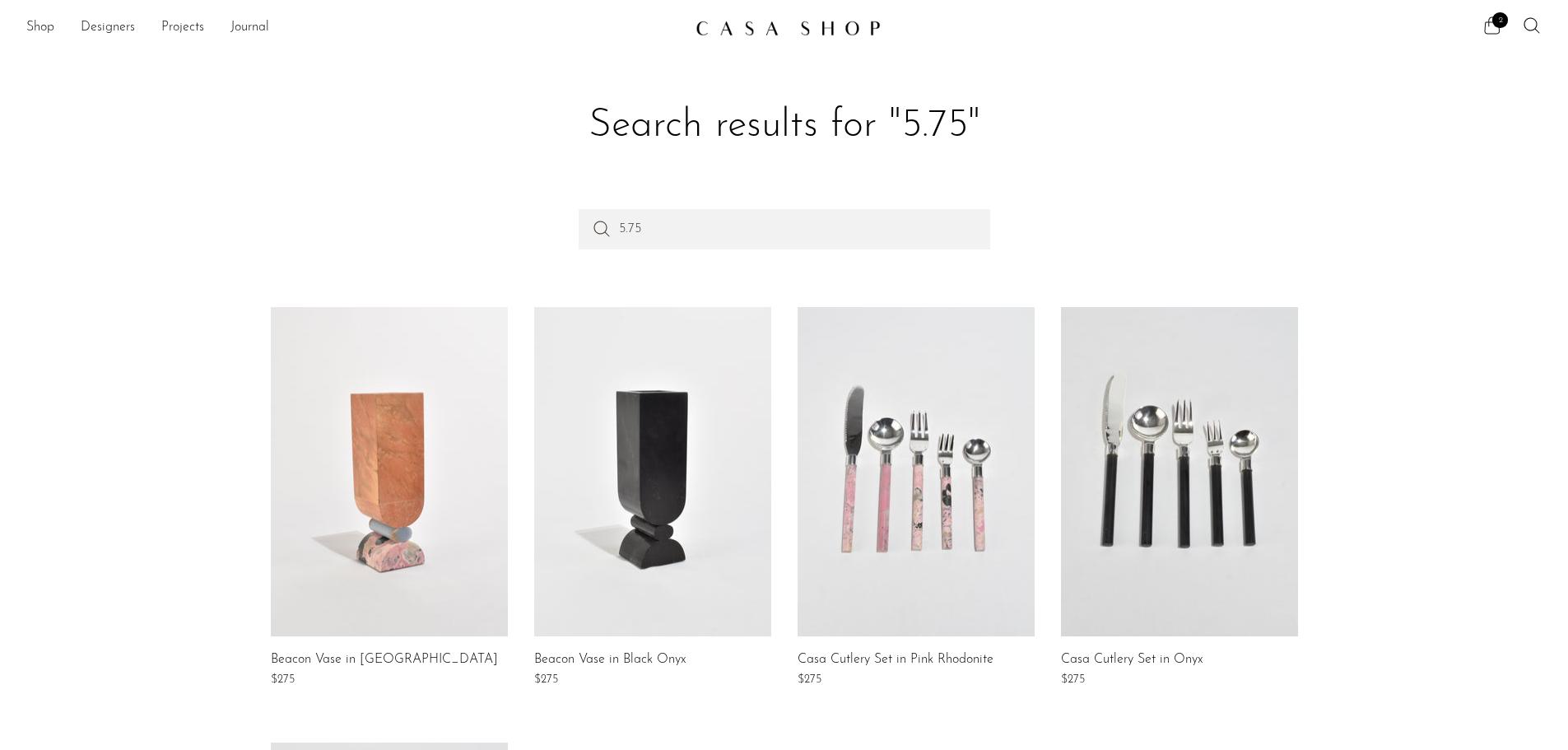
click at [1491, 25] on icon at bounding box center [1492, 26] width 20 height 20
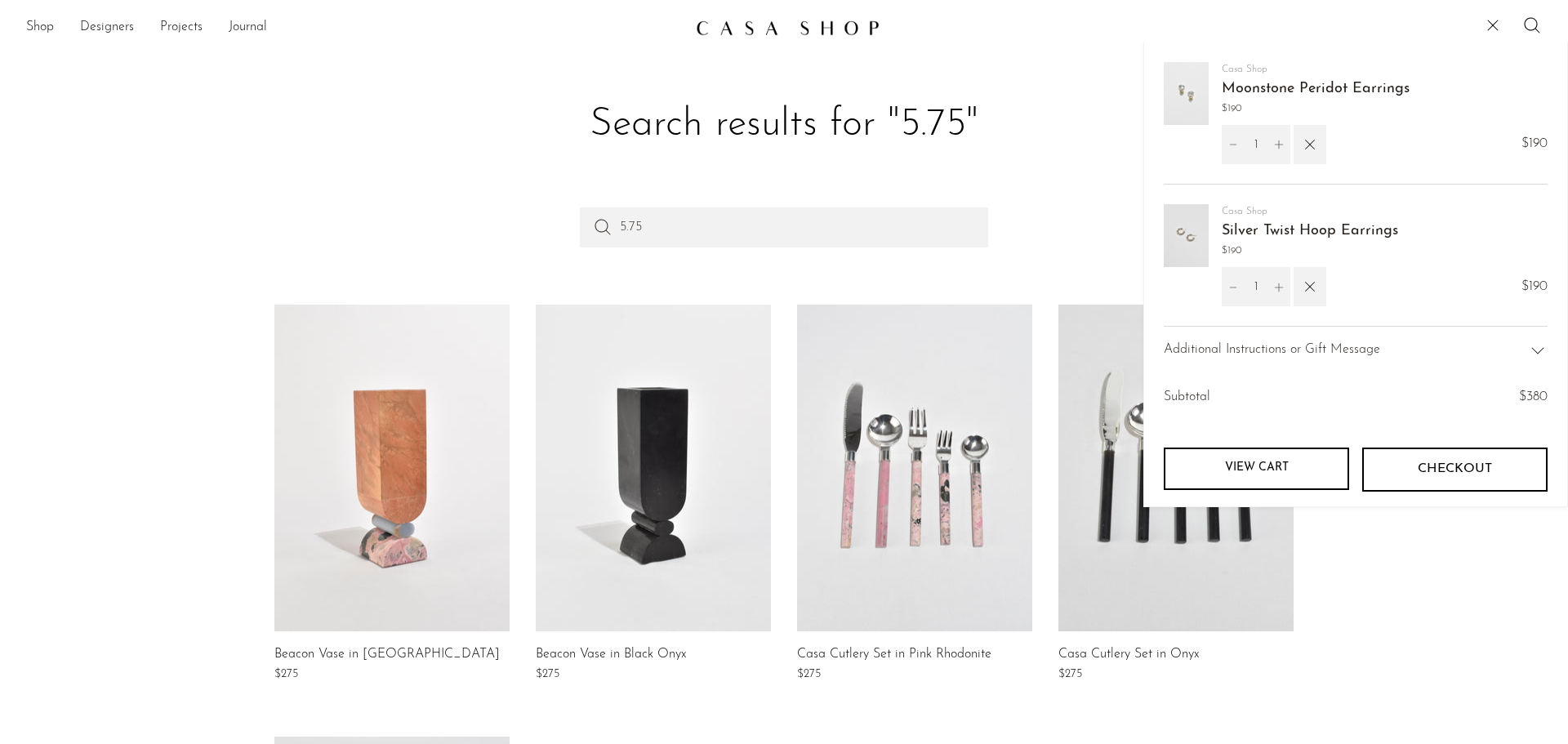
click at [1433, 472] on span "Checkout" at bounding box center [1454, 469] width 74 height 16
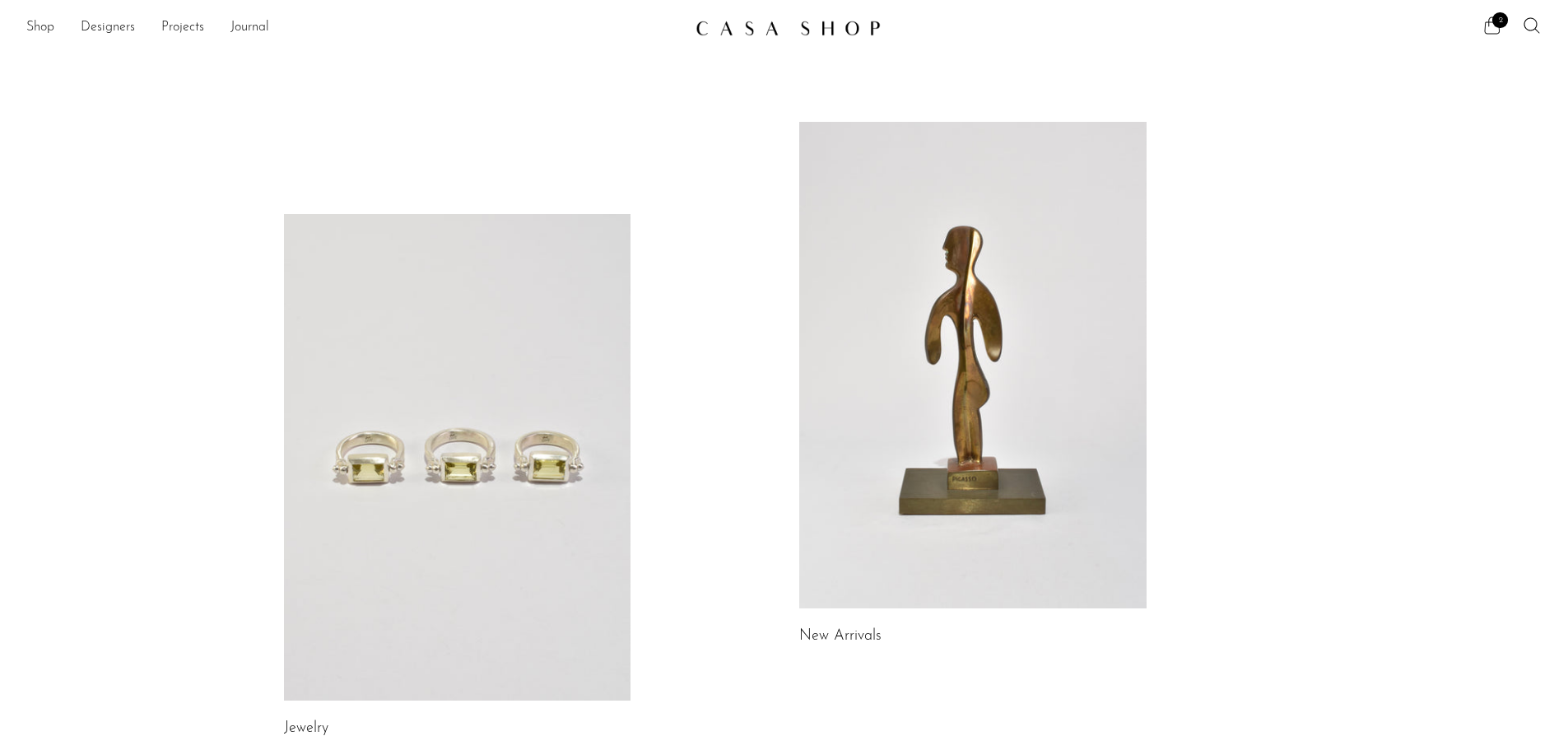
click at [1497, 30] on icon at bounding box center [1492, 26] width 20 height 20
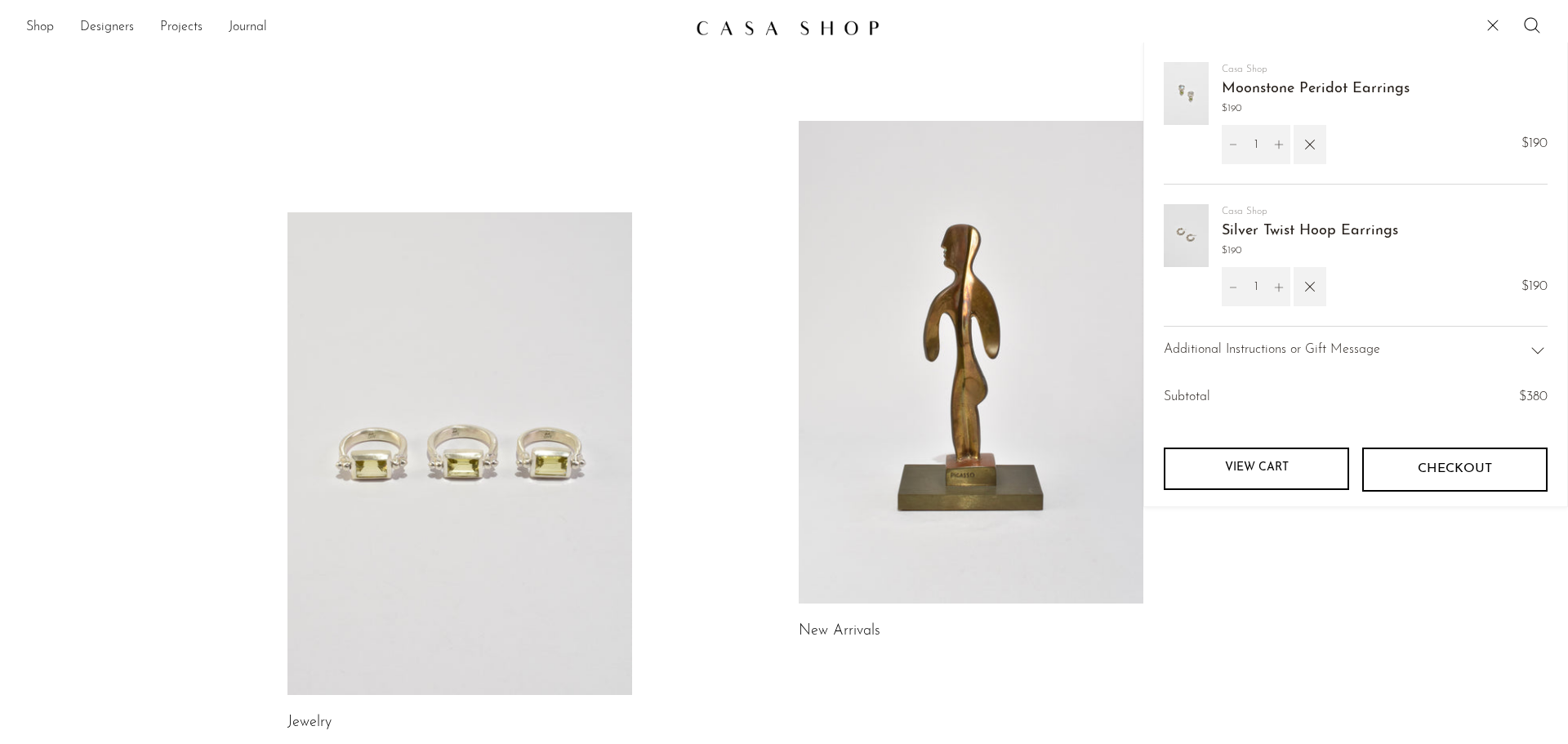
click at [1289, 470] on link "View cart" at bounding box center [1255, 468] width 185 height 43
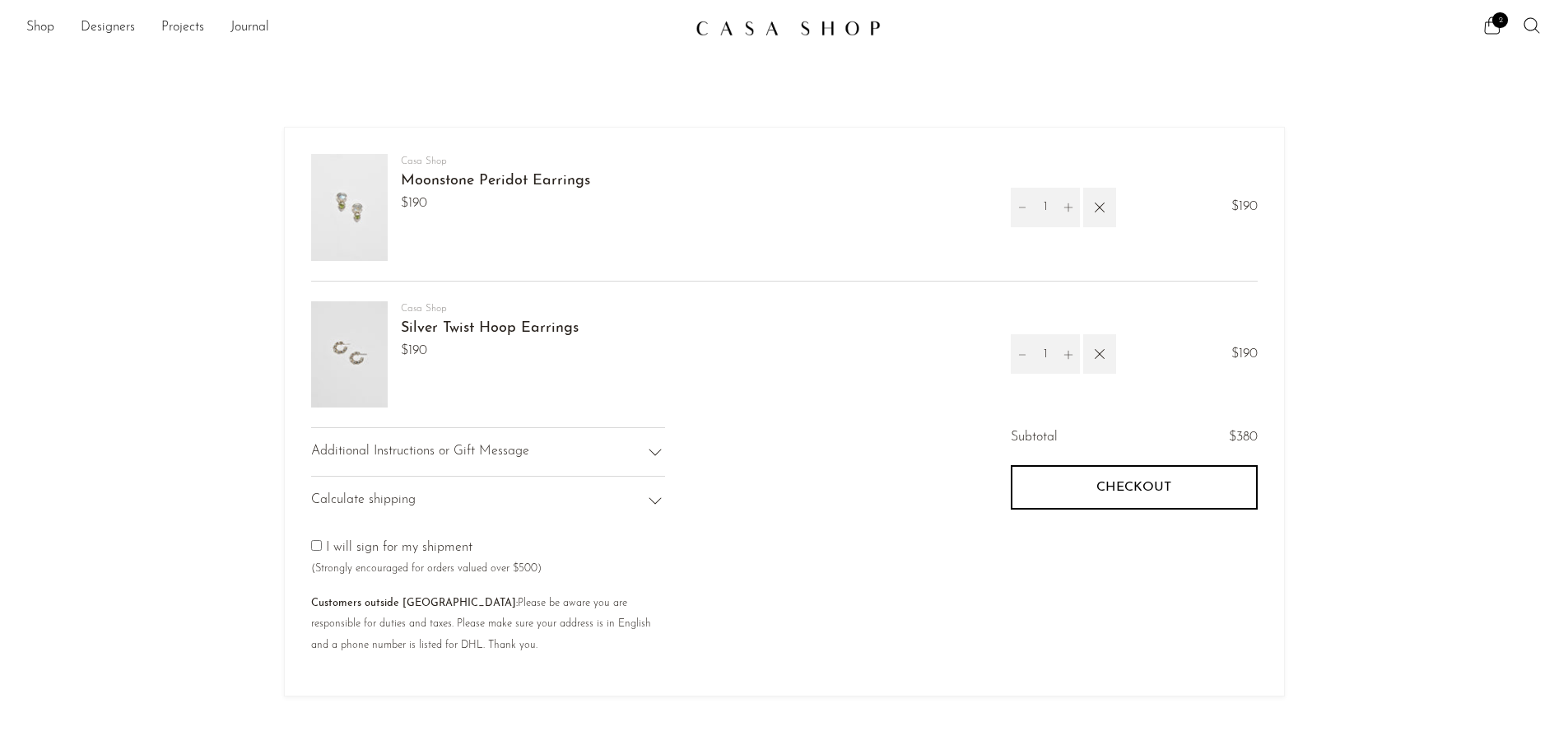
click at [1141, 481] on span "Checkout" at bounding box center [1133, 488] width 75 height 16
